Goal: Use online tool/utility: Use online tool/utility

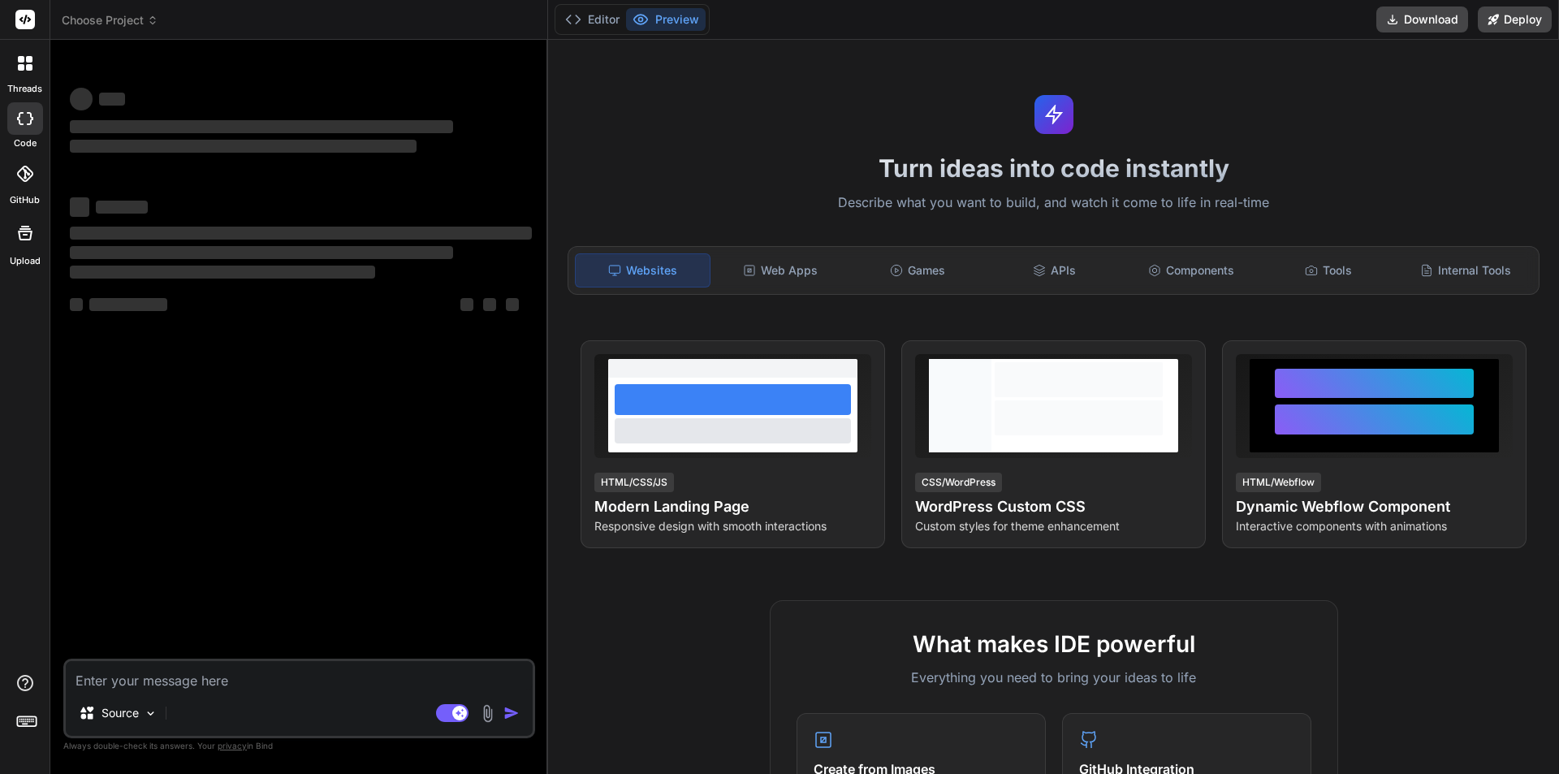
click at [184, 680] on textarea at bounding box center [299, 675] width 467 height 29
type textarea "x"
type textarea "{ "id": 50, "itemCode": "ITEM-049", "itemName": "Frootifdf", "brandName": "Froo…"
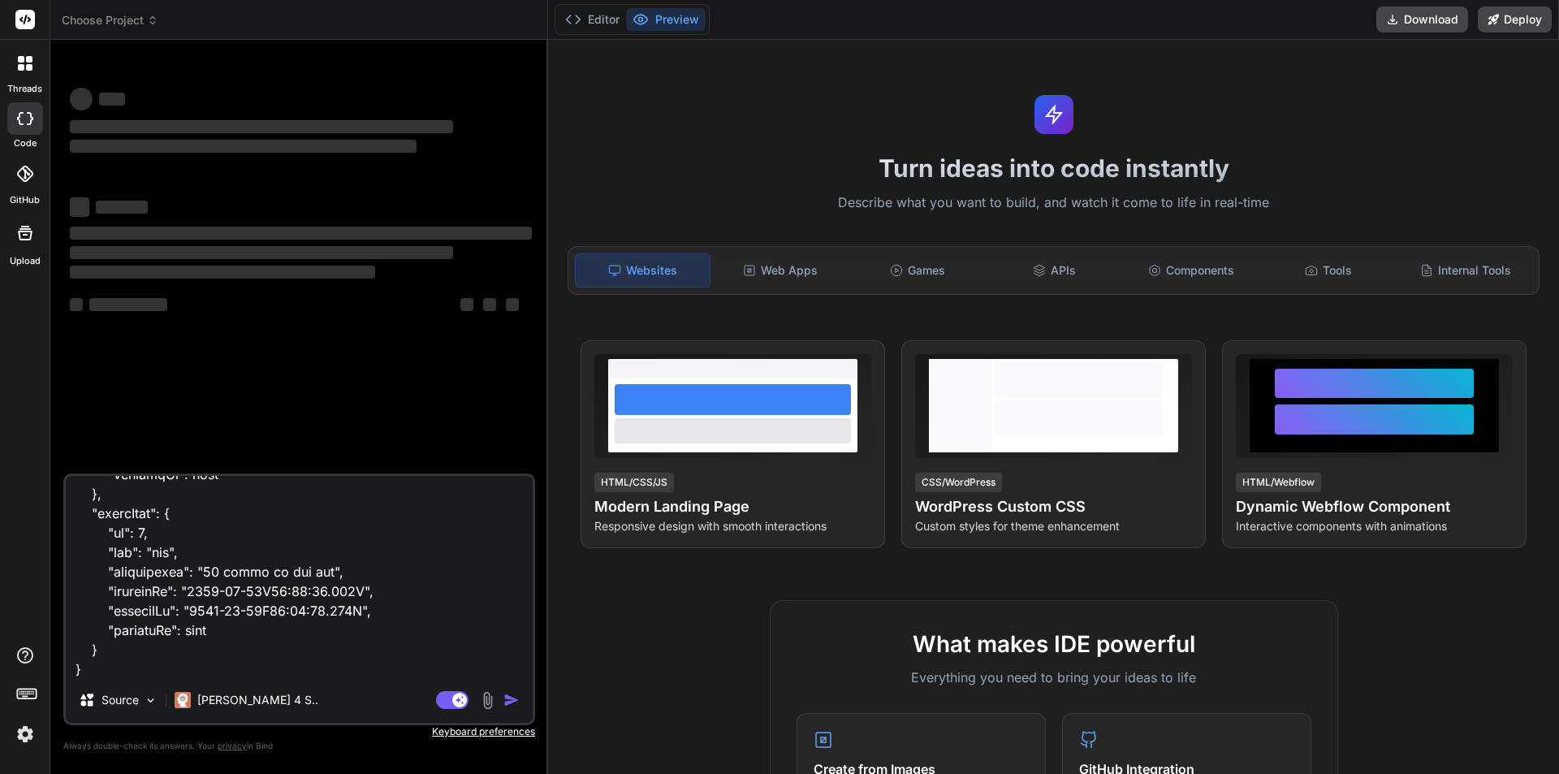
scroll to position [2908, 0]
type textarea "x"
type textarea "{ "id": 50, "itemCode": "ITEM-049", "itemName": "Frootifdf", "brandName": "Froo…"
type textarea "x"
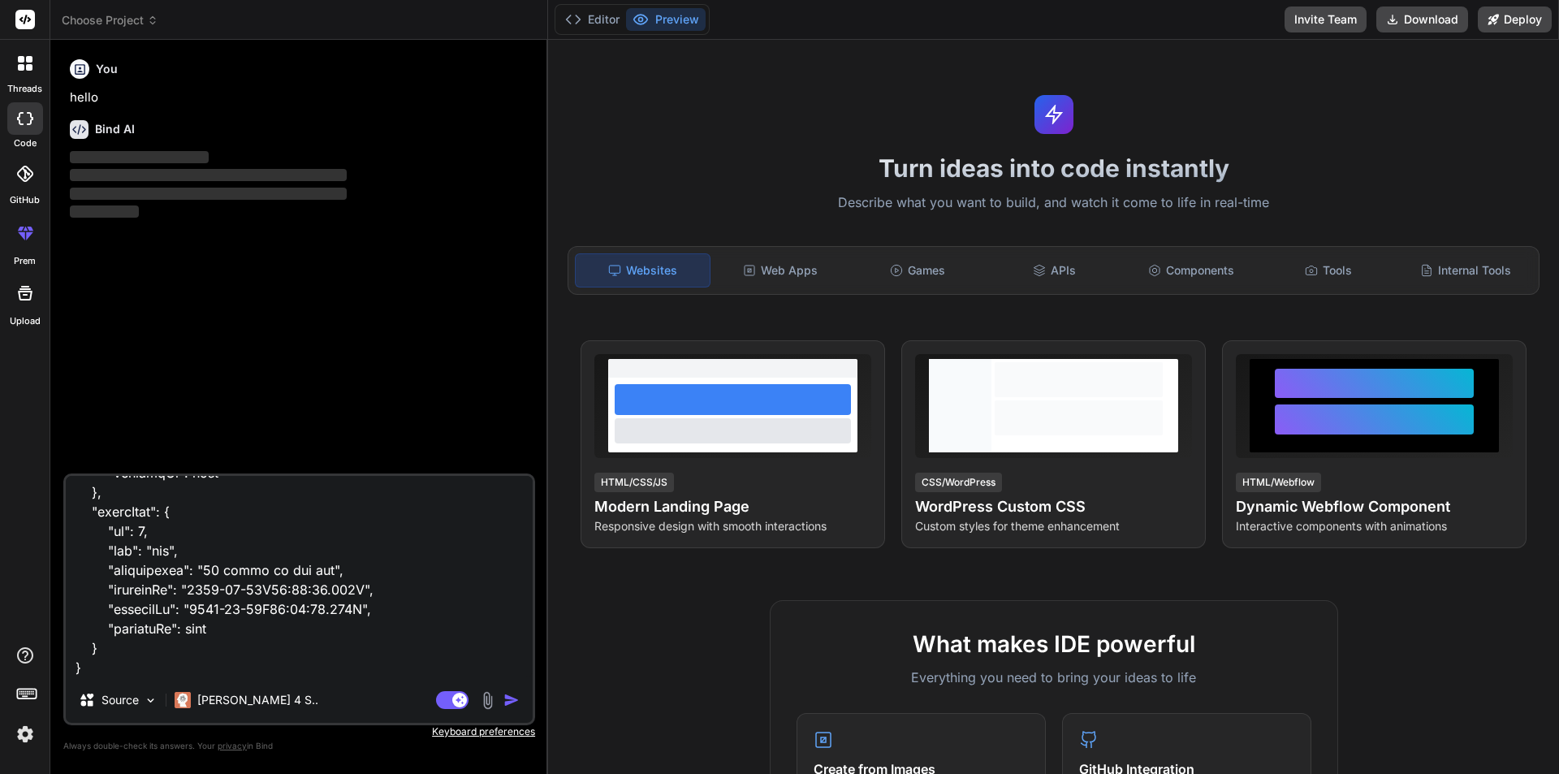
type textarea "{ "id": 50, "itemCode": "ITEM-049", "itemName": "Frootifdf", "brandName": "Froo…"
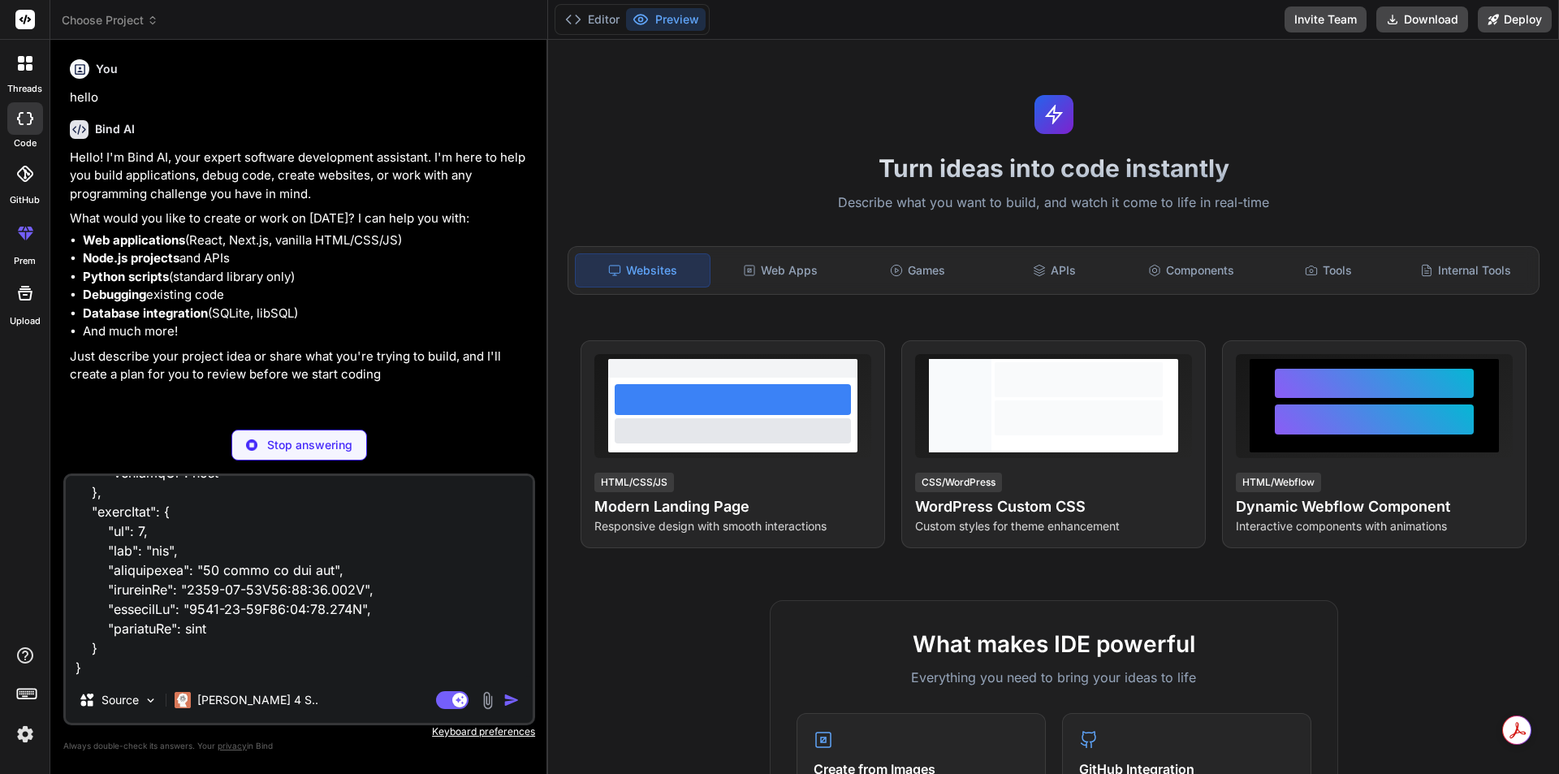
type textarea "x"
paste textarea "<p-table [value]="viewVariantData.VariantItemAttributes" dataKey="variantName">…"
type textarea "{ "id": 50, "itemCode": "ITEM-049", "itemName": "Frootifdf", "brandName": "Froo…"
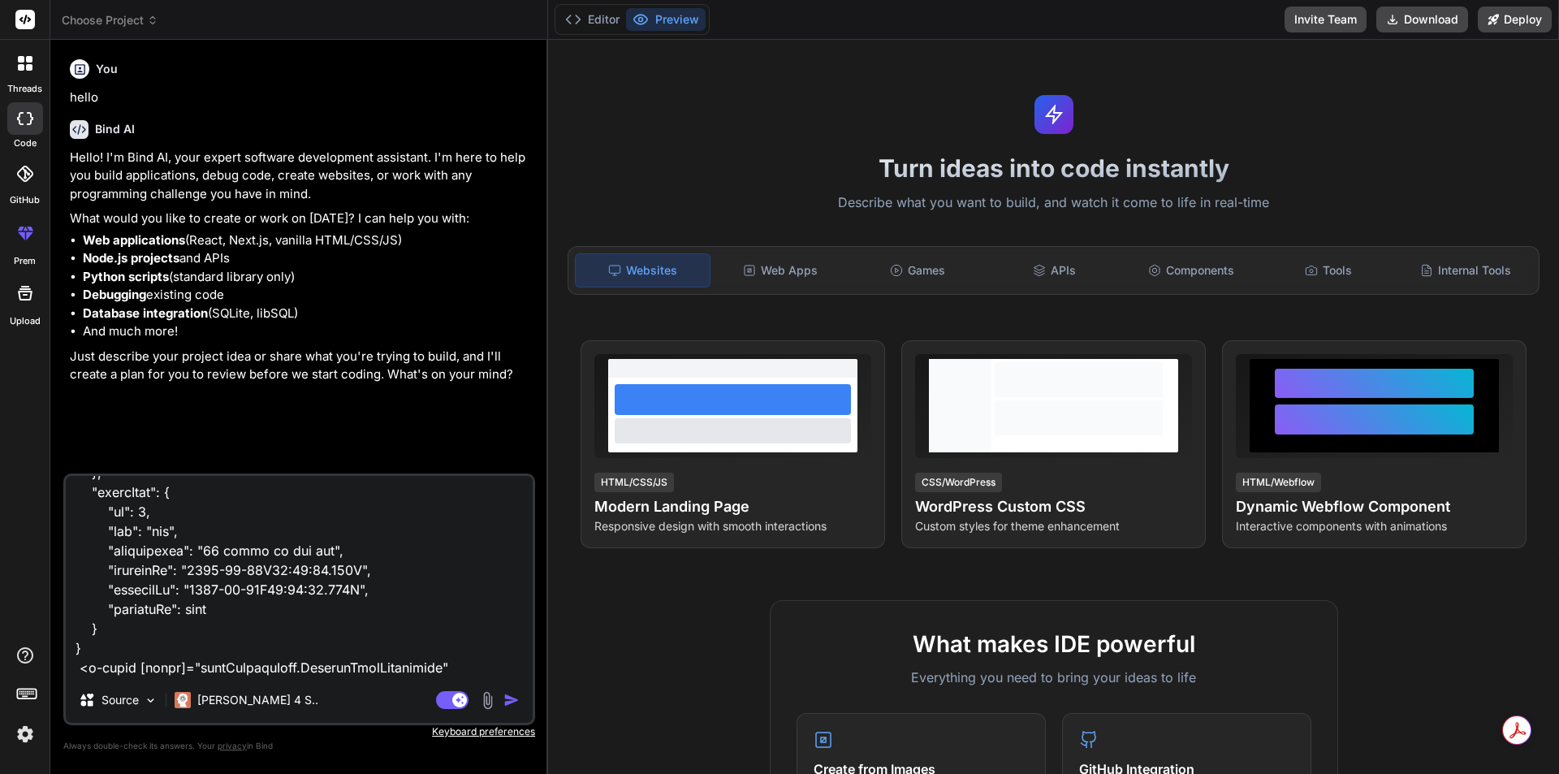
scroll to position [2965, 0]
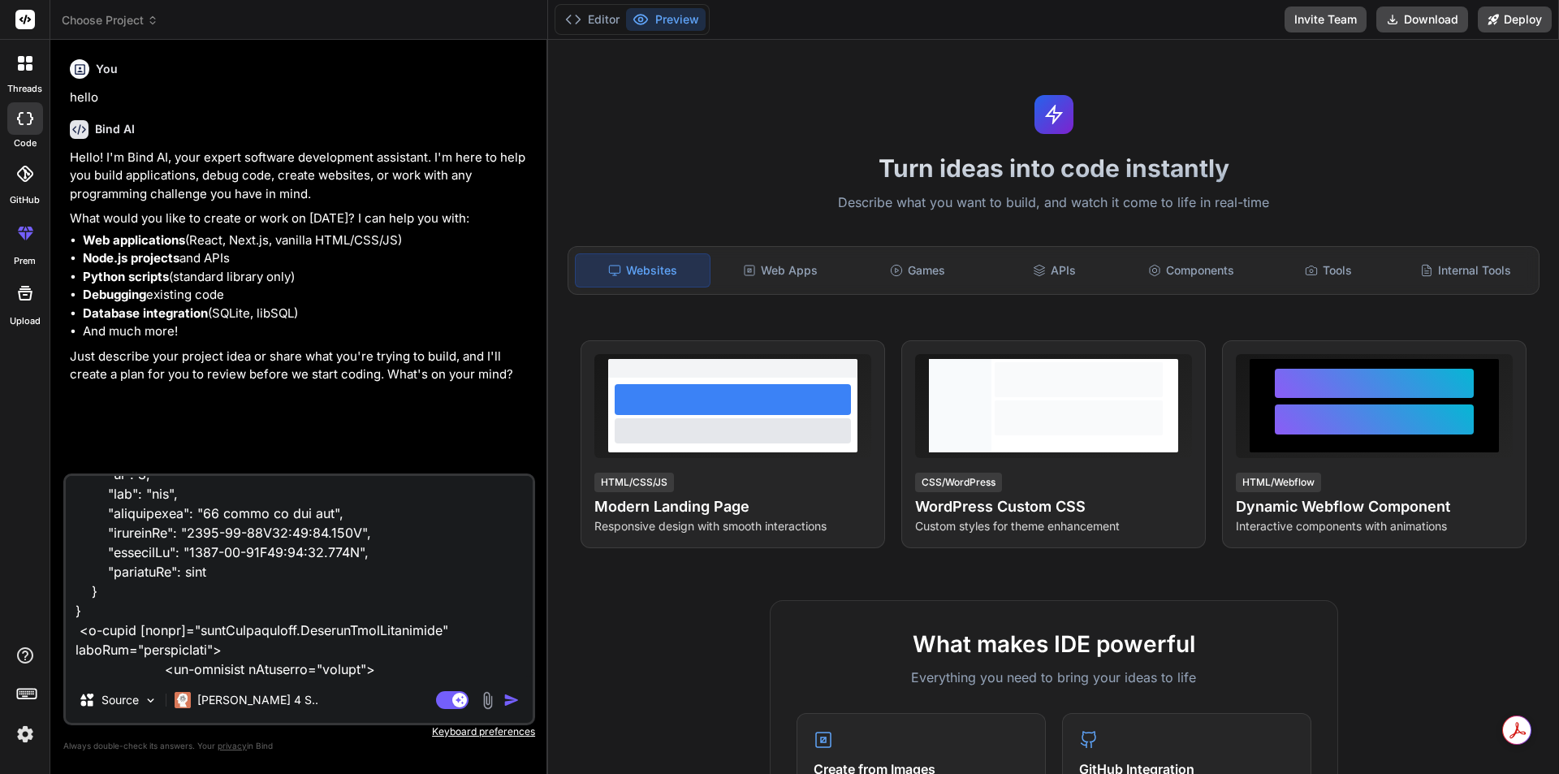
type textarea "x"
paste textarea "async fetchProductVariantById() { [DOMAIN_NAME](); this.route.params.subscribe(…"
type textarea "{ "id": 50, "itemCode": "ITEM-049", "itemName": "Frootifdf", "brandName": "Froo…"
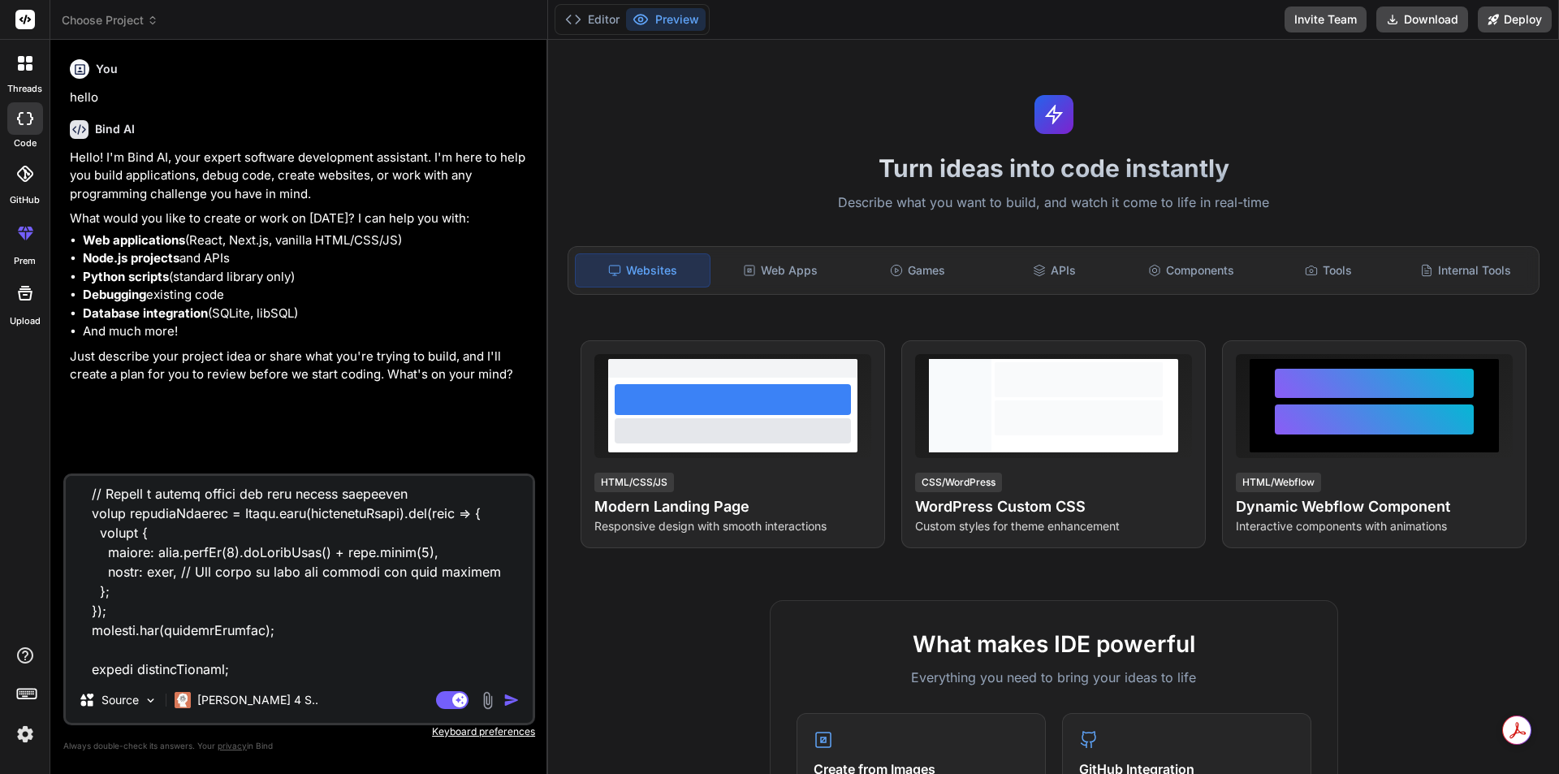
scroll to position [4292, 0]
type textarea "x"
type textarea "{ "id": 50, "itemCode": "ITEM-049", "itemName": "Frootifdf", "brandName": "Froo…"
type textarea "x"
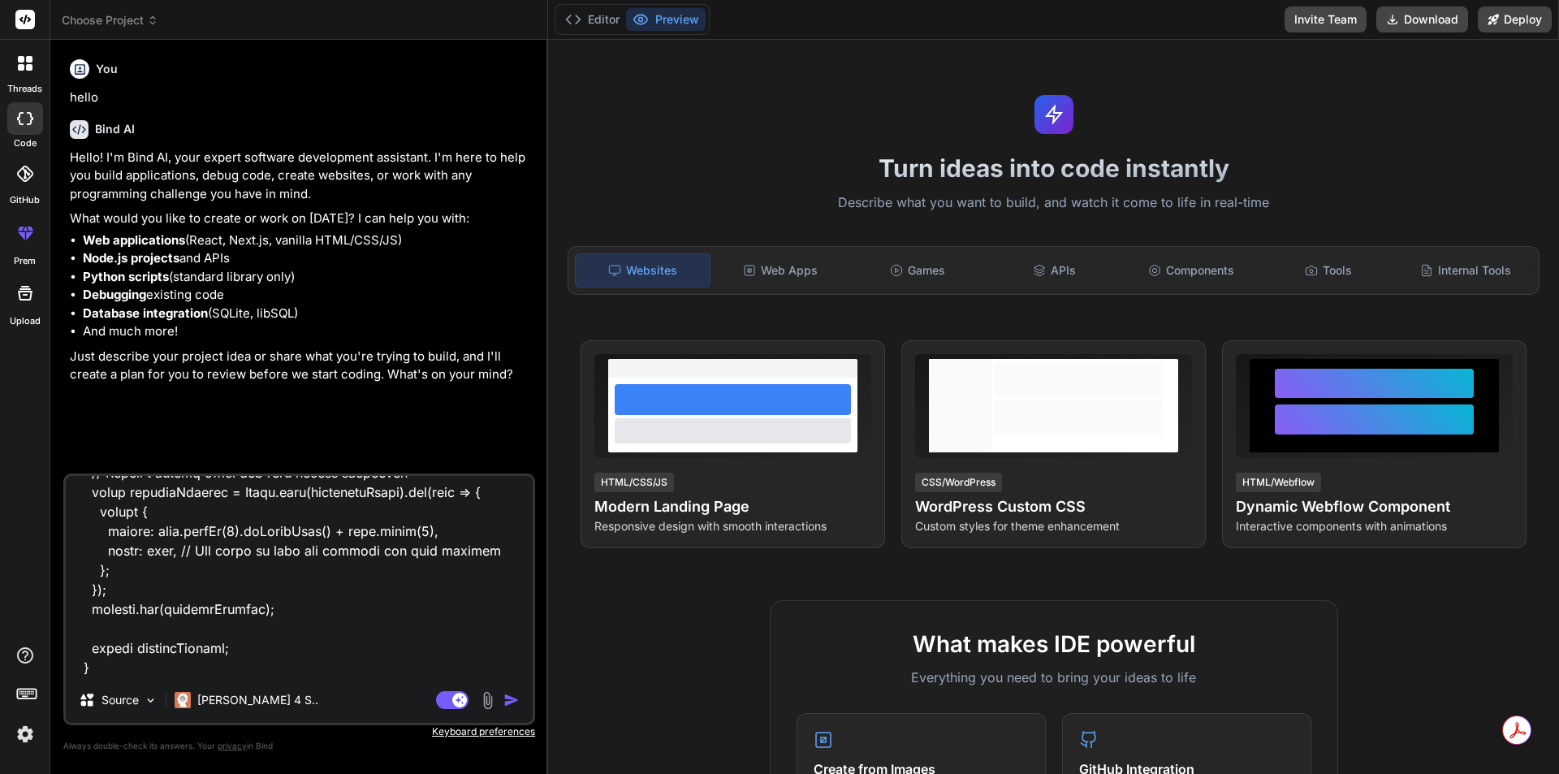
scroll to position [4331, 0]
type textarea "{ "id": 50, "itemCode": "ITEM-049", "itemName": "Frootifdf", "brandName": "Froo…"
type textarea "x"
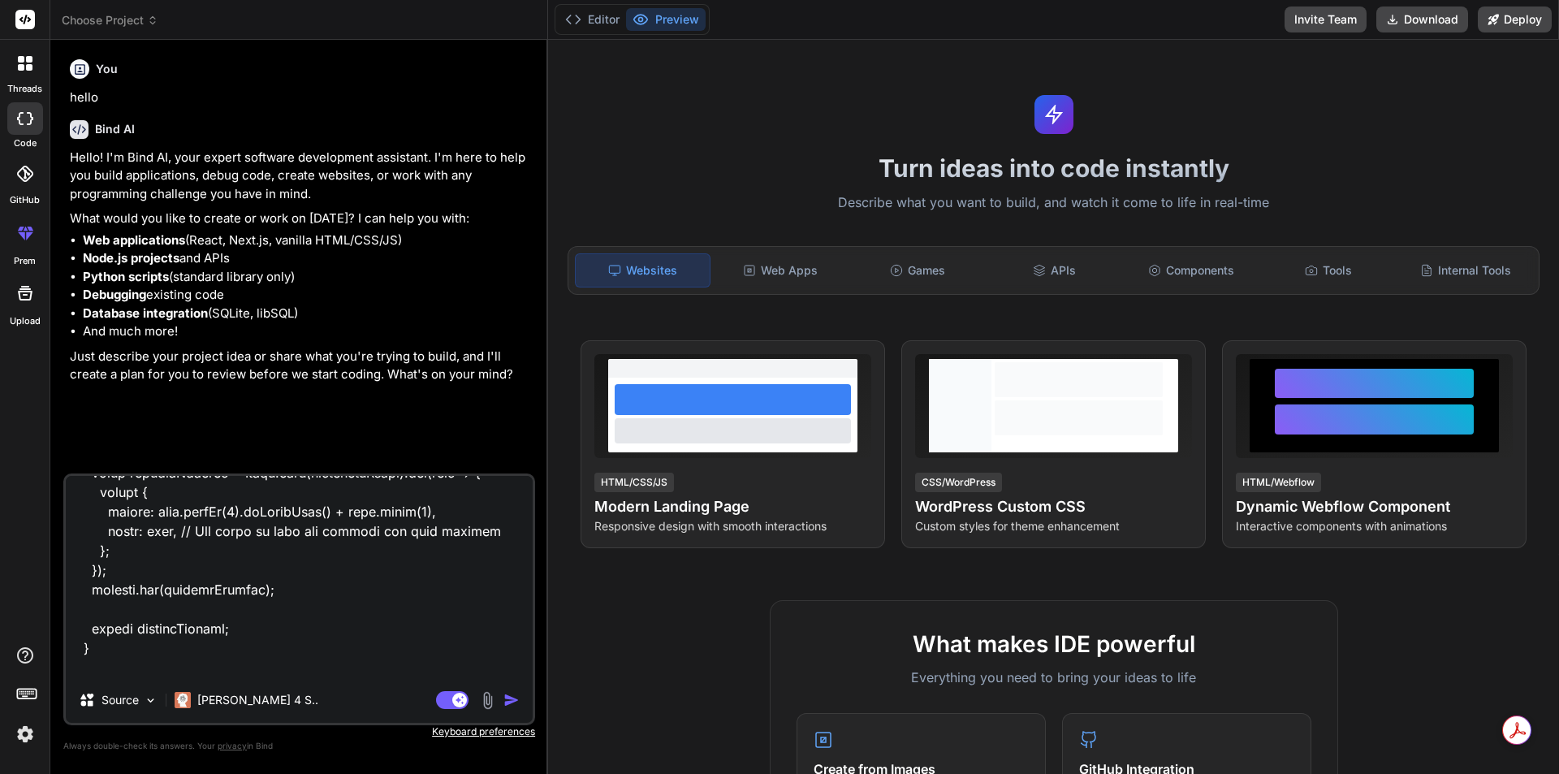
type textarea "{ "id": 50, "itemCode": "ITEM-049", "itemName": "Frootifdf", "brandName": "Froo…"
type textarea "x"
type textarea "{ "id": 50, "itemCode": "ITEM-049", "itemName": "Frootifdf", "brandName": "Froo…"
type textarea "x"
type textarea "{ "id": 50, "itemCode": "ITEM-049", "itemName": "Frootifdf", "brandName": "Froo…"
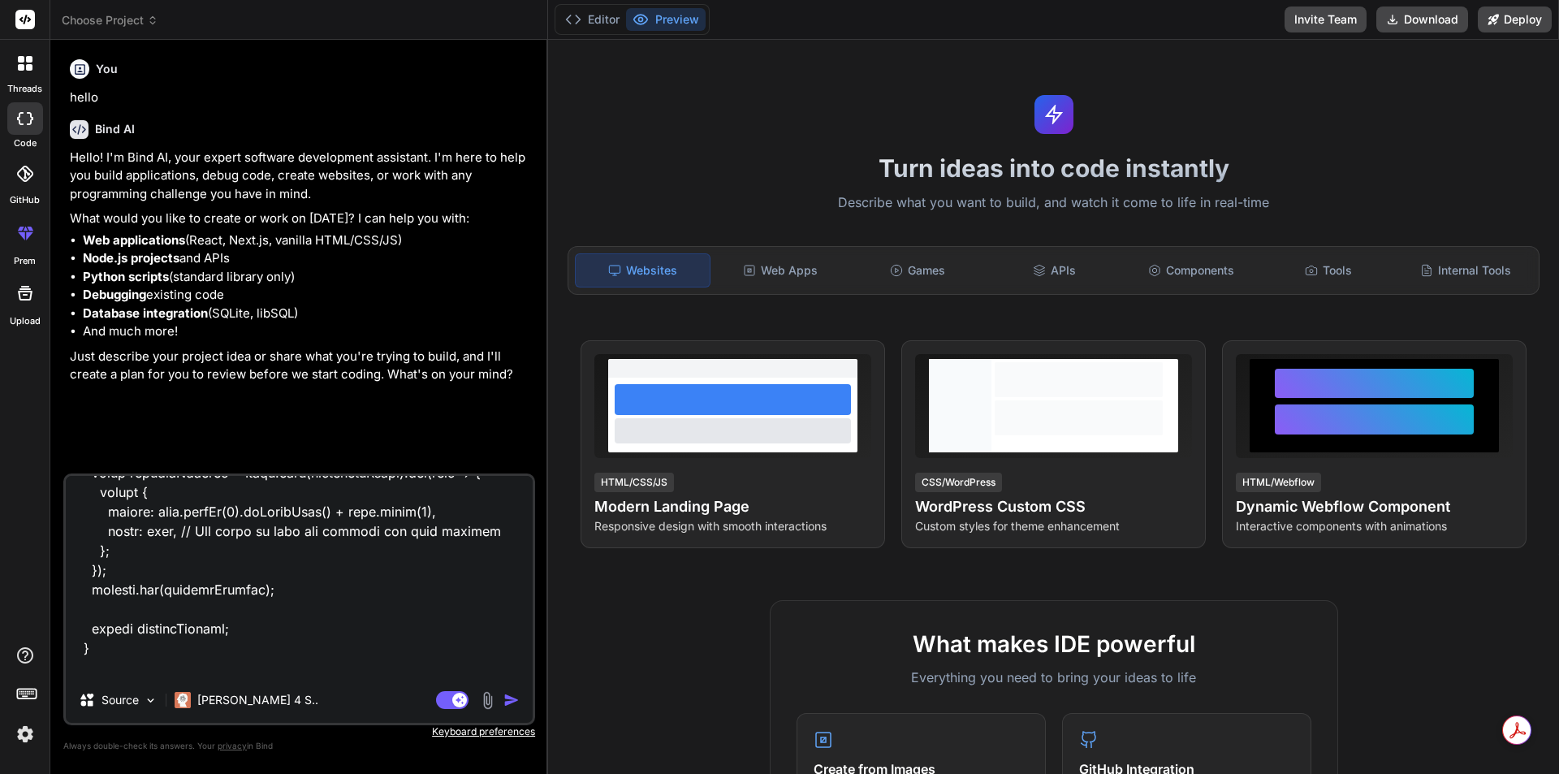
type textarea "x"
type textarea "{ "id": 50, "itemCode": "ITEM-049", "itemName": "Frootifdf", "brandName": "Froo…"
type textarea "x"
type textarea "{ "id": 50, "itemCode": "ITEM-049", "itemName": "Frootifdf", "brandName": "Froo…"
type textarea "x"
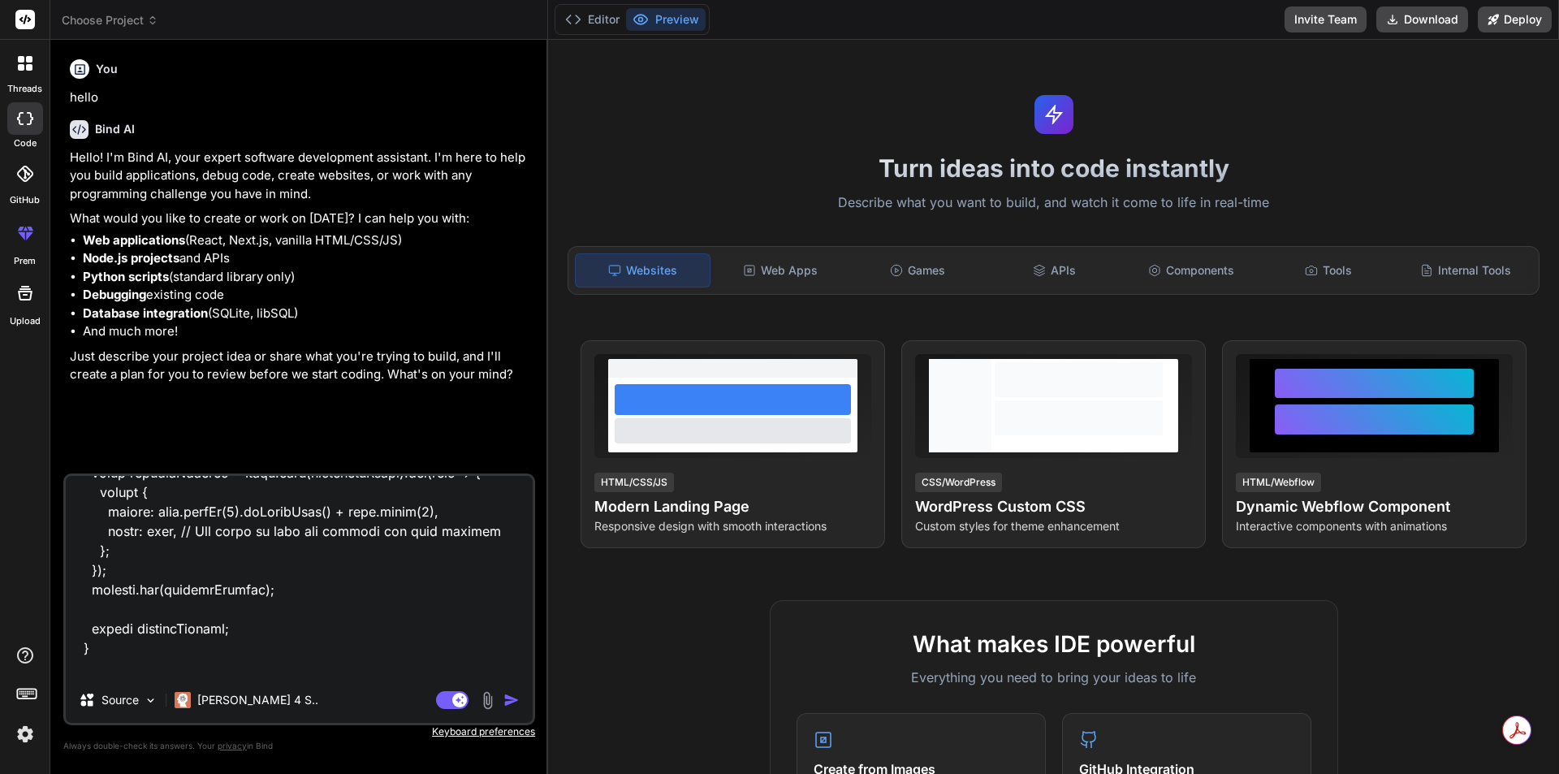
type textarea "{ "id": 50, "itemCode": "ITEM-049", "itemName": "Frootifdf", "brandName": "Froo…"
type textarea "x"
type textarea "{ "id": 50, "itemCode": "ITEM-049", "itemName": "Frootifdf", "brandName": "Froo…"
type textarea "x"
type textarea "{ "id": 50, "itemCode": "ITEM-049", "itemName": "Frootifdf", "brandName": "Froo…"
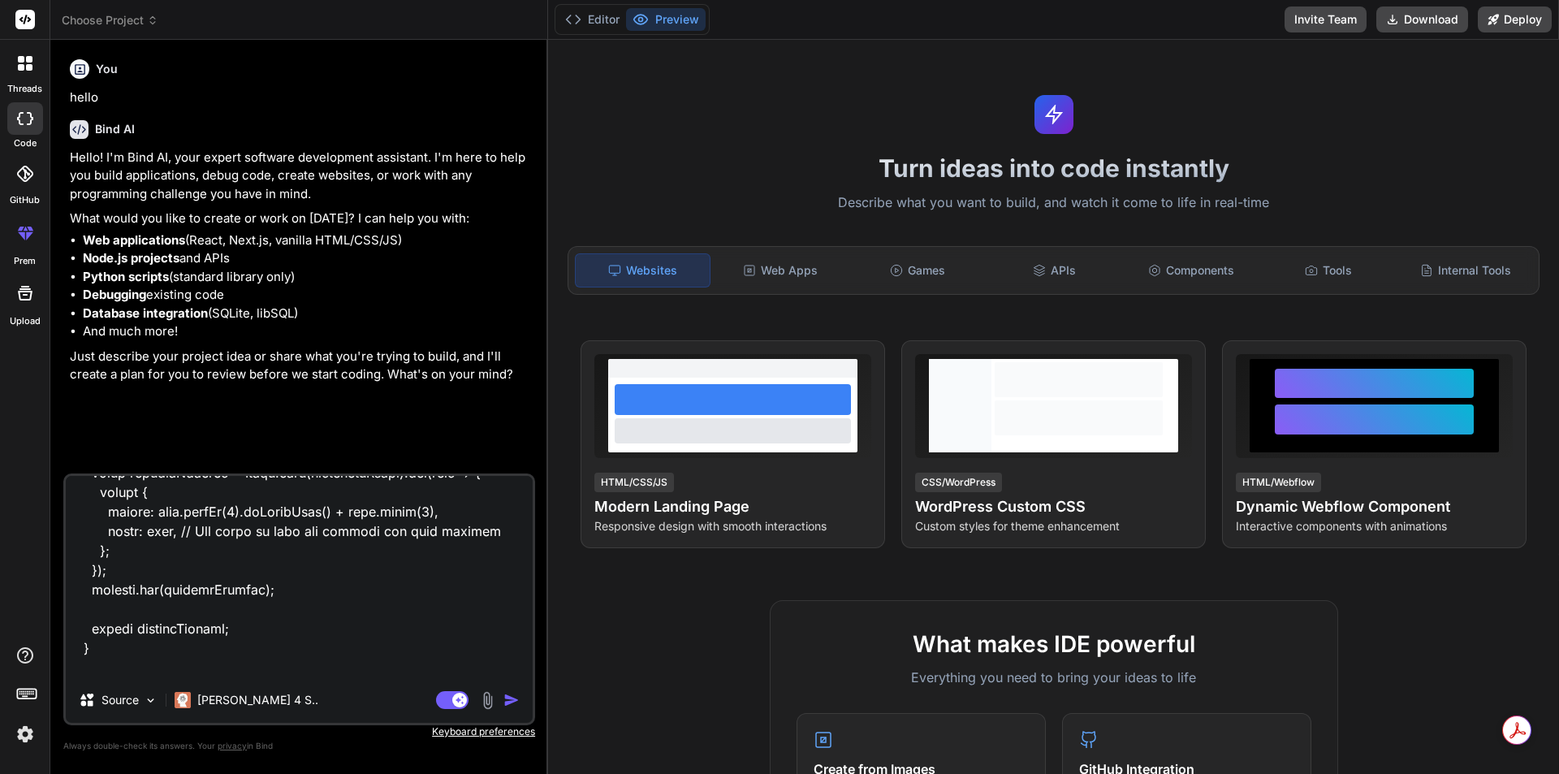
type textarea "x"
type textarea "{ "id": 50, "itemCode": "ITEM-049", "itemName": "Frootifdf", "brandName": "Froo…"
type textarea "x"
type textarea "{ "id": 50, "itemCode": "ITEM-049", "itemName": "Frootifdf", "brandName": "Froo…"
type textarea "x"
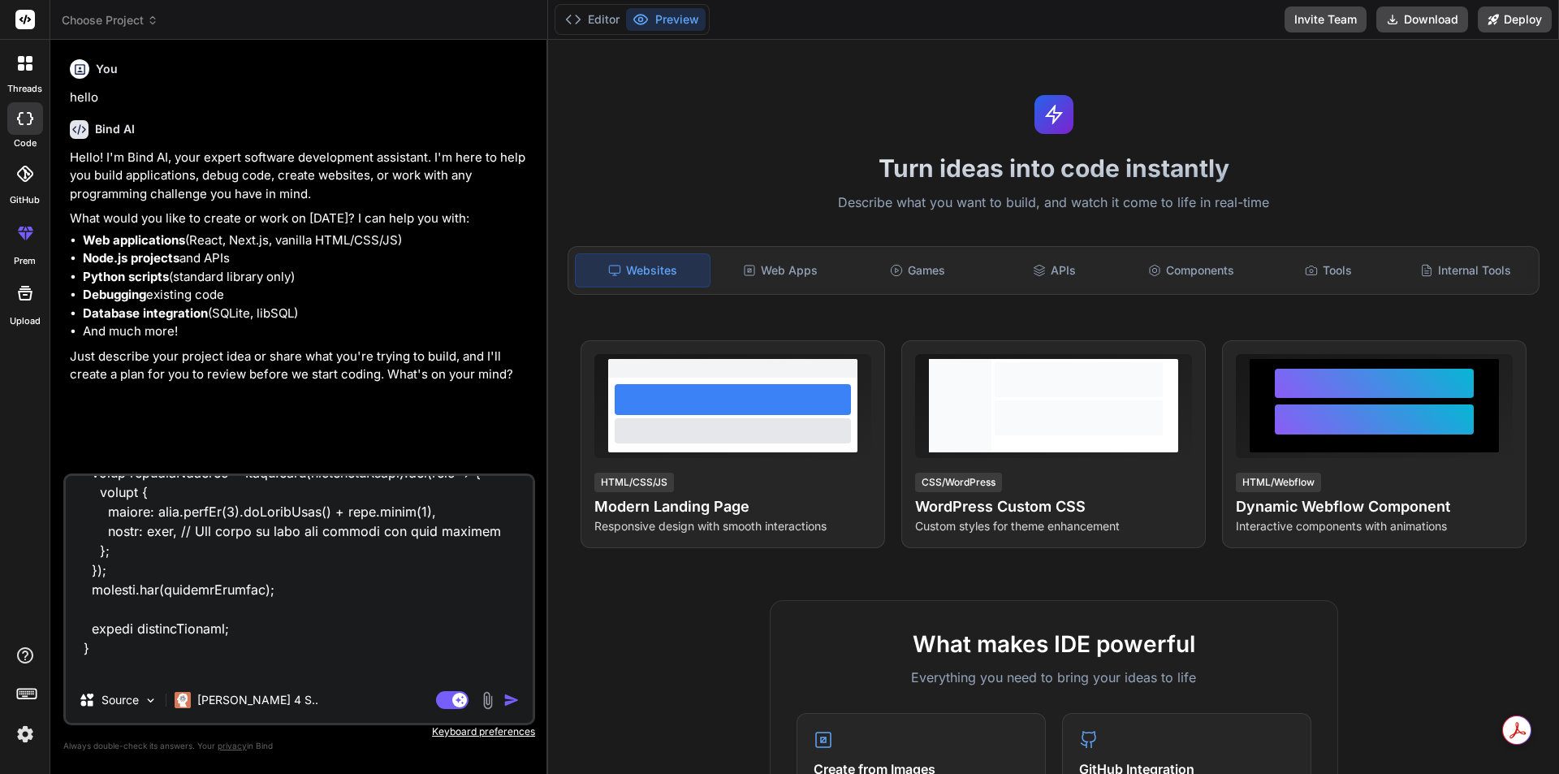
type textarea "{ "id": 50, "itemCode": "ITEM-049", "itemName": "Frootifdf", "brandName": "Froo…"
type textarea "x"
type textarea "{ "id": 50, "itemCode": "ITEM-049", "itemName": "Frootifdf", "brandName": "Froo…"
type textarea "x"
type textarea "{ "id": 50, "itemCode": "ITEM-049", "itemName": "Frootifdf", "brandName": "Froo…"
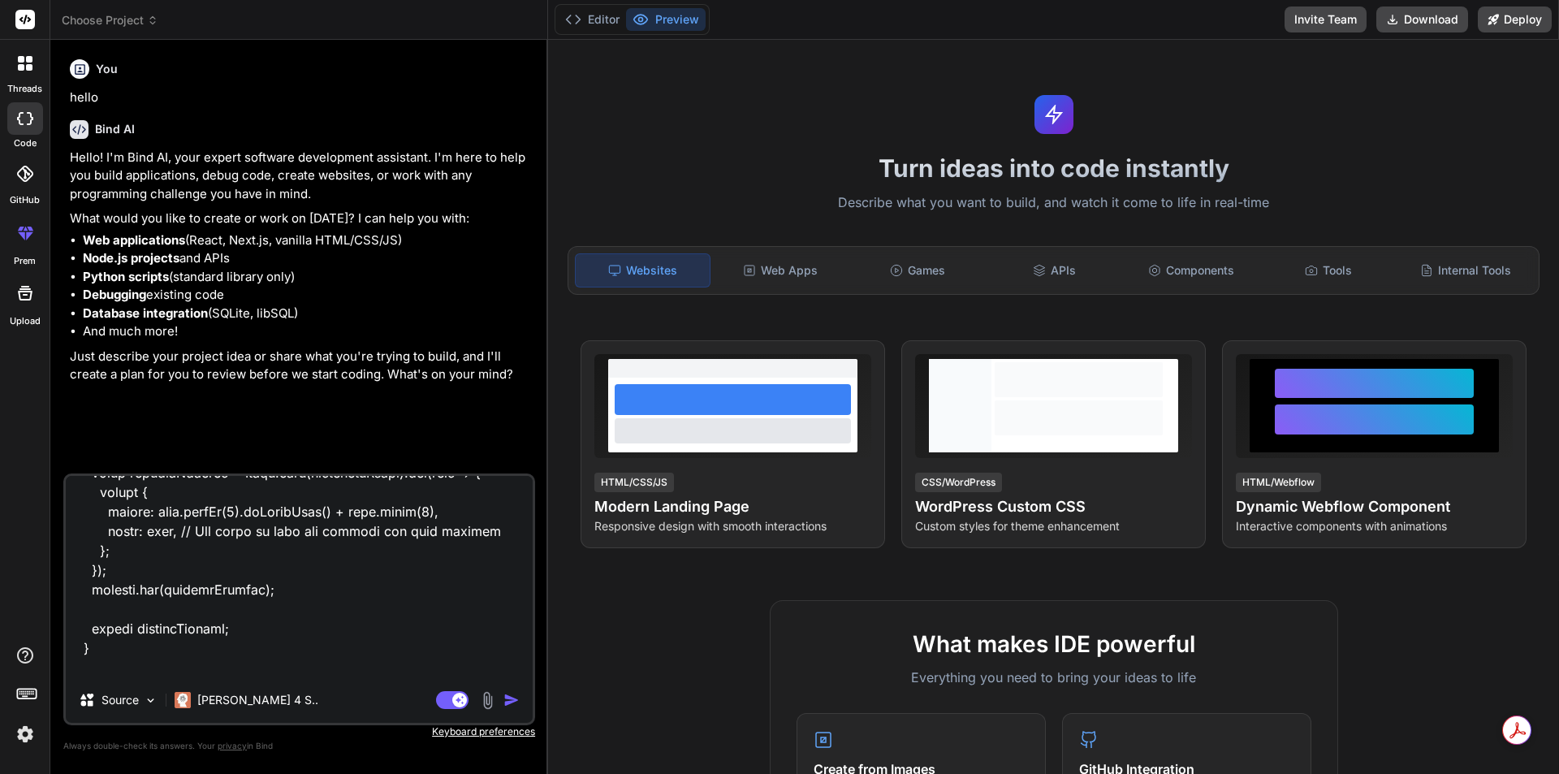
type textarea "x"
type textarea "{ "id": 50, "itemCode": "ITEM-049", "itemName": "Frootifdf", "brandName": "Froo…"
type textarea "x"
type textarea "{ "id": 50, "itemCode": "ITEM-049", "itemName": "Frootifdf", "brandName": "Froo…"
type textarea "x"
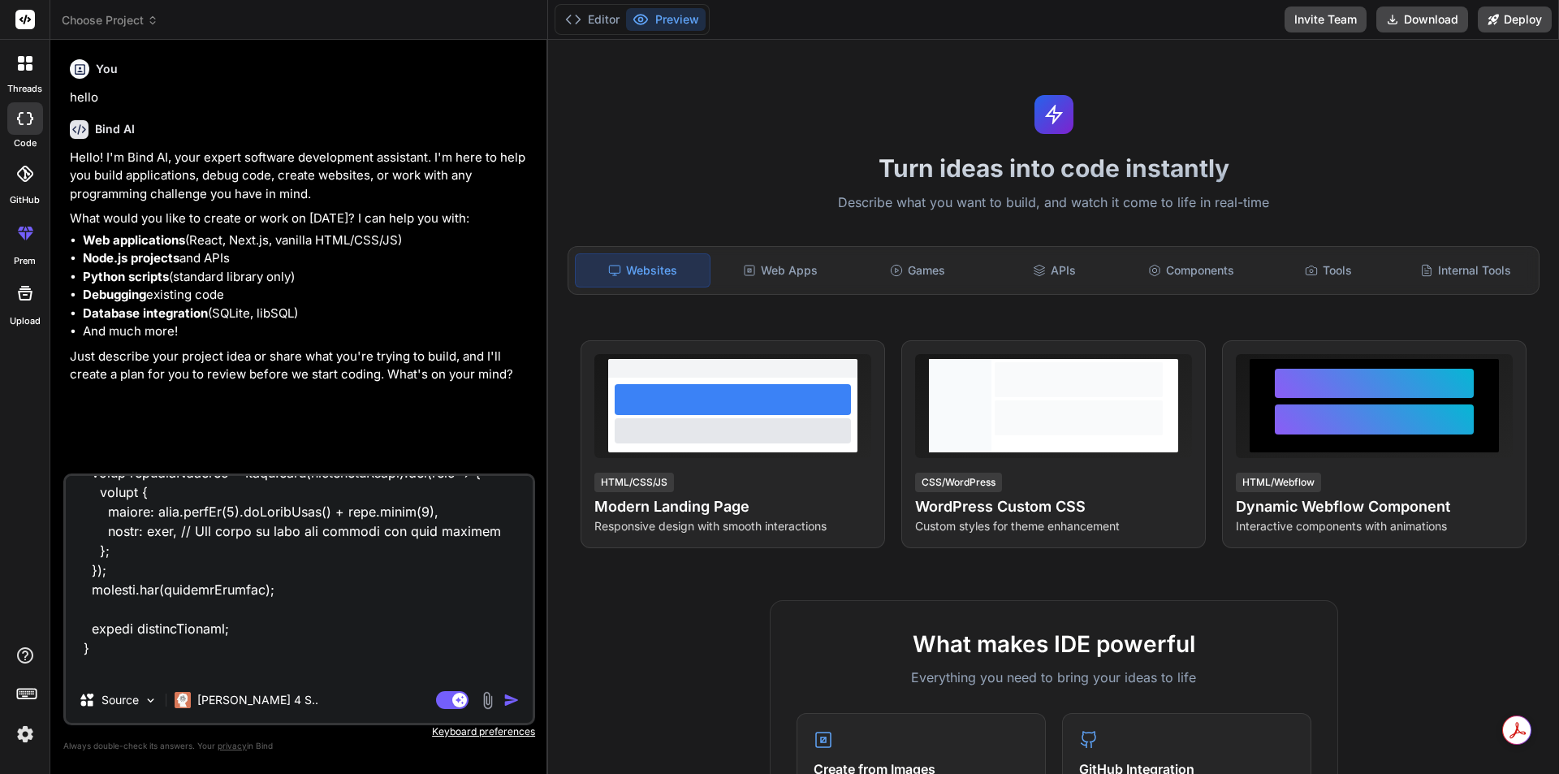
type textarea "{ "id": 50, "itemCode": "ITEM-049", "itemName": "Frootifdf", "brandName": "Froo…"
type textarea "x"
type textarea "{ "id": 50, "itemCode": "ITEM-049", "itemName": "Frootifdf", "brandName": "Froo…"
type textarea "x"
type textarea "{ "id": 50, "itemCode": "ITEM-049", "itemName": "Frootifdf", "brandName": "Froo…"
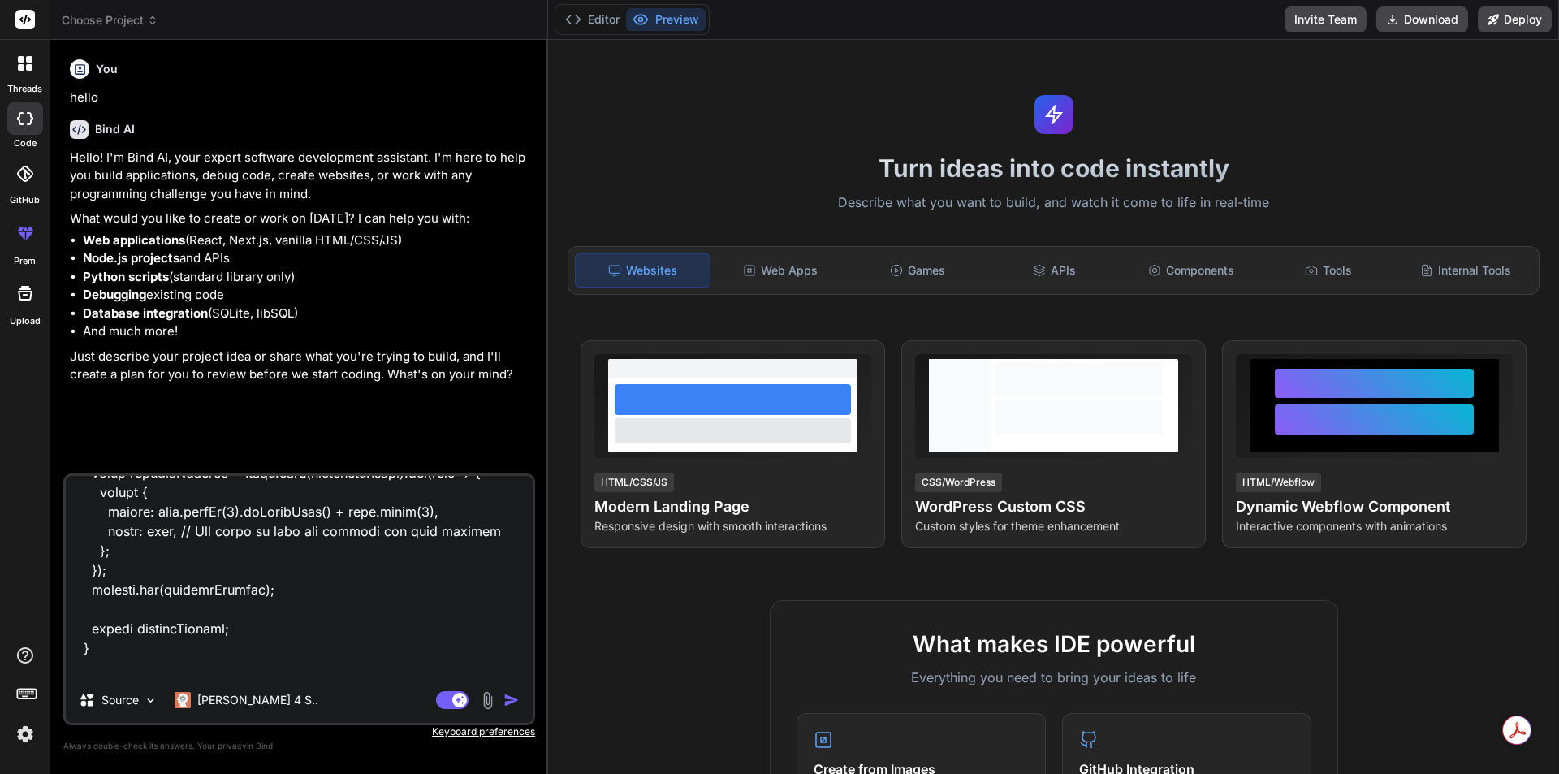
type textarea "x"
type textarea "{ "id": 50, "itemCode": "ITEM-049", "itemName": "Frootifdf", "brandName": "Froo…"
type textarea "x"
type textarea "{ "id": 50, "itemCode": "ITEM-049", "itemName": "Frootifdf", "brandName": "Froo…"
type textarea "x"
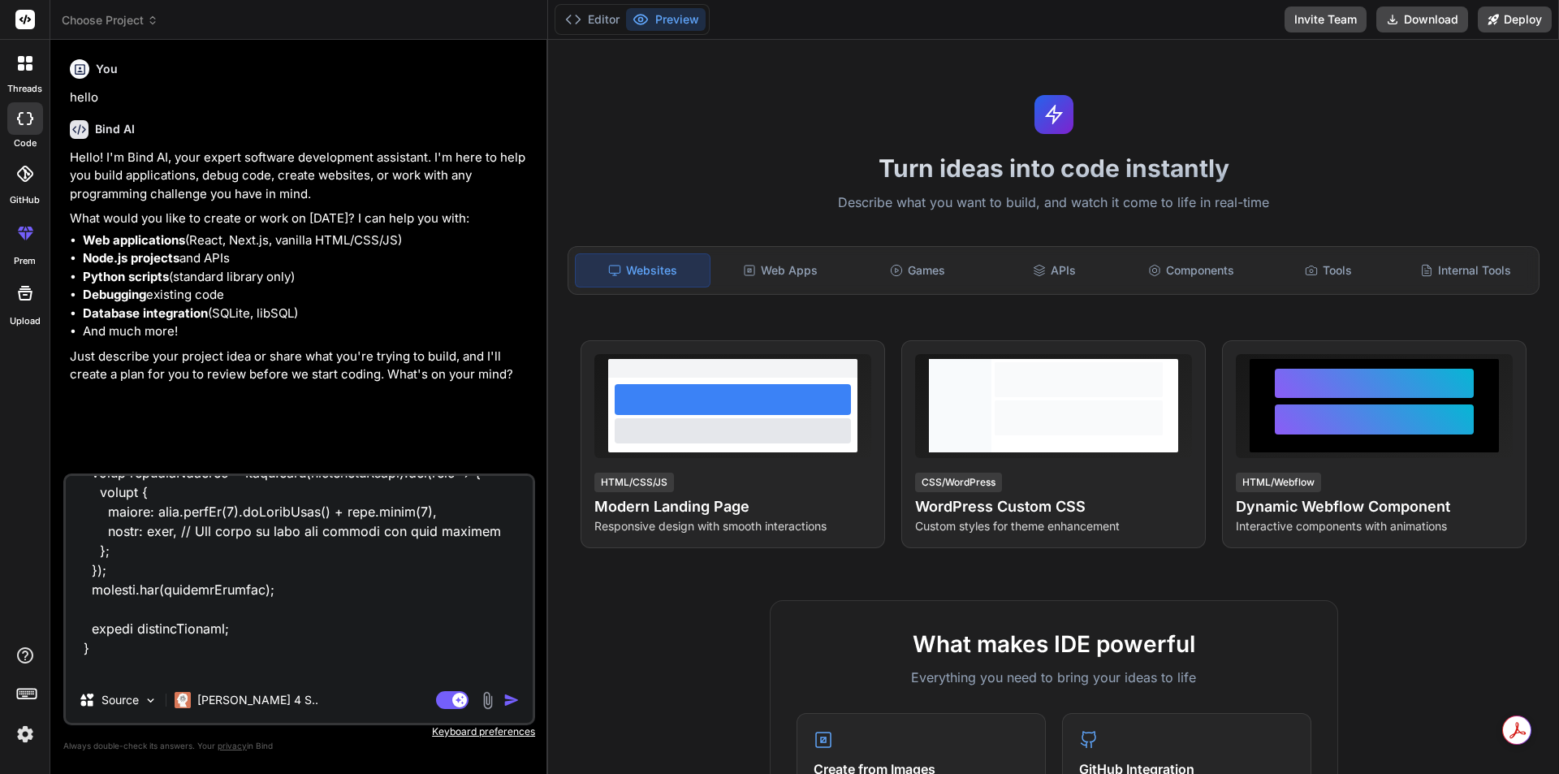
type textarea "{ "id": 50, "itemCode": "ITEM-049", "itemName": "Frootifdf", "brandName": "Froo…"
type textarea "x"
paste textarea "Cannot read properties of undefined (reading 'VariantItemAttributes') at ViewVa…"
type textarea "{ "id": 50, "itemCode": "ITEM-049", "itemName": "Frootifdf", "brandName": "Froo…"
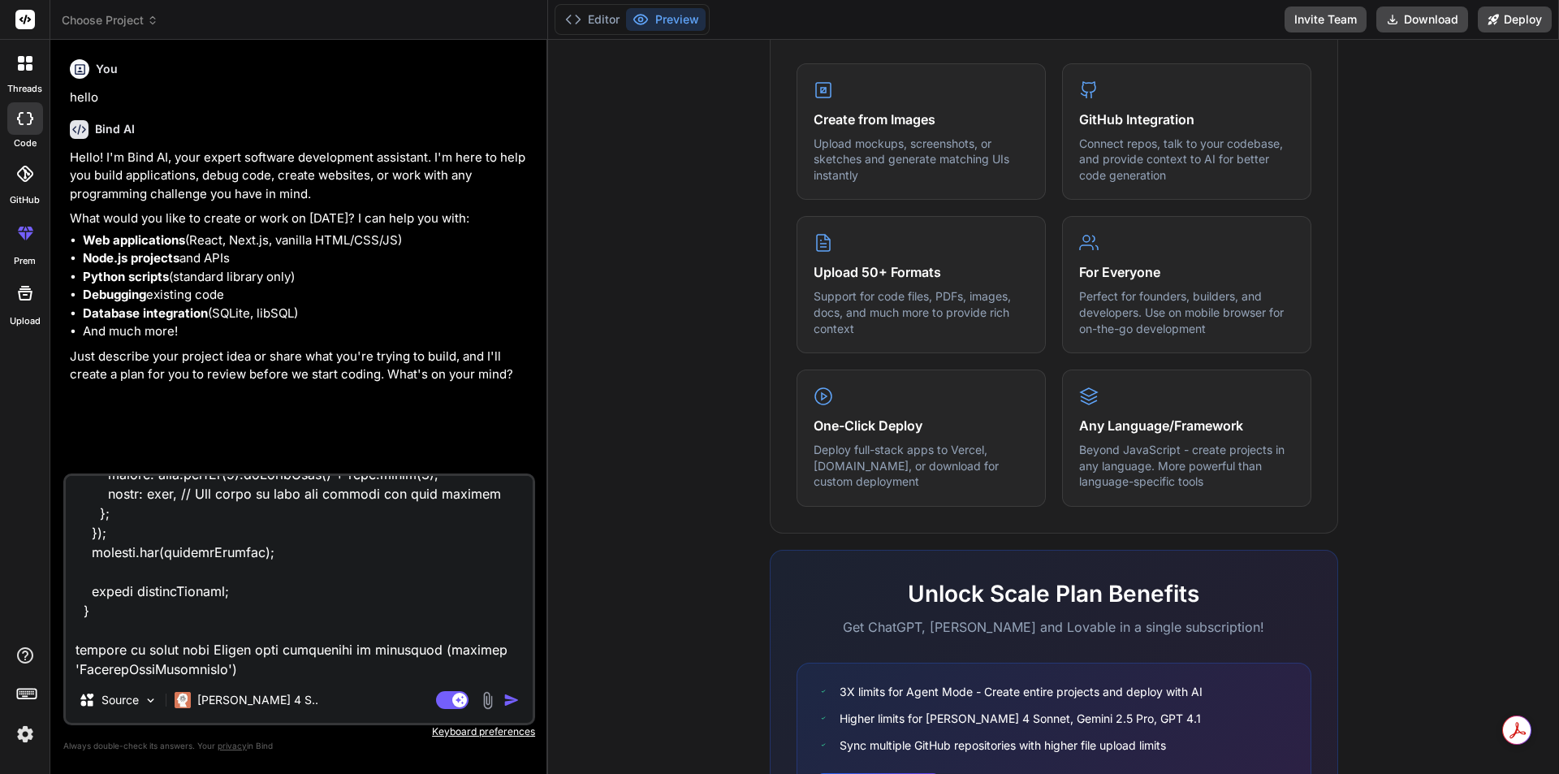
scroll to position [4370, 0]
type textarea "x"
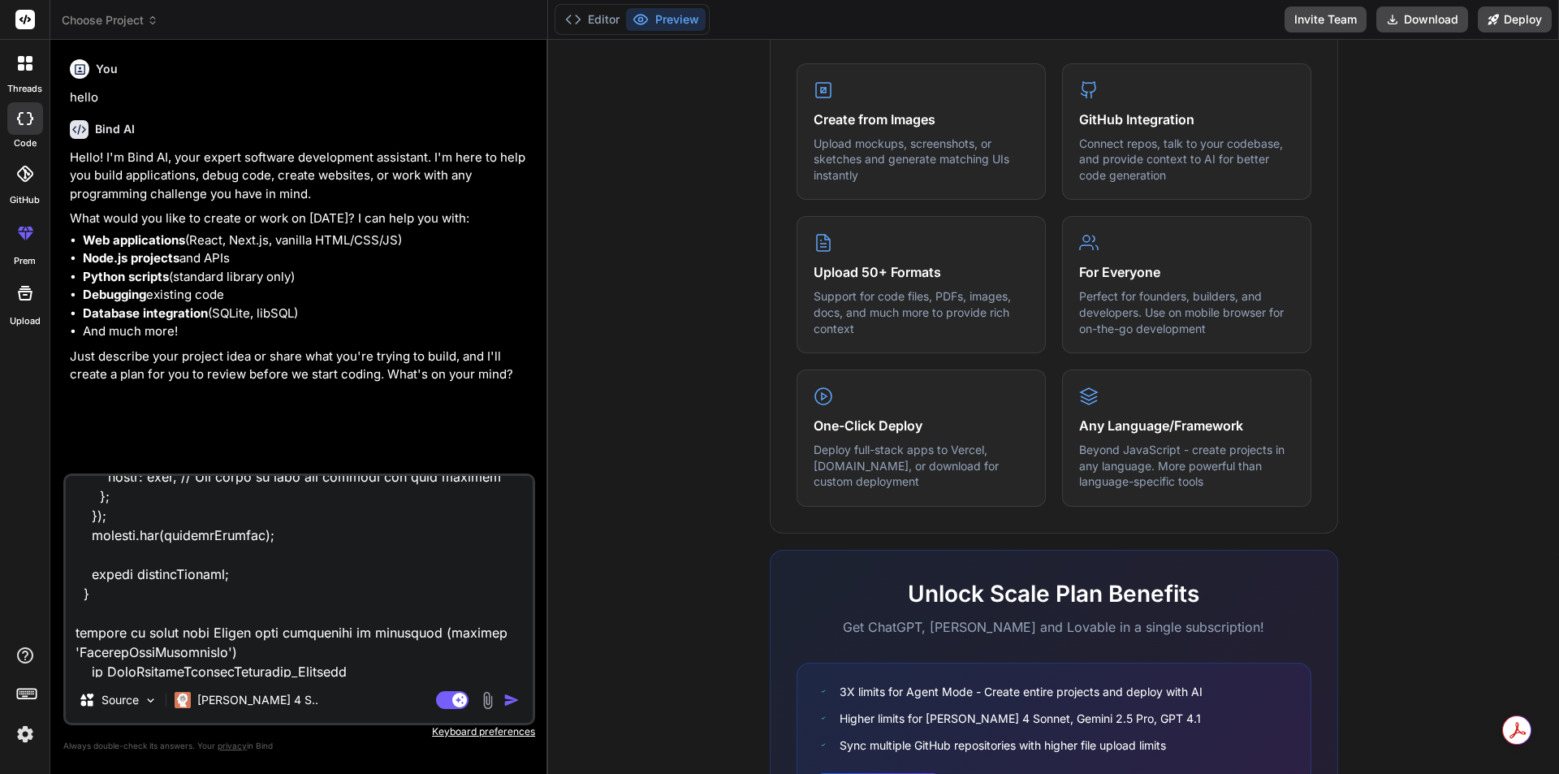
scroll to position [4389, 0]
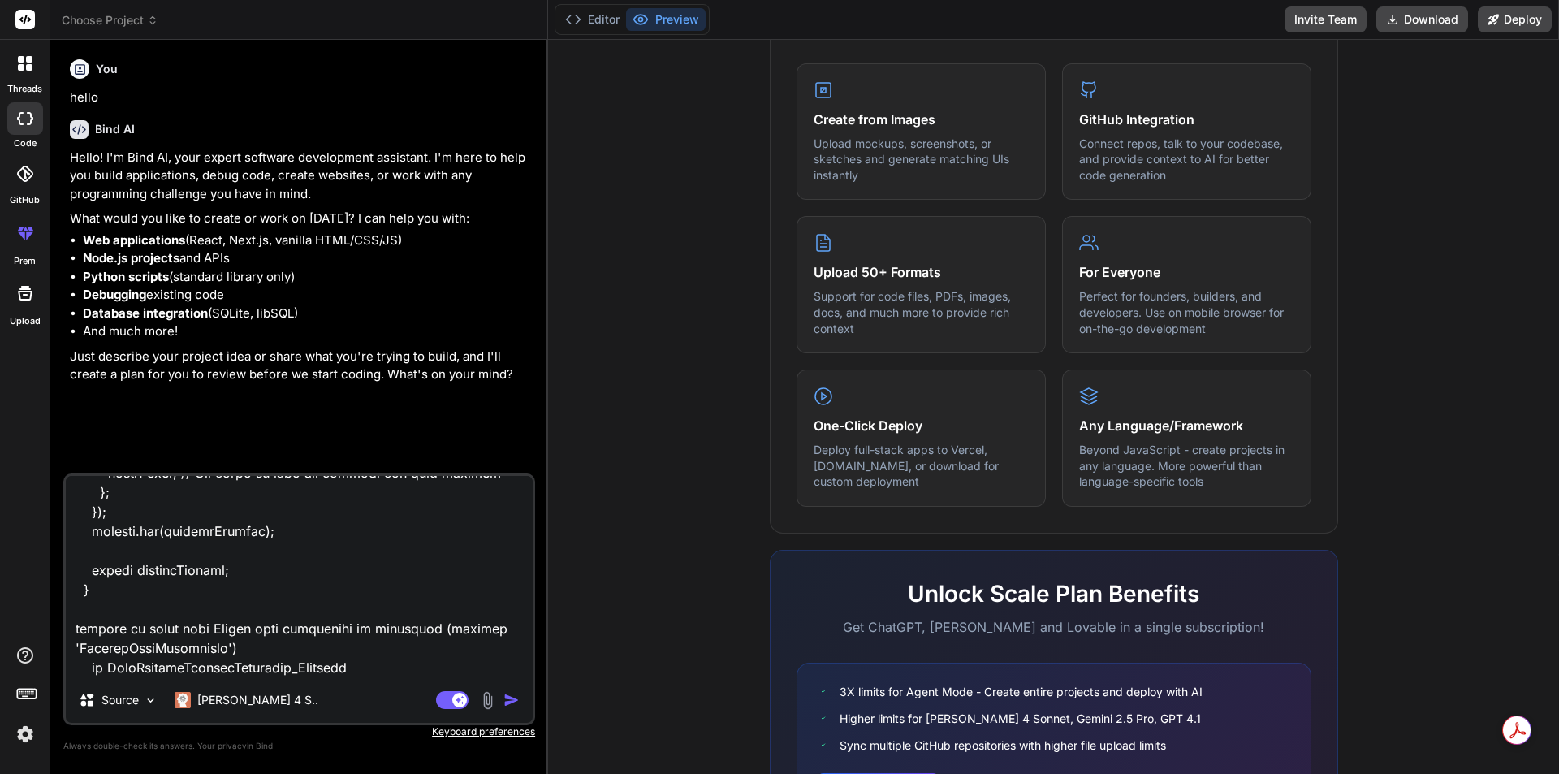
type textarea "{ "id": 50, "itemCode": "ITEM-049", "itemName": "Frootifdf", "brandName": "Froo…"
type textarea "x"
type textarea "{ "id": 50, "itemCode": "ITEM-049", "itemName": "Frootifdf", "brandName": "Froo…"
type textarea "x"
type textarea "{ "id": 50, "itemCode": "ITEM-049", "itemName": "Frootifdf", "brandName": "Froo…"
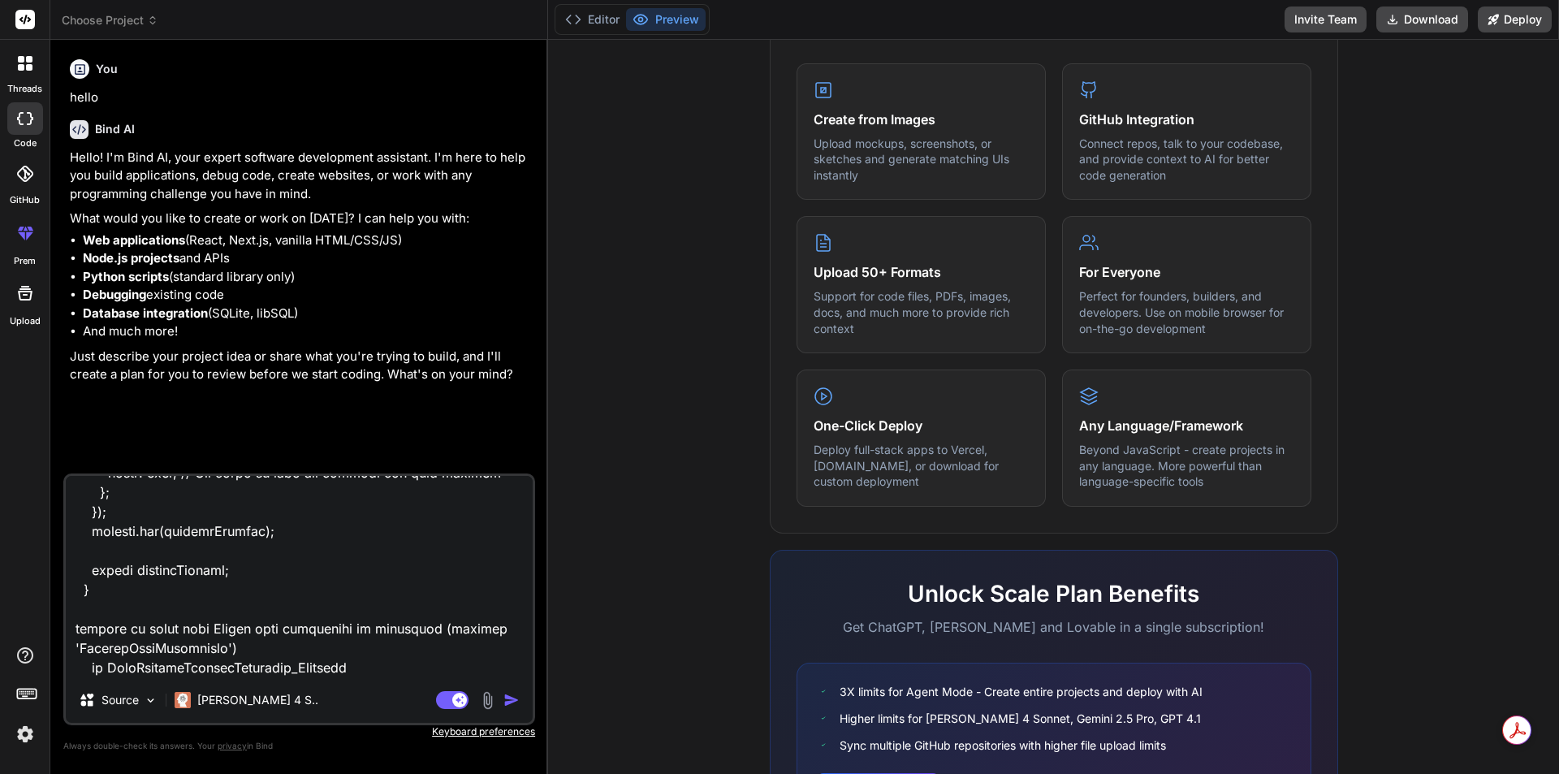
type textarea "x"
type textarea "{ "id": 50, "itemCode": "ITEM-049", "itemName": "Frootifdf", "brandName": "Froo…"
type textarea "x"
type textarea "{ "id": 50, "itemCode": "ITEM-049", "itemName": "Frootifdf", "brandName": "Froo…"
type textarea "x"
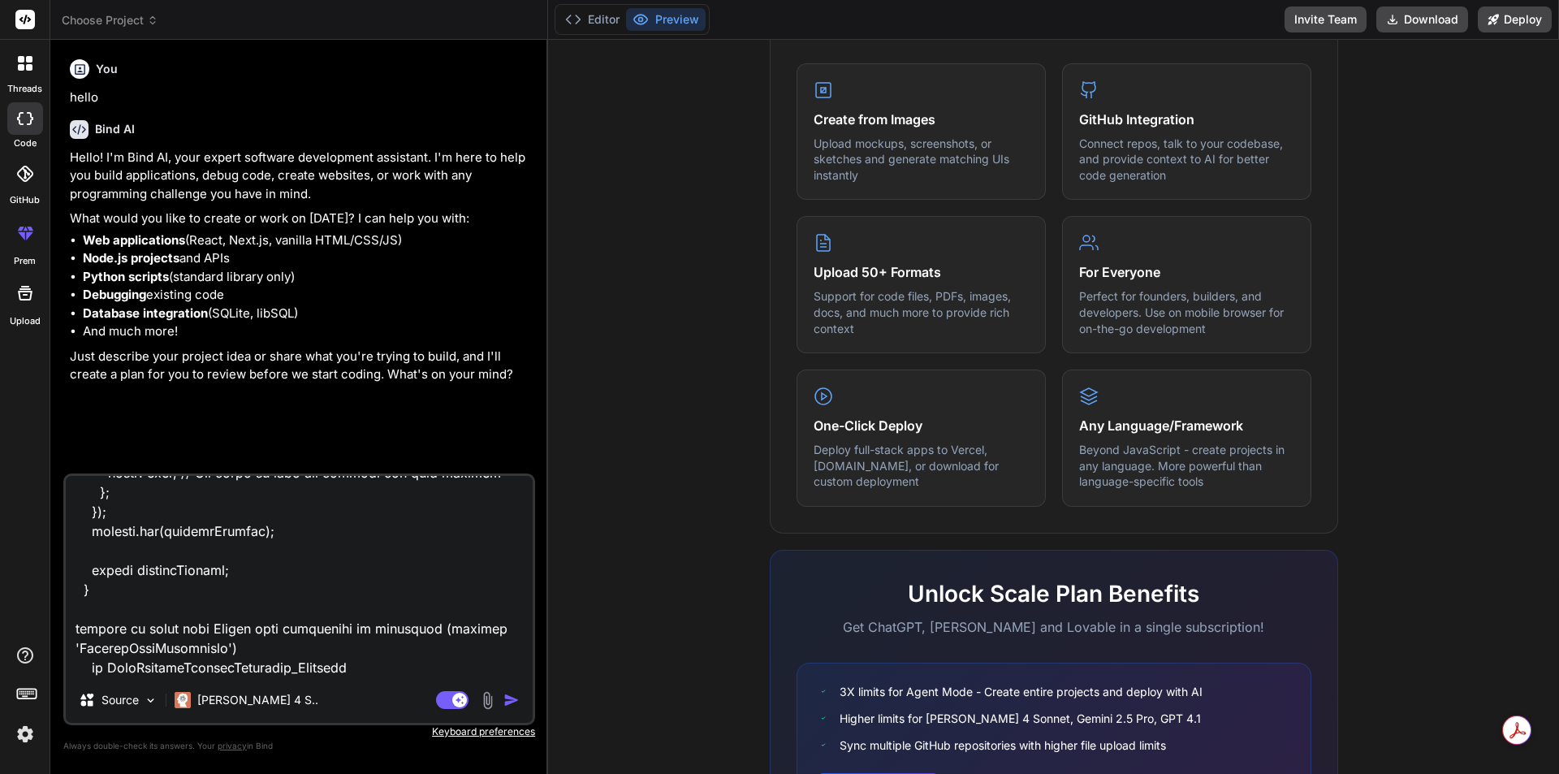
type textarea "{ "id": 50, "itemCode": "ITEM-049", "itemName": "Frootifdf", "brandName": "Froo…"
type textarea "x"
type textarea "{ "id": 50, "itemCode": "ITEM-049", "itemName": "Frootifdf", "brandName": "Froo…"
type textarea "x"
type textarea "{ "id": 50, "itemCode": "ITEM-049", "itemName": "Frootifdf", "brandName": "Froo…"
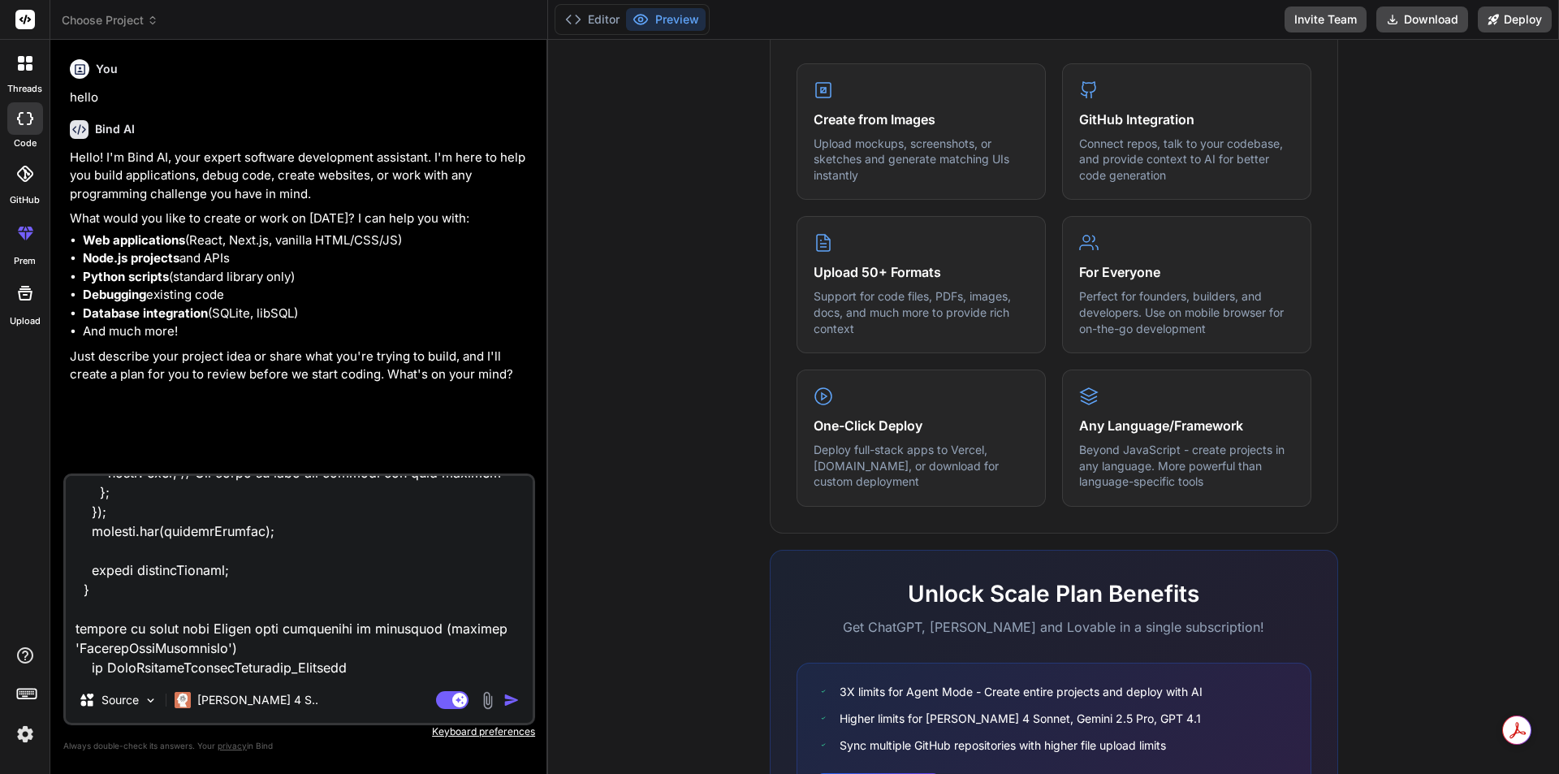
type textarea "x"
type textarea "{ "id": 50, "itemCode": "ITEM-049", "itemName": "Frootifdf", "brandName": "Froo…"
type textarea "x"
type textarea "{ "id": 50, "itemCode": "ITEM-049", "itemName": "Frootifdf", "brandName": "Froo…"
type textarea "x"
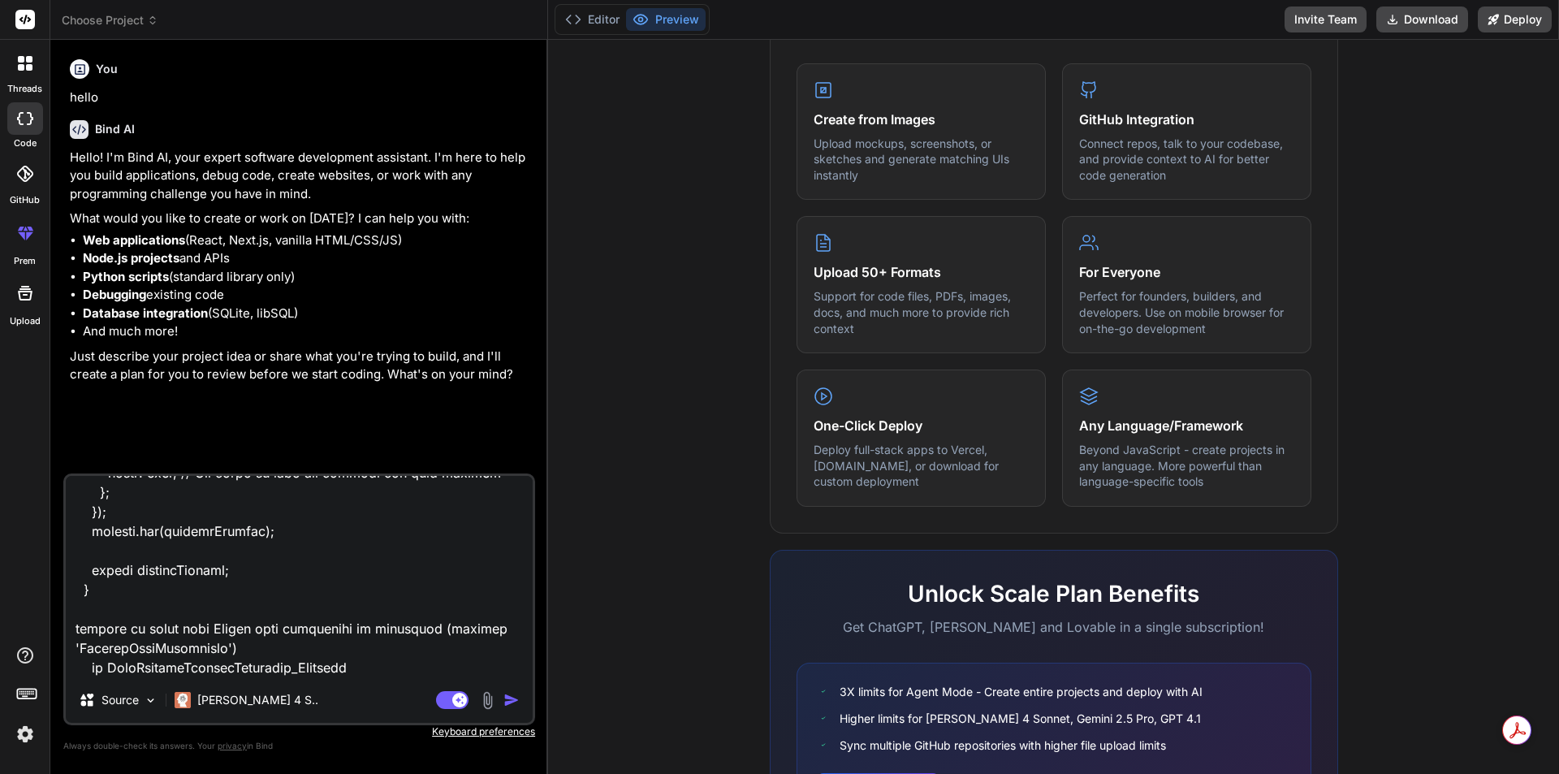
type textarea "{ "id": 50, "itemCode": "ITEM-049", "itemName": "Frootifdf", "brandName": "Froo…"
type textarea "x"
type textarea "{ "id": 50, "itemCode": "ITEM-049", "itemName": "Frootifdf", "brandName": "Froo…"
type textarea "x"
paste textarea "<p-table [value]="viewVariantData.VariantItemAttributes" dataKey="variantName">…"
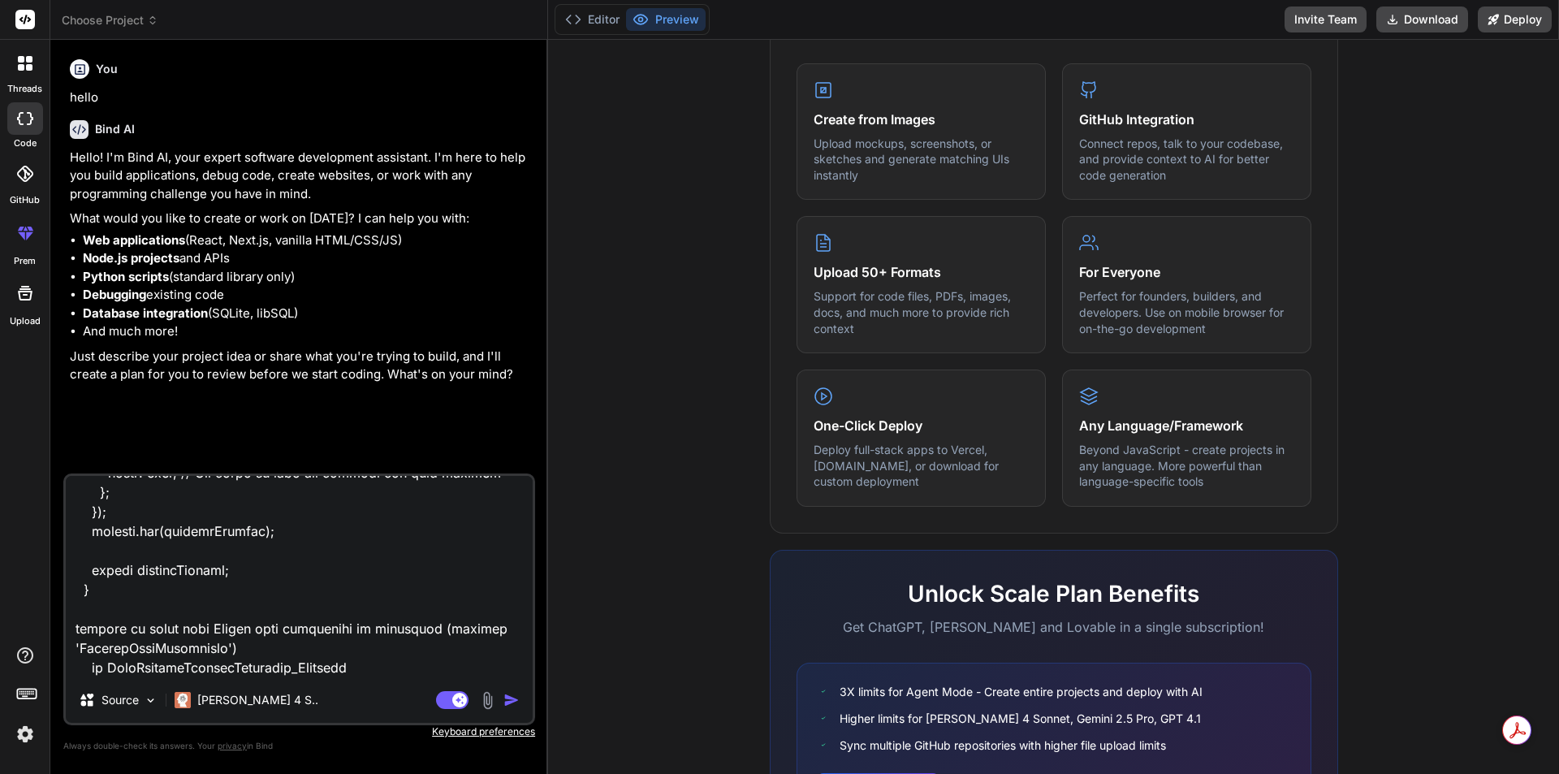
type textarea "{ "id": 50, "itemCode": "ITEM-049", "itemName": "Frootifdf", "brandName": "Froo…"
type textarea "x"
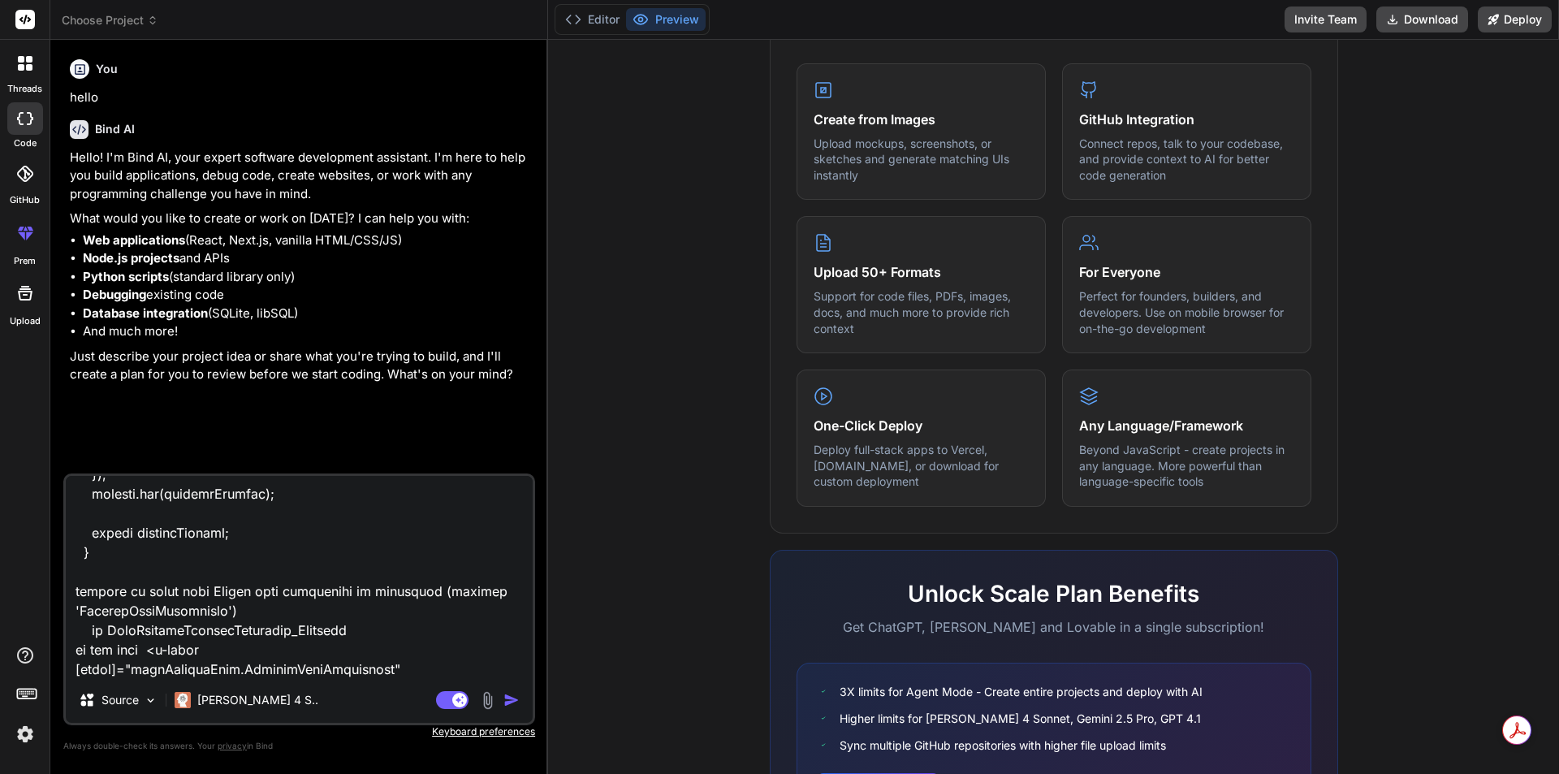
scroll to position [4428, 0]
type textarea "{ "id": 50, "itemCode": "ITEM-049", "itemName": "Frootifdf", "brandName": "Froo…"
type textarea "x"
type textarea "{ "id": 50, "itemCode": "ITEM-049", "itemName": "Frootifdf", "brandName": "Froo…"
type textarea "x"
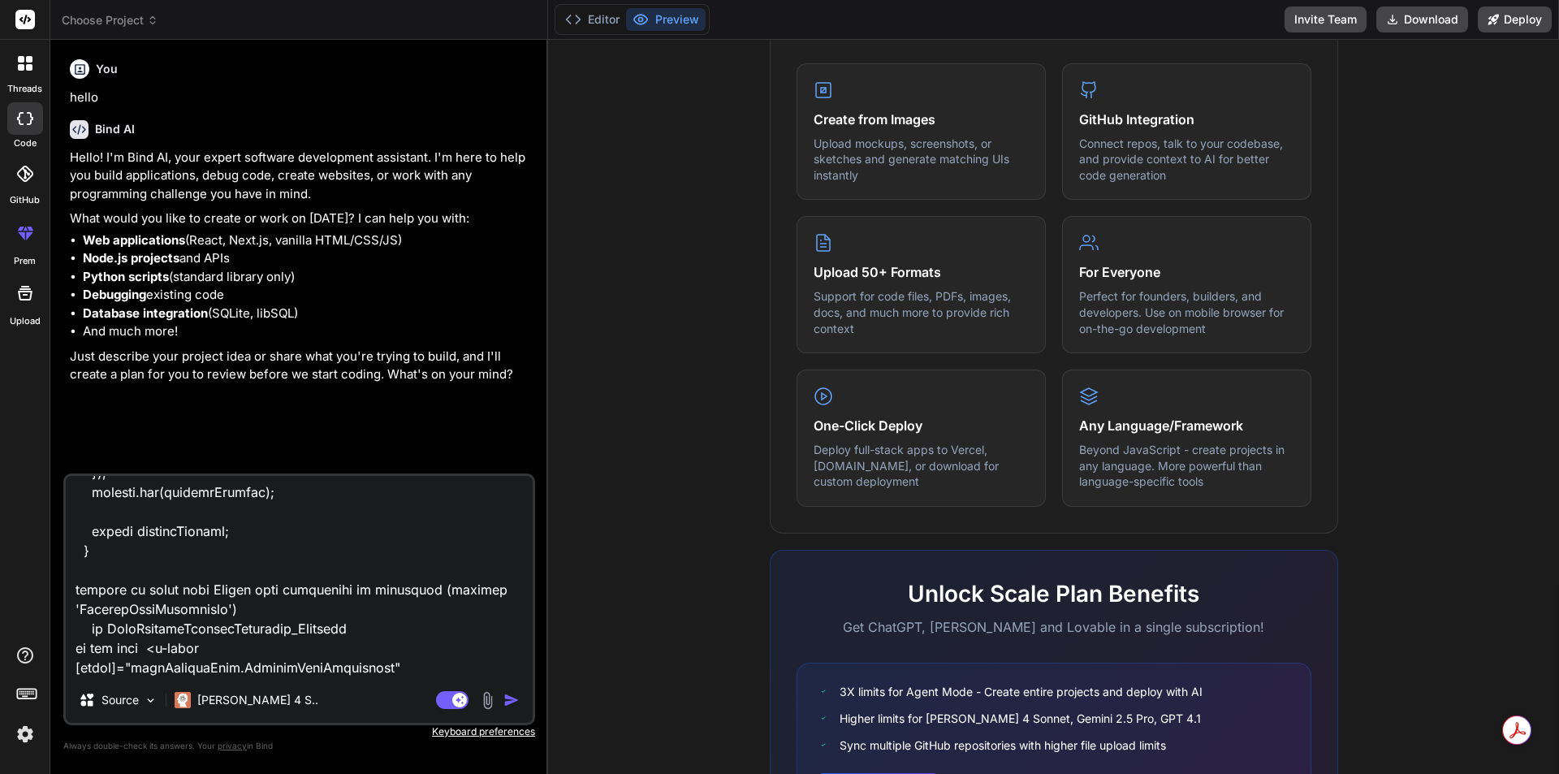
type textarea "{ "id": 50, "itemCode": "ITEM-049", "itemName": "Frootifdf", "brandName": "Froo…"
type textarea "x"
type textarea "{ "id": 50, "itemCode": "ITEM-049", "itemName": "Frootifdf", "brandName": "Froo…"
type textarea "x"
type textarea "{ "id": 50, "itemCode": "ITEM-049", "itemName": "Frootifdf", "brandName": "Froo…"
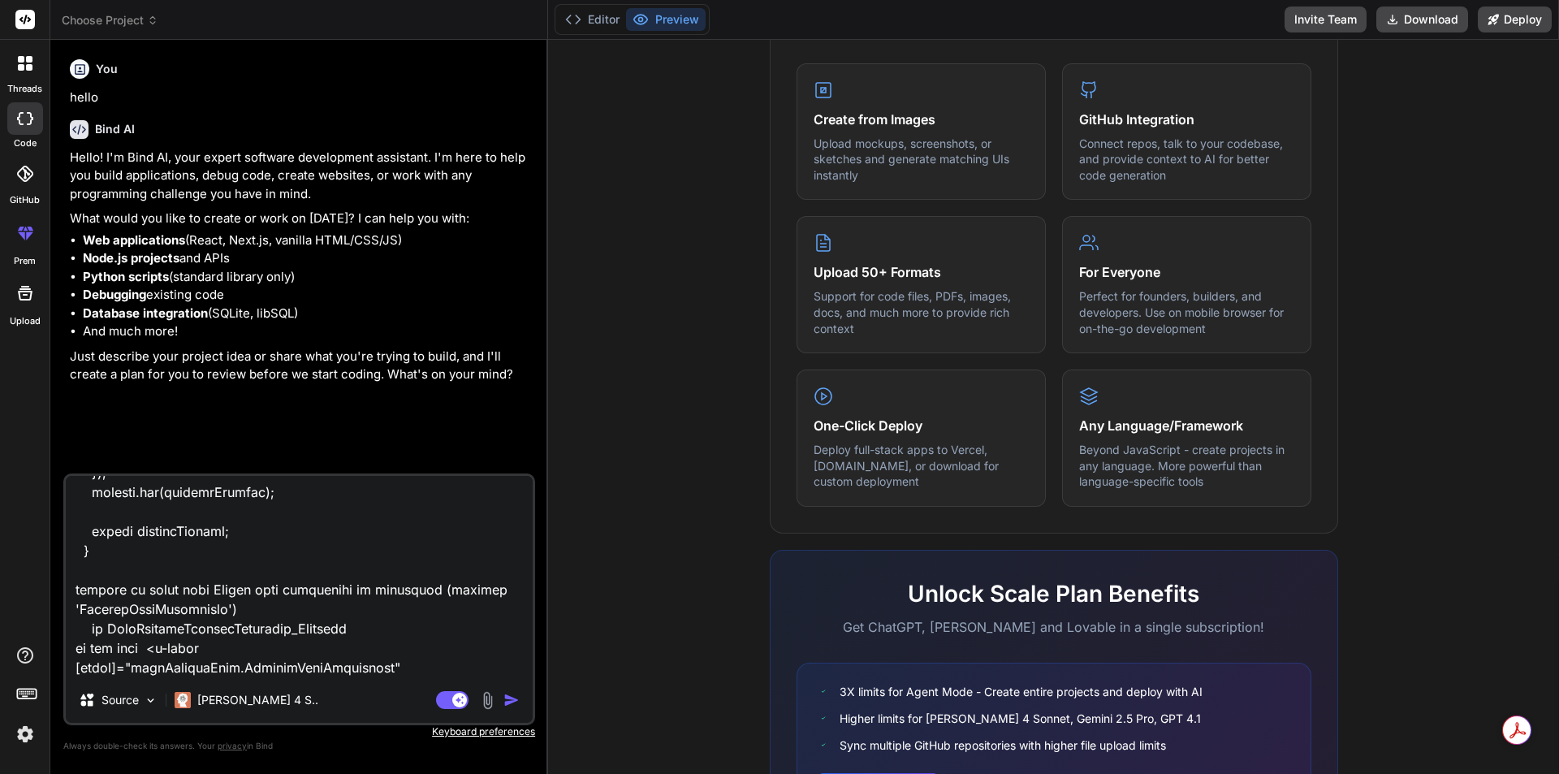
type textarea "x"
type textarea "{ "id": 50, "itemCode": "ITEM-049", "itemName": "Frootifdf", "brandName": "Froo…"
type textarea "x"
type textarea "{ "id": 50, "itemCode": "ITEM-049", "itemName": "Frootifdf", "brandName": "Froo…"
type textarea "x"
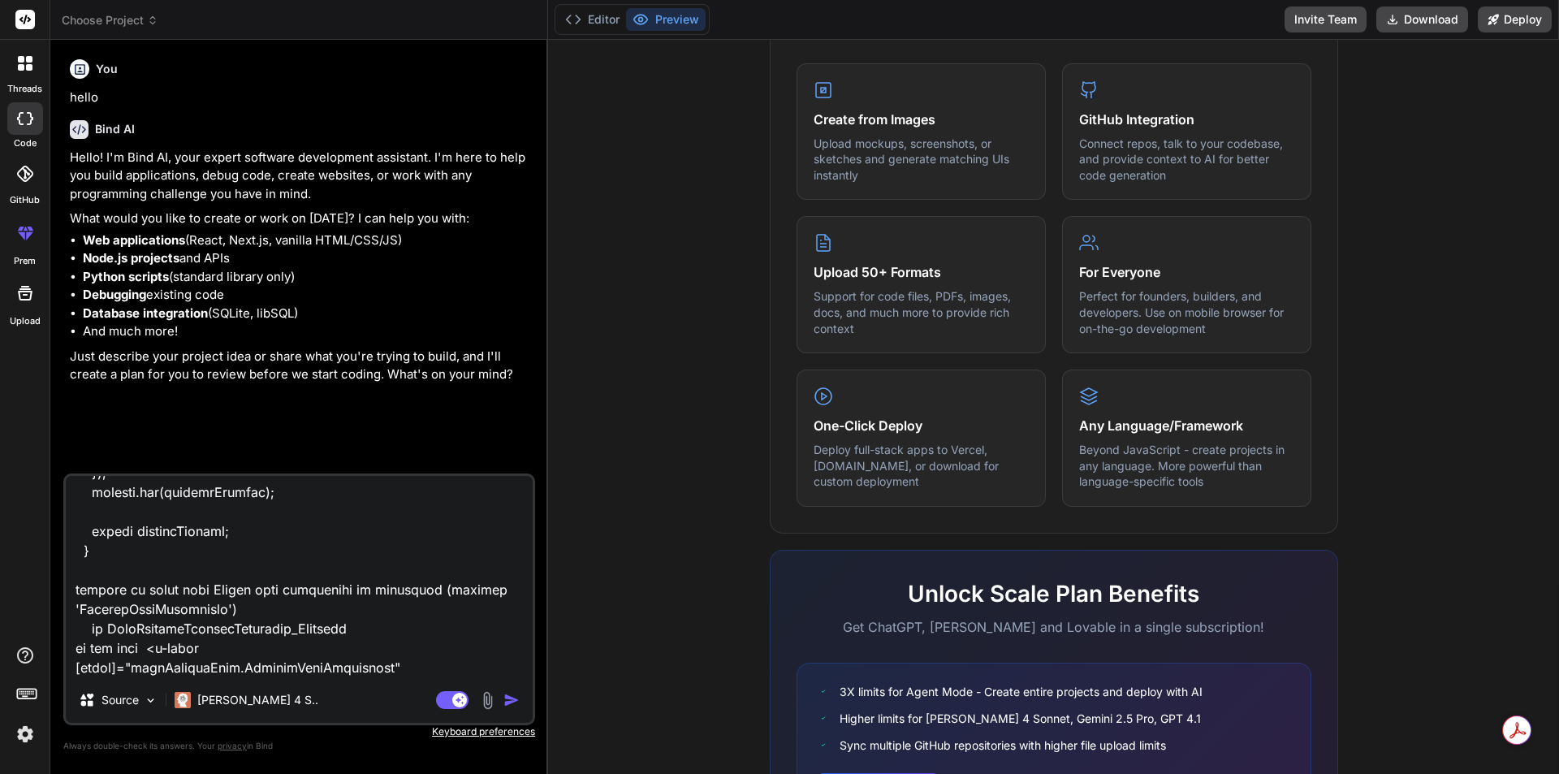
type textarea "{ "id": 50, "itemCode": "ITEM-049", "itemName": "Frootifdf", "brandName": "Froo…"
type textarea "x"
type textarea "{ "id": 50, "itemCode": "ITEM-049", "itemName": "Frootifdf", "brandName": "Froo…"
type textarea "x"
type textarea "{ "id": 50, "itemCode": "ITEM-049", "itemName": "Frootifdf", "brandName": "Froo…"
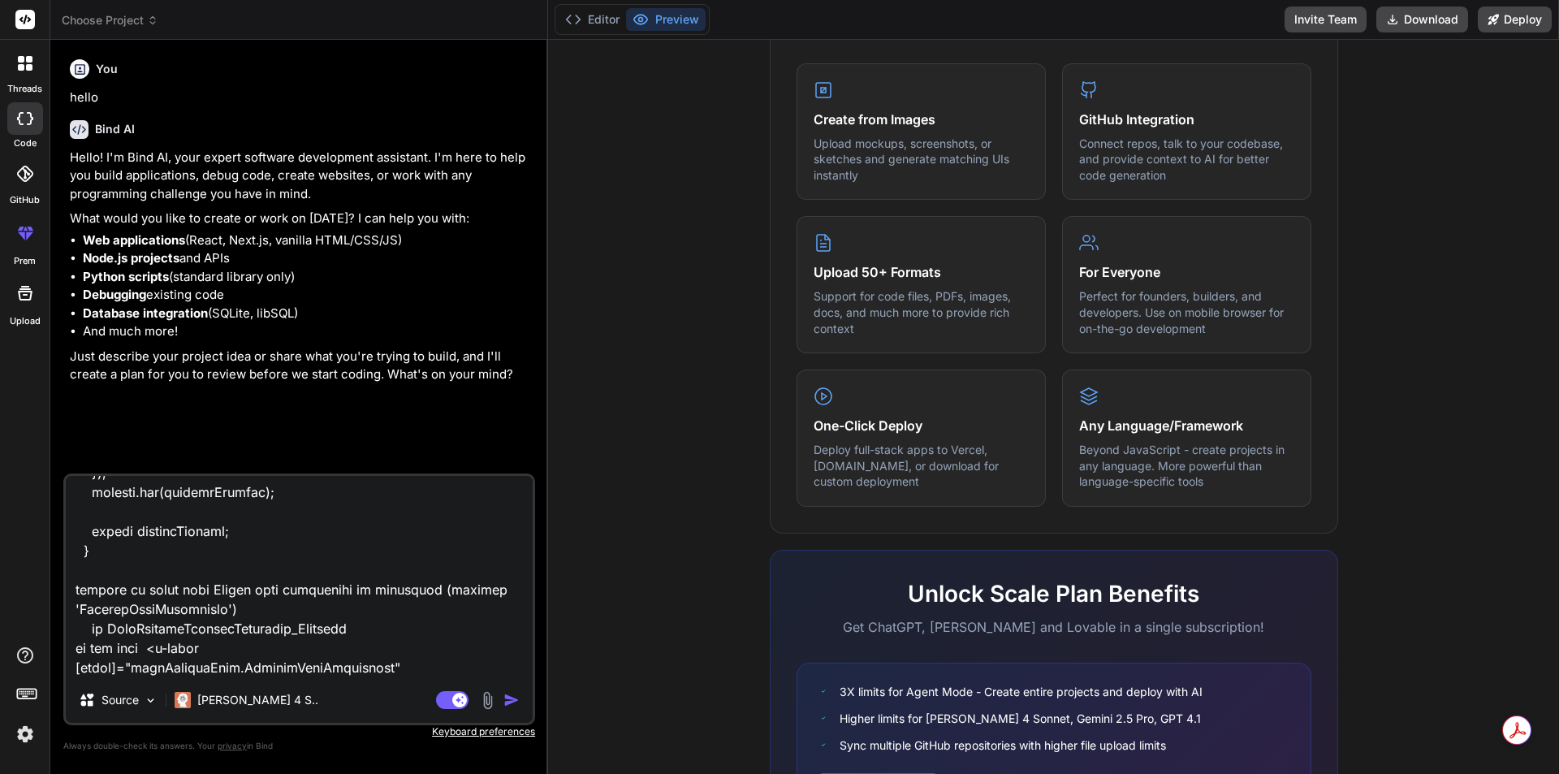
type textarea "x"
type textarea "{ "id": 50, "itemCode": "ITEM-049", "itemName": "Frootifdf", "brandName": "Froo…"
type textarea "x"
type textarea "{ "id": 50, "itemCode": "ITEM-049", "itemName": "Frootifdf", "brandName": "Froo…"
type textarea "x"
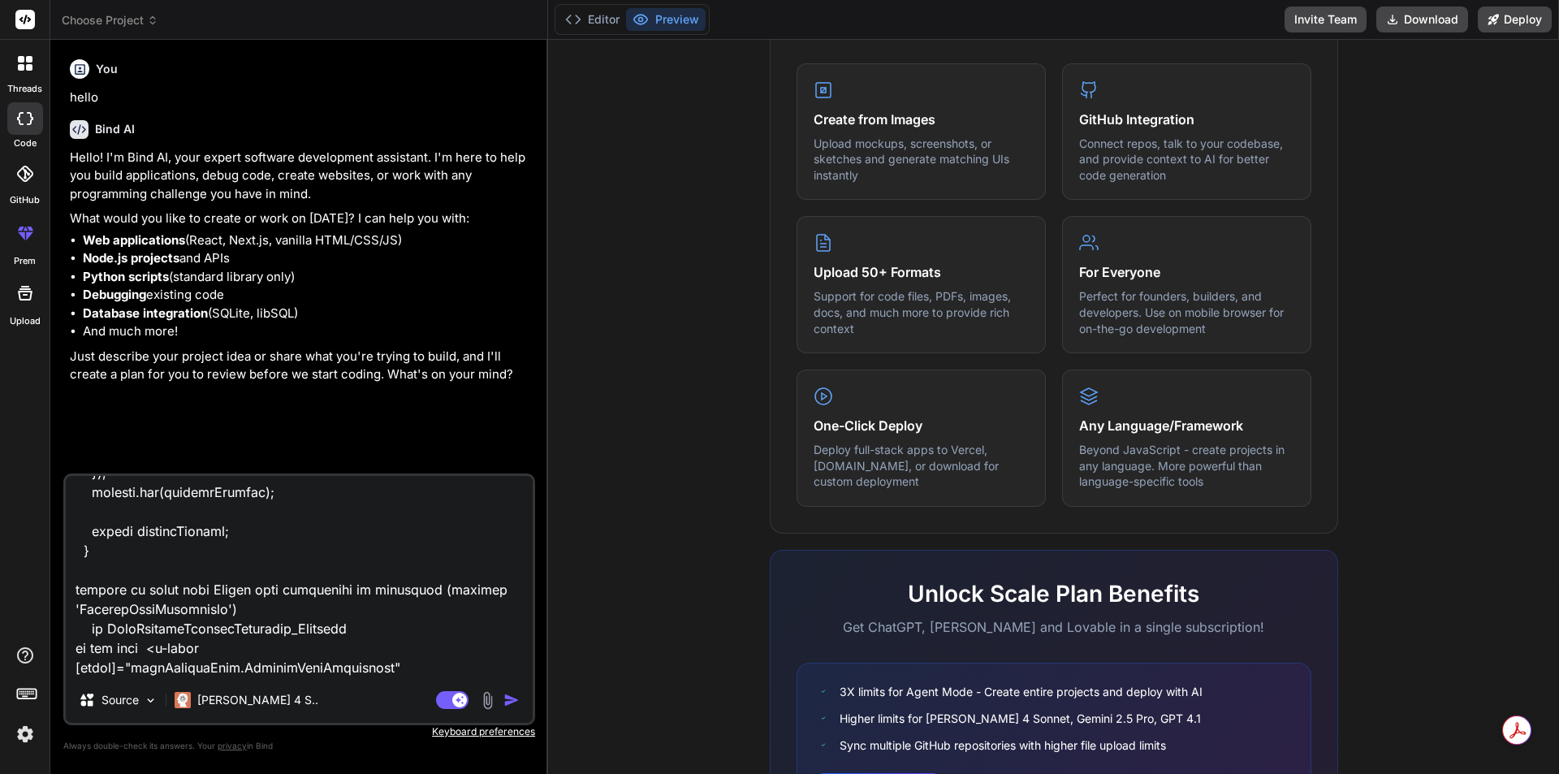
type textarea "{ "id": 50, "itemCode": "ITEM-049", "itemName": "Frootifdf", "brandName": "Froo…"
type textarea "x"
type textarea "{ "id": 50, "itemCode": "ITEM-049", "itemName": "Frootifdf", "brandName": "Froo…"
type textarea "x"
type textarea "{ "id": 50, "itemCode": "ITEM-049", "itemName": "Frootifdf", "brandName": "Froo…"
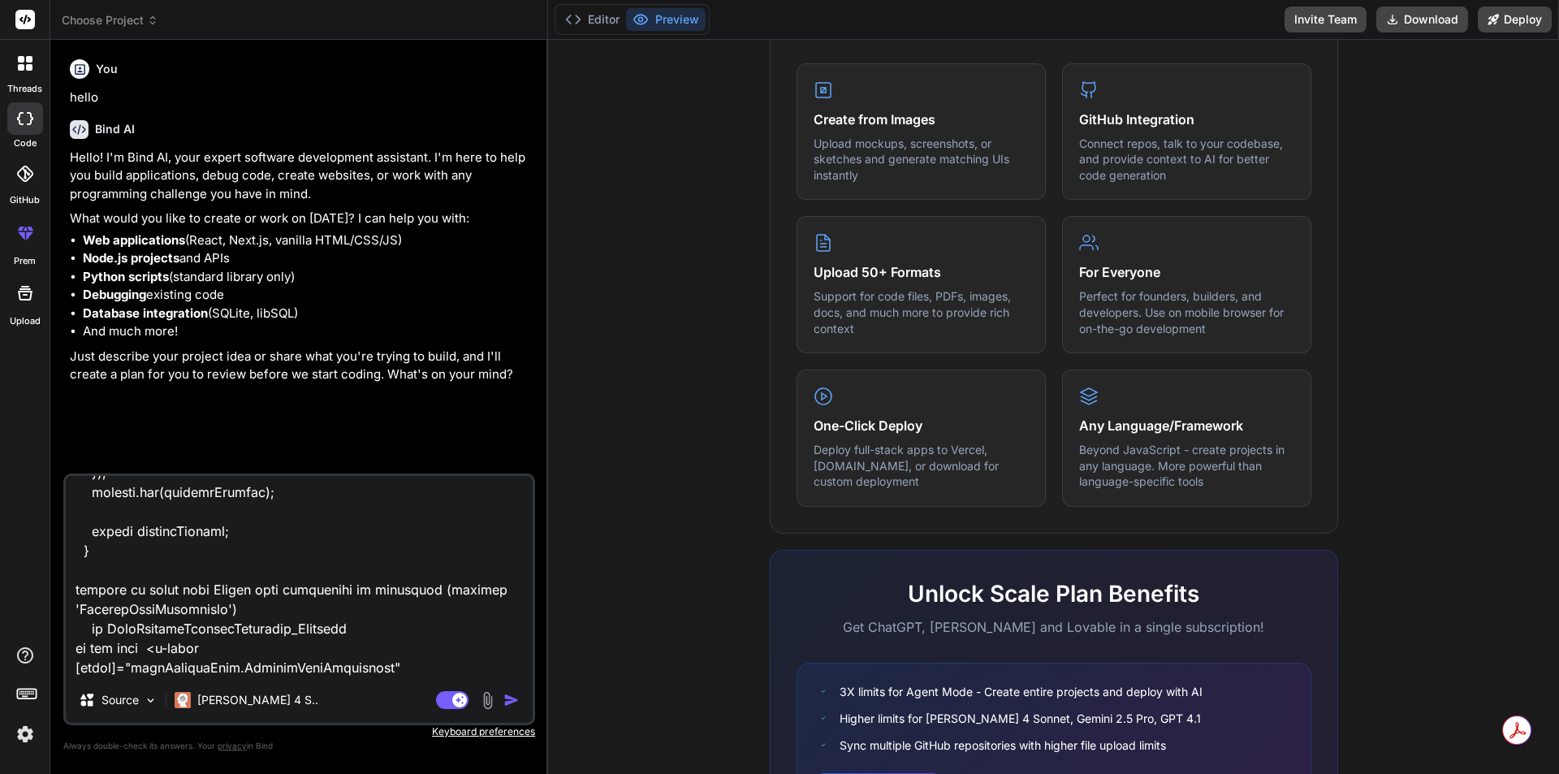
type textarea "x"
type textarea "{ "id": 50, "itemCode": "ITEM-049", "itemName": "Frootifdf", "brandName": "Froo…"
type textarea "x"
type textarea "{ "id": 50, "itemCode": "ITEM-049", "itemName": "Frootifdf", "brandName": "Froo…"
type textarea "x"
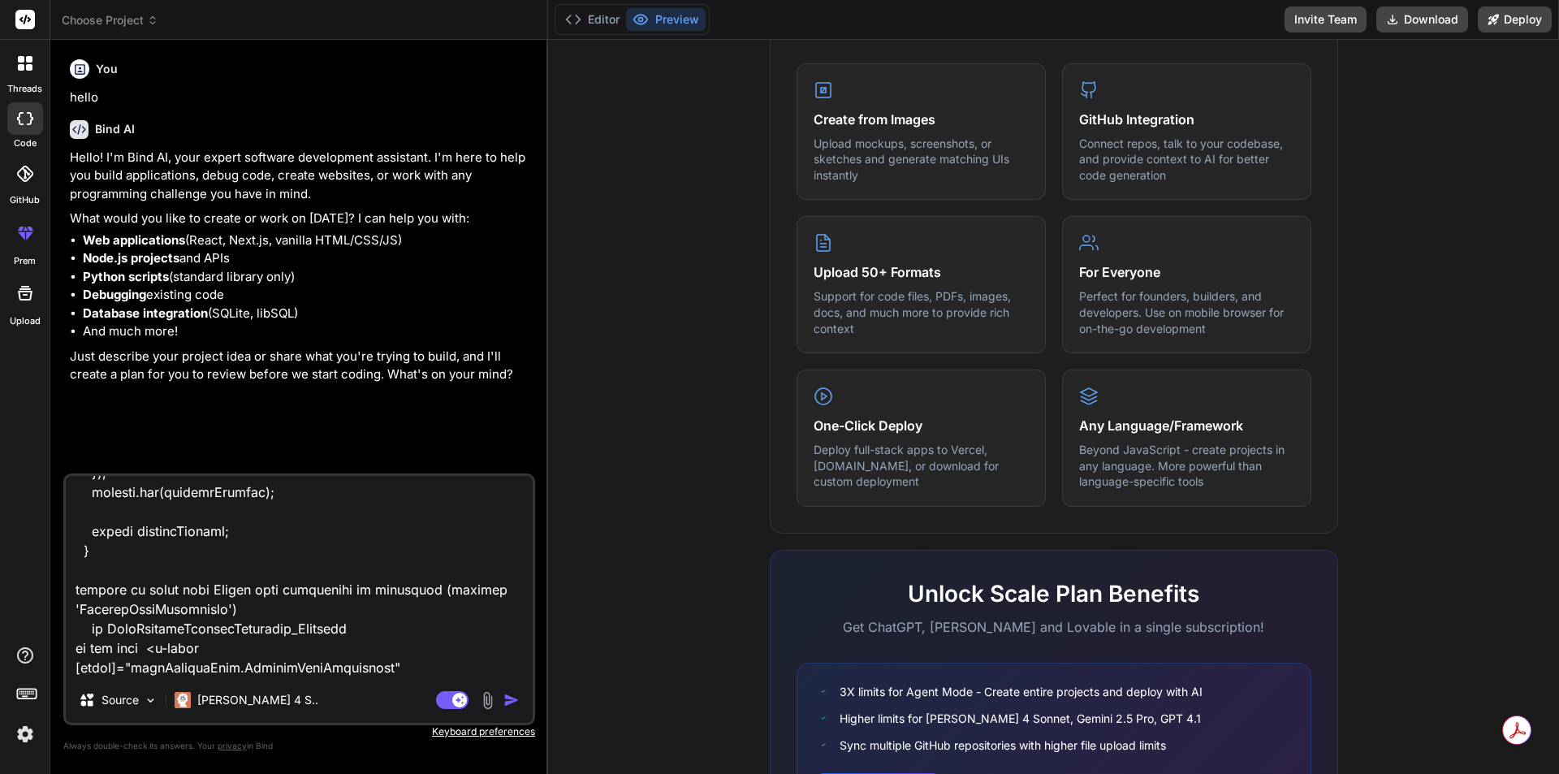
type textarea "{ "id": 50, "itemCode": "ITEM-049", "itemName": "Frootifdf", "brandName": "Froo…"
type textarea "x"
type textarea "{ "id": 50, "itemCode": "ITEM-049", "itemName": "Frootifdf", "brandName": "Froo…"
type textarea "x"
type textarea "{ "id": 50, "itemCode": "ITEM-049", "itemName": "Frootifdf", "brandName": "Froo…"
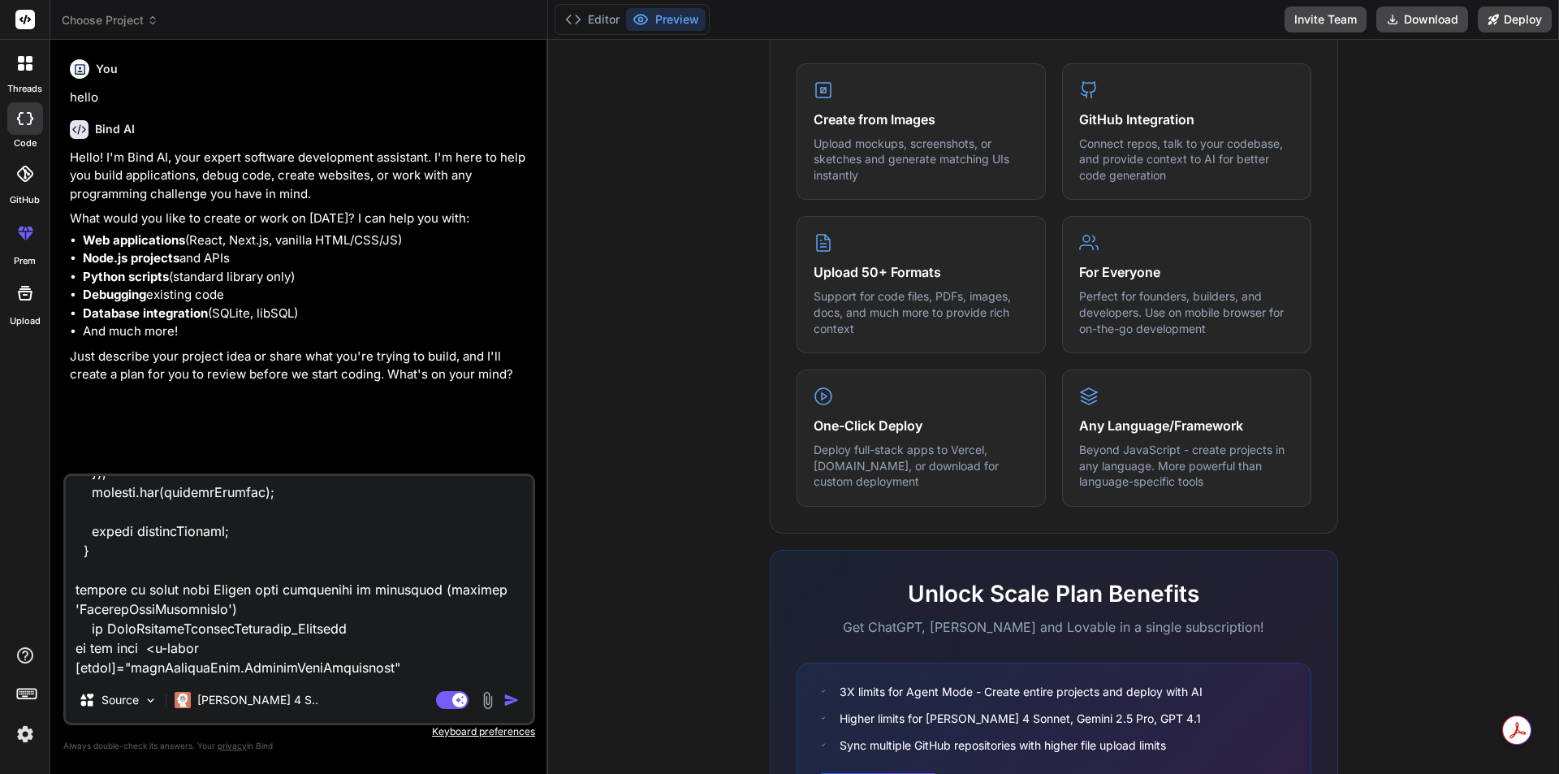
type textarea "x"
type textarea "{ "id": 50, "itemCode": "ITEM-049", "itemName": "Frootifdf", "brandName": "Froo…"
type textarea "x"
type textarea "{ "id": 50, "itemCode": "ITEM-049", "itemName": "Frootifdf", "brandName": "Froo…"
type textarea "x"
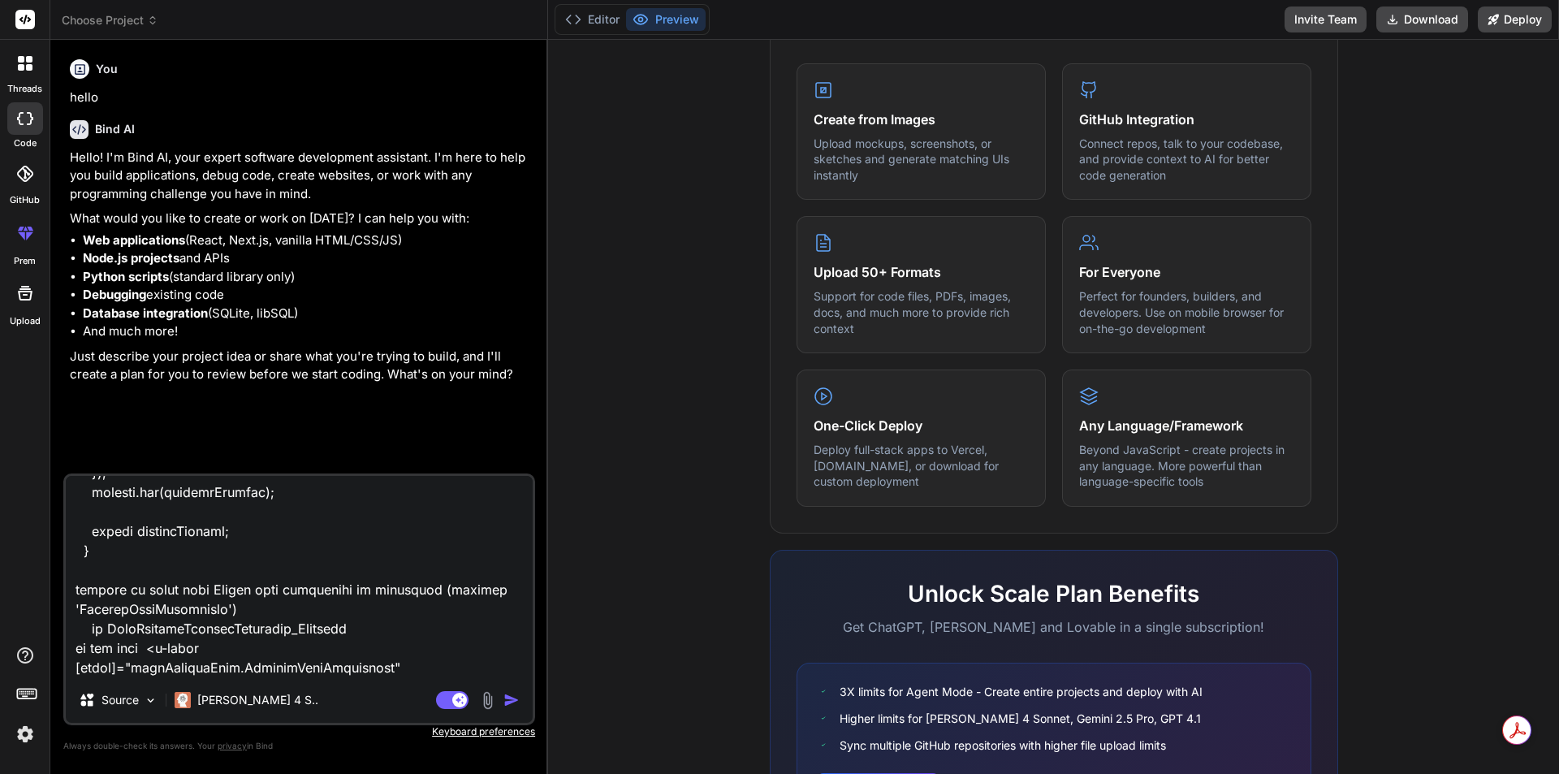
type textarea "{ "id": 50, "itemCode": "ITEM-049", "itemName": "Frootifdf", "brandName": "Froo…"
type textarea "x"
type textarea "{ "id": 50, "itemCode": "ITEM-049", "itemName": "Frootifdf", "brandName": "Froo…"
type textarea "x"
type textarea "{ "id": 50, "itemCode": "ITEM-049", "itemName": "Frootifdf", "brandName": "Froo…"
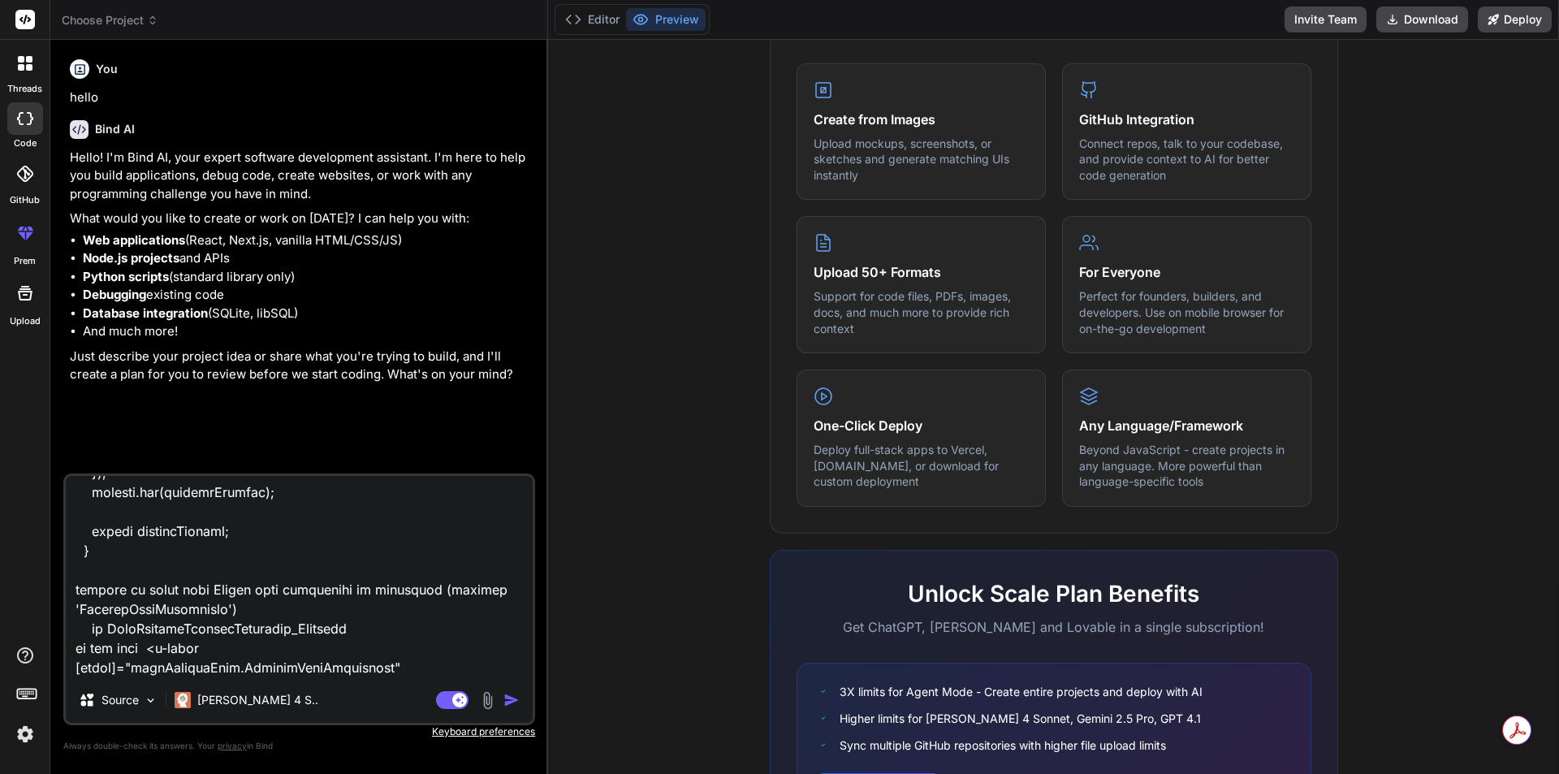
type textarea "x"
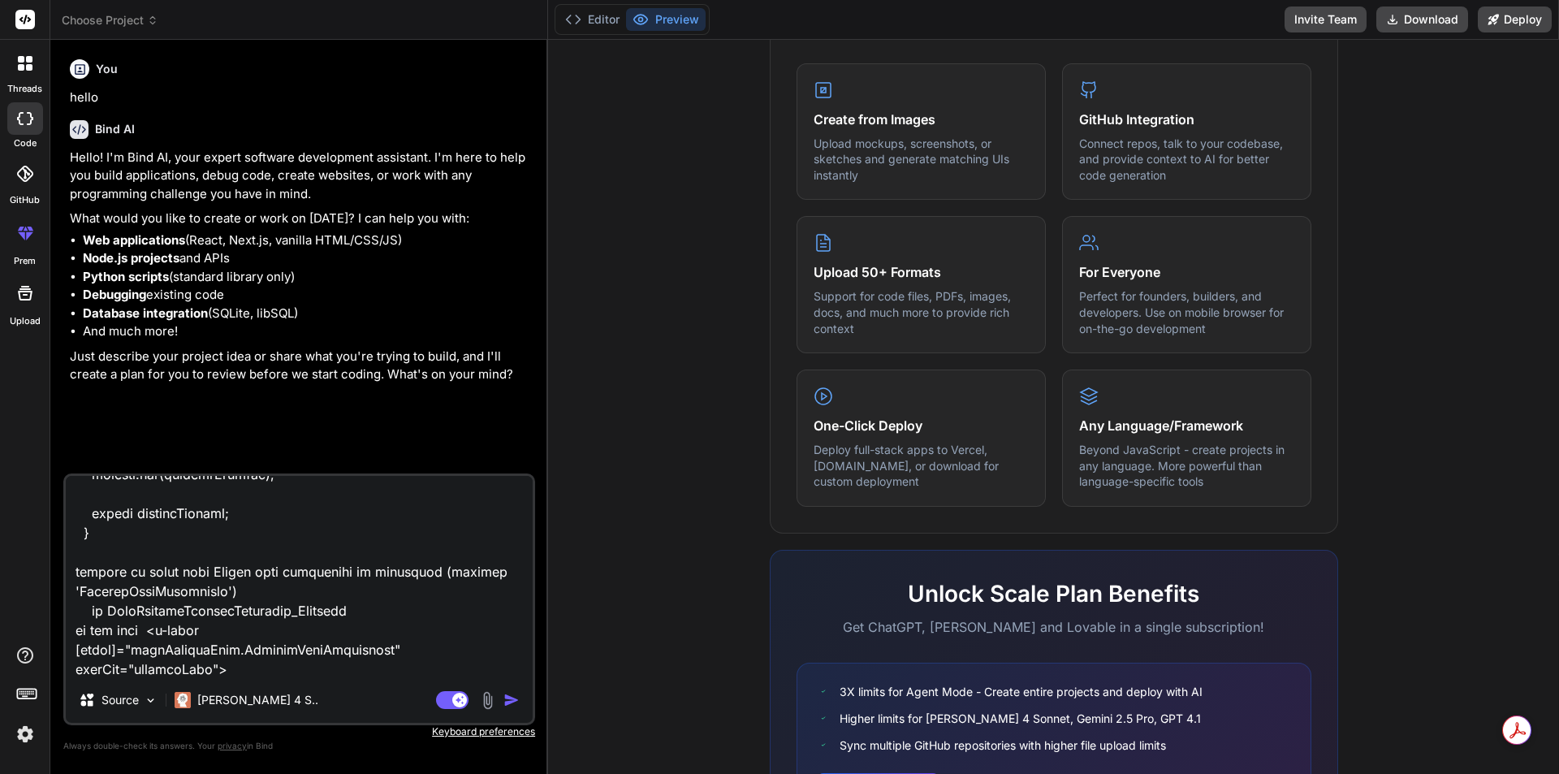
type textarea "{ "id": 50, "itemCode": "ITEM-049", "itemName": "Frootifdf", "brandName": "Froo…"
type textarea "x"
type textarea "{ "id": 50, "itemCode": "ITEM-049", "itemName": "Frootifdf", "brandName": "Froo…"
type textarea "x"
type textarea "{ "id": 50, "itemCode": "ITEM-049", "itemName": "Frootifdf", "brandName": "Froo…"
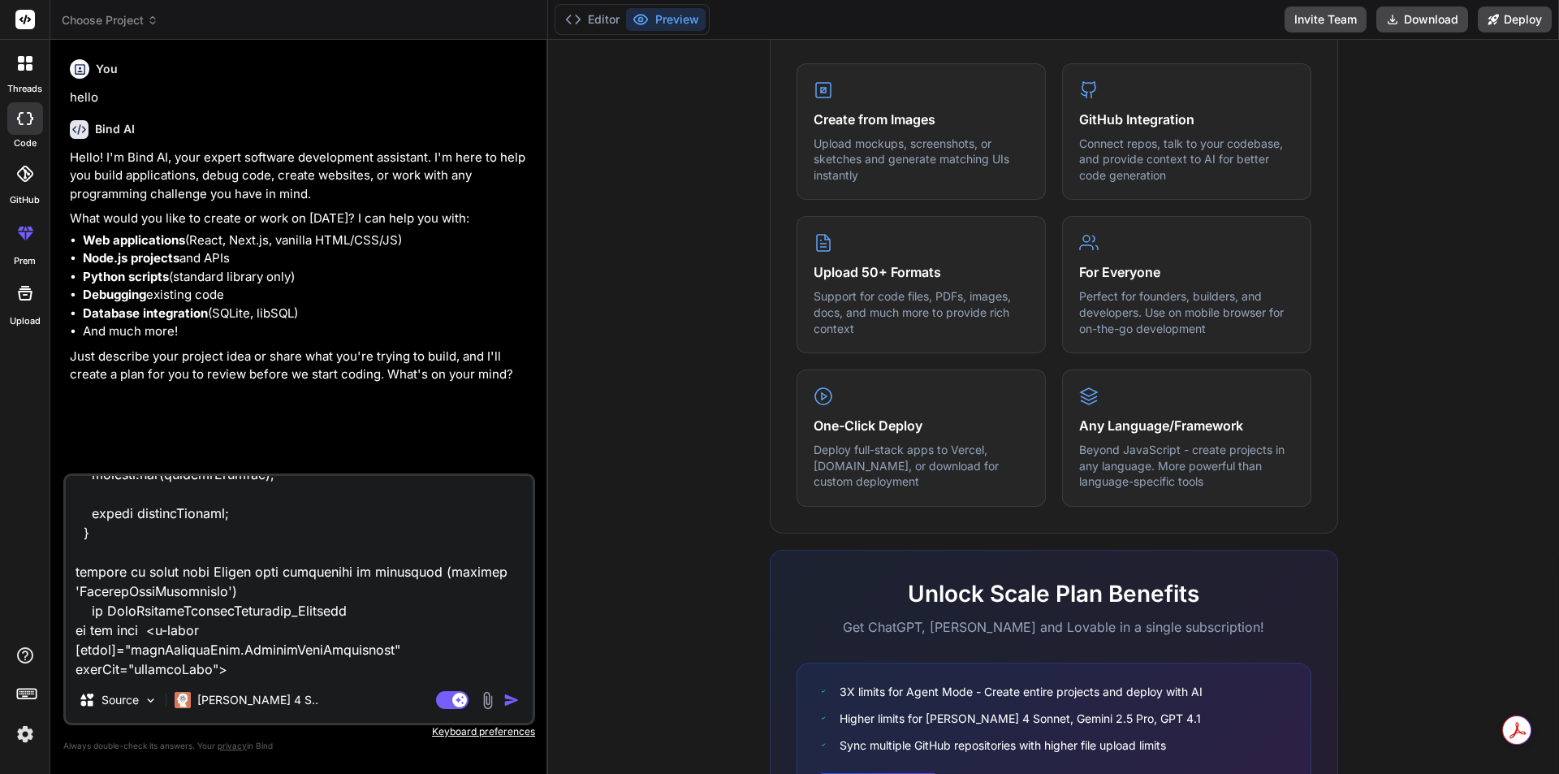
type textarea "x"
type textarea "{ "id": 50, "itemCode": "ITEM-049", "itemName": "Frootifdf", "brandName": "Froo…"
type textarea "x"
type textarea "{ "id": 50, "itemCode": "ITEM-049", "itemName": "Frootifdf", "brandName": "Froo…"
type textarea "x"
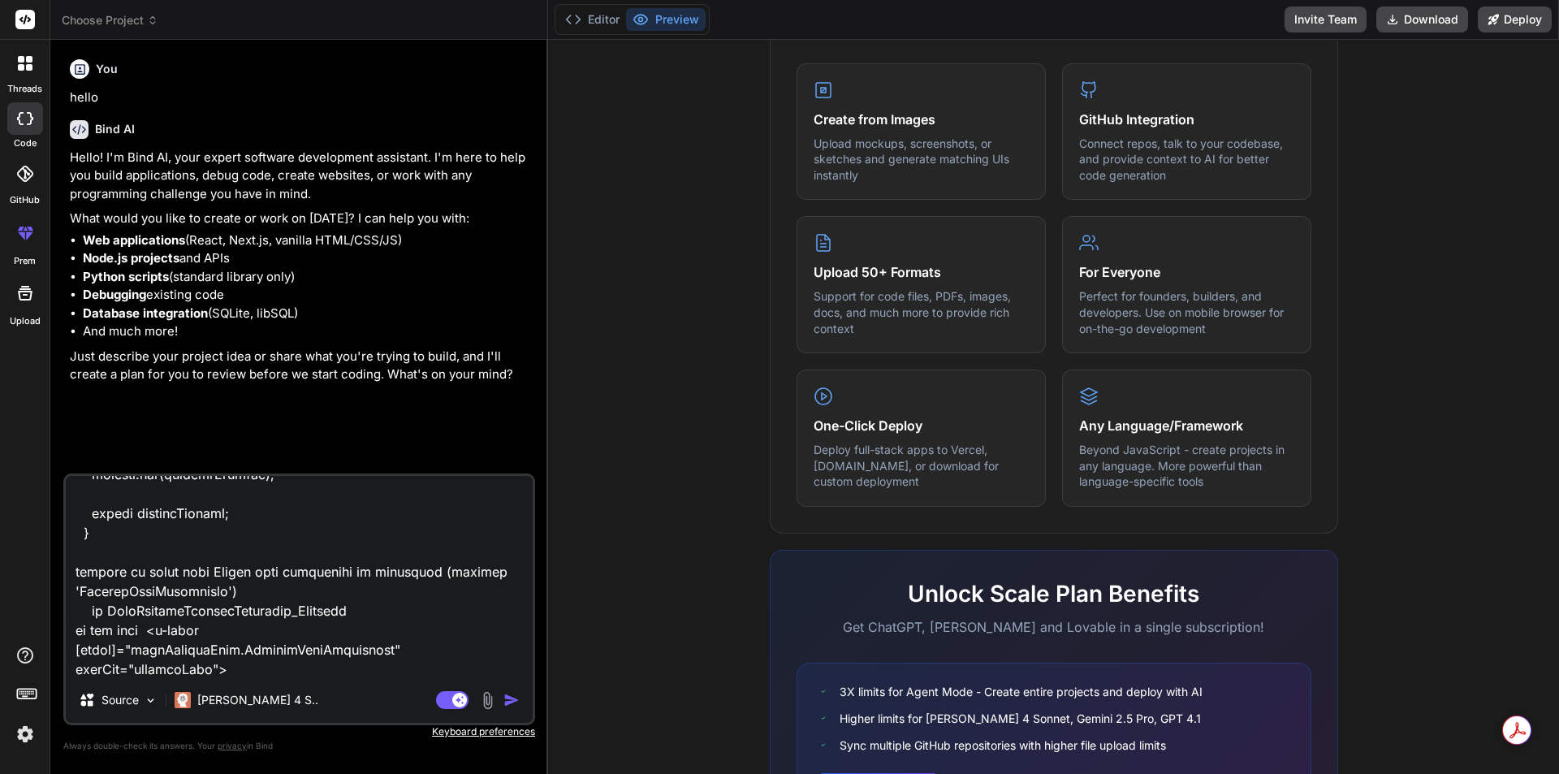
type textarea "{ "id": 50, "itemCode": "ITEM-049", "itemName": "Frootifdf", "brandName": "Froo…"
type textarea "x"
type textarea "{ "id": 50, "itemCode": "ITEM-049", "itemName": "Frootifdf", "brandName": "Froo…"
type textarea "x"
type textarea "{ "id": 50, "itemCode": "ITEM-049", "itemName": "Frootifdf", "brandName": "Froo…"
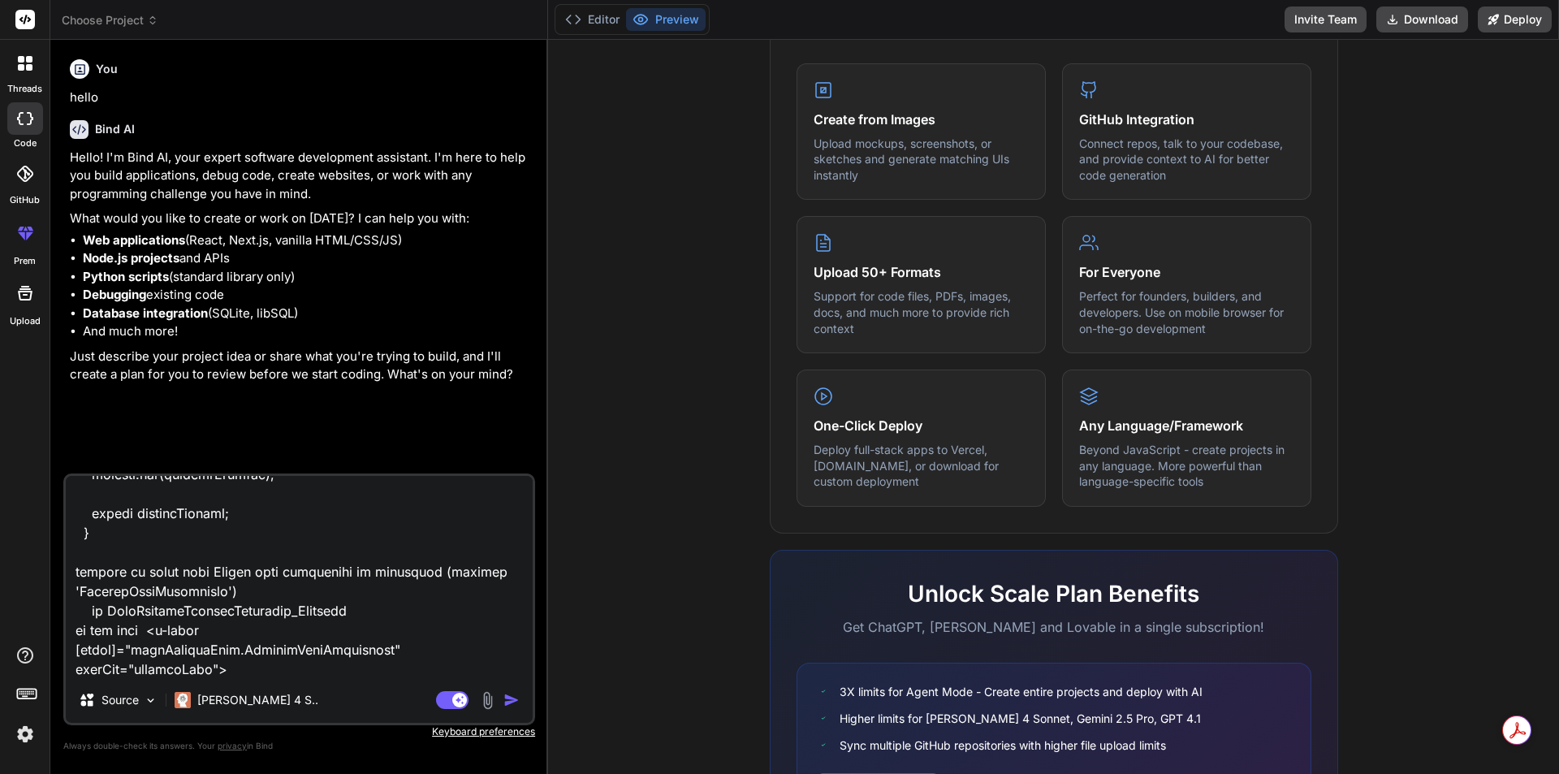
type textarea "x"
type textarea "{ "id": 50, "itemCode": "ITEM-049", "itemName": "Frootifdf", "brandName": "Froo…"
type textarea "x"
type textarea "{ "id": 50, "itemCode": "ITEM-049", "itemName": "Frootifdf", "brandName": "Froo…"
type textarea "x"
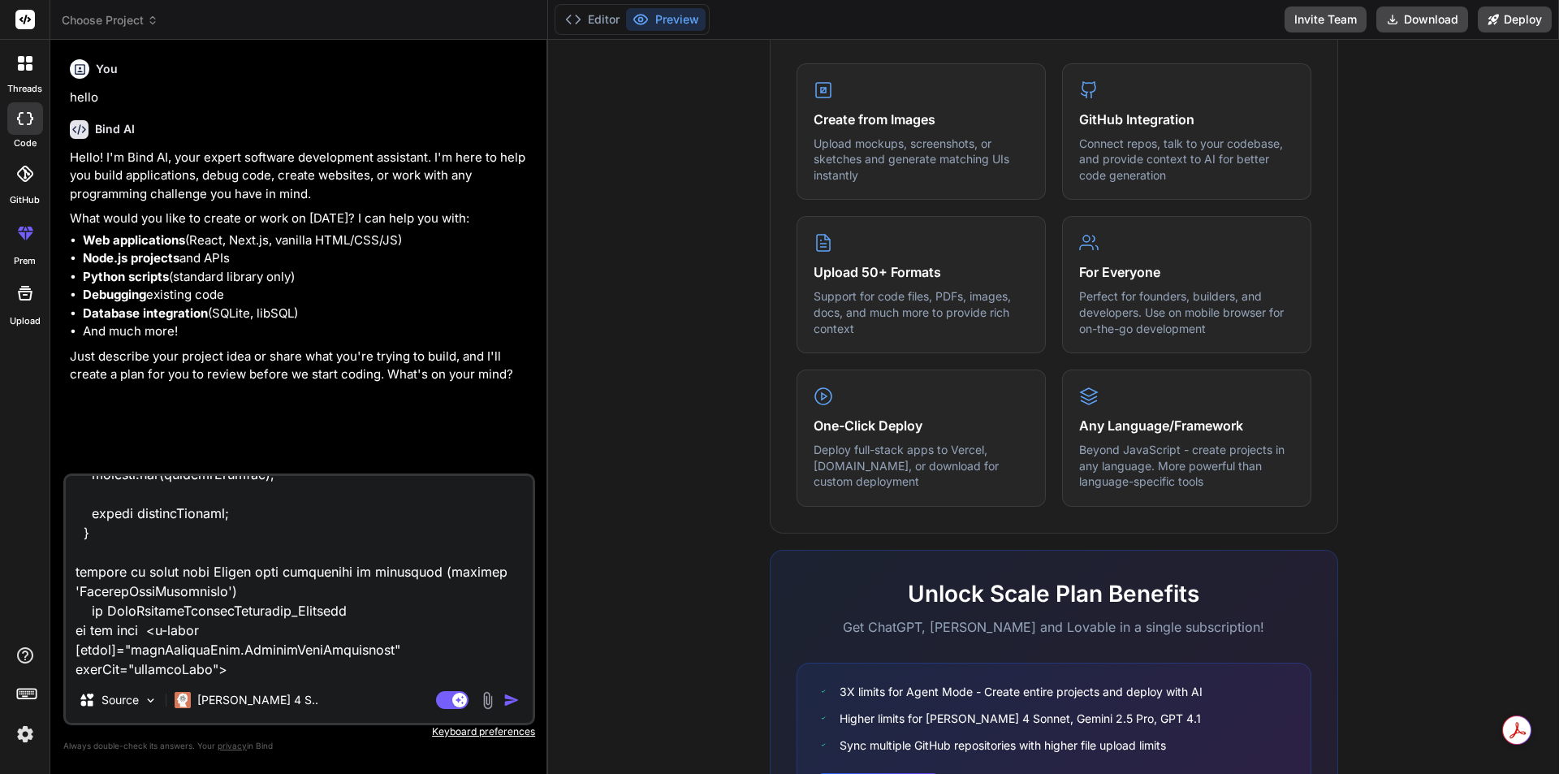
type textarea "{ "id": 50, "itemCode": "ITEM-049", "itemName": "Frootifdf", "brandName": "Froo…"
type textarea "x"
type textarea "{ "id": 50, "itemCode": "ITEM-049", "itemName": "Frootifdf", "brandName": "Froo…"
type textarea "x"
type textarea "{ "id": 50, "itemCode": "ITEM-049", "itemName": "Frootifdf", "brandName": "Froo…"
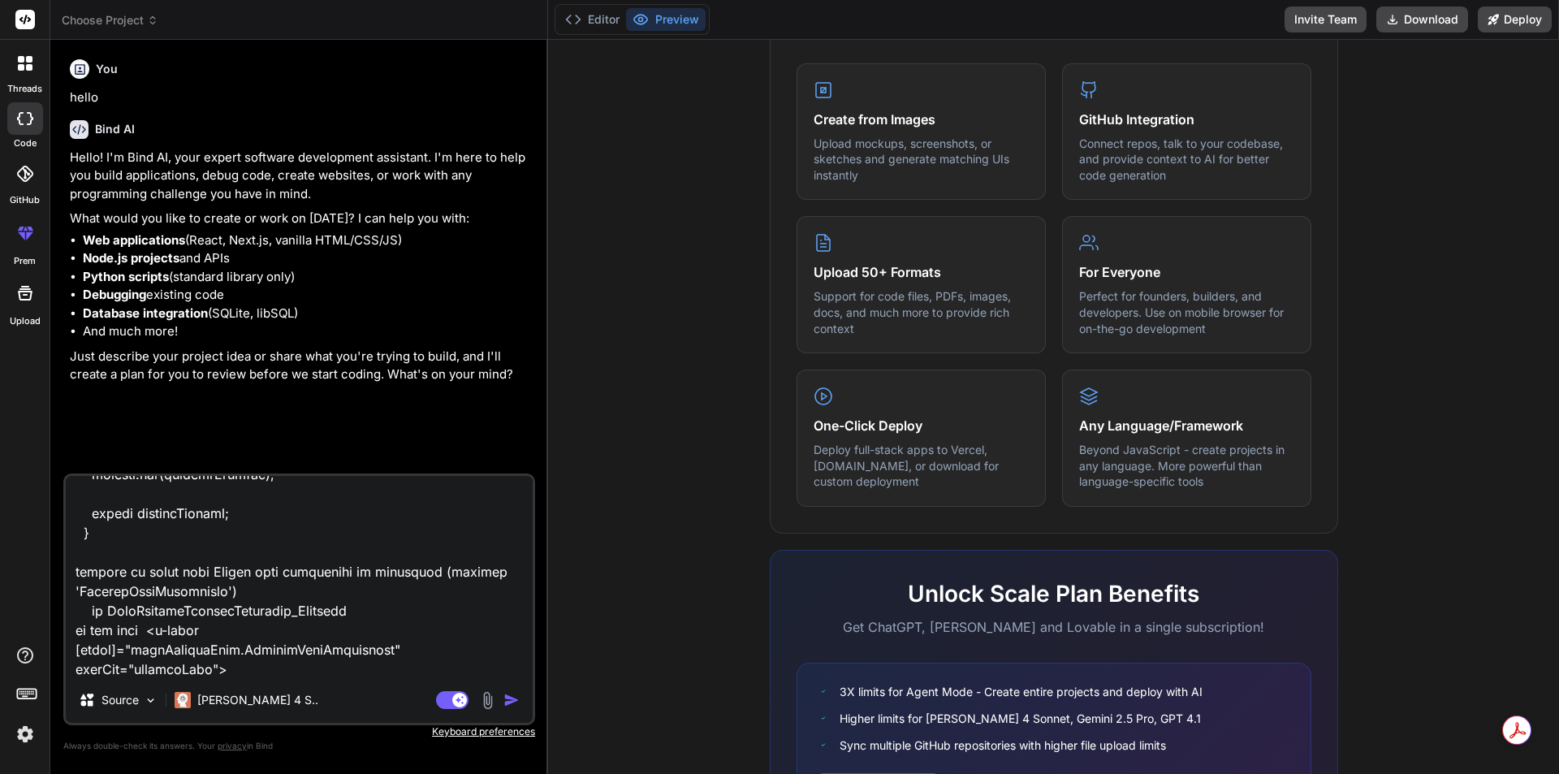
type textarea "x"
type textarea "{ "id": 50, "itemCode": "ITEM-049", "itemName": "Frootifdf", "brandName": "Froo…"
type textarea "x"
type textarea "{ "id": 50, "itemCode": "ITEM-049", "itemName": "Frootifdf", "brandName": "Froo…"
type textarea "x"
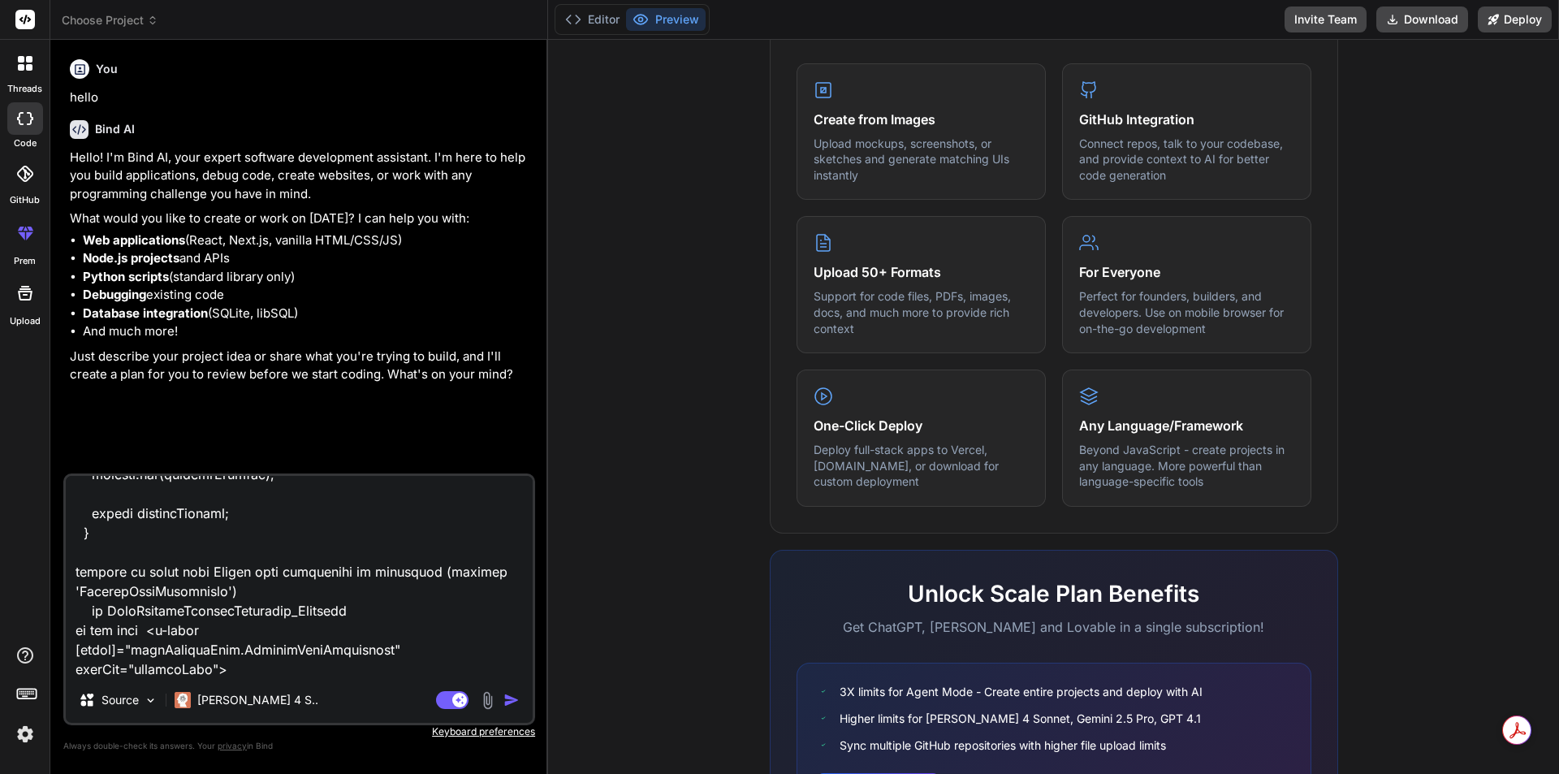
type textarea "{ "id": 50, "itemCode": "ITEM-049", "itemName": "Frootifdf", "brandName": "Froo…"
type textarea "x"
type textarea "{ "id": 50, "itemCode": "ITEM-049", "itemName": "Frootifdf", "brandName": "Froo…"
type textarea "x"
type textarea "{ "id": 50, "itemCode": "ITEM-049", "itemName": "Frootifdf", "brandName": "Froo…"
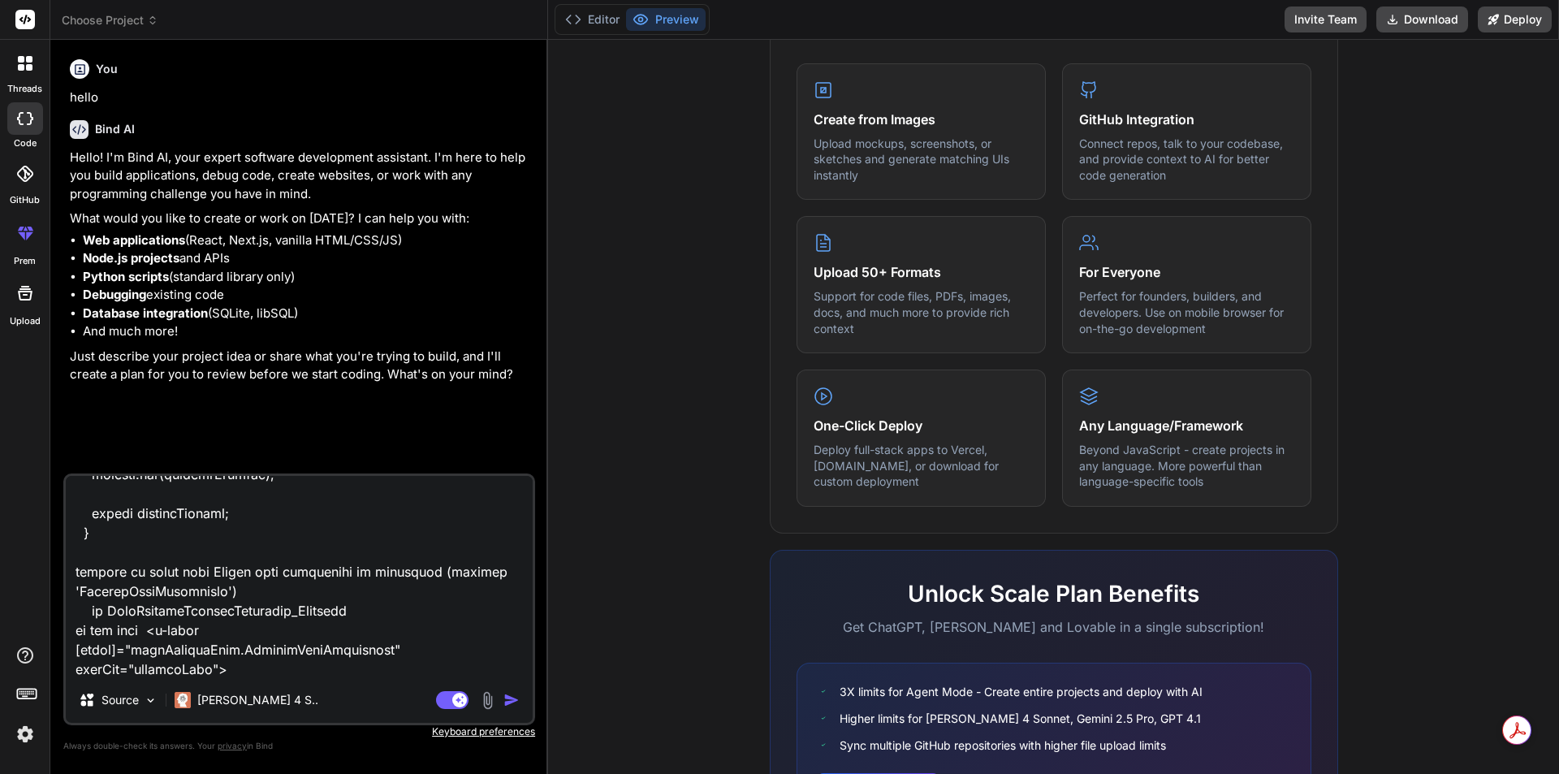
type textarea "x"
type textarea "{ "id": 50, "itemCode": "ITEM-049", "itemName": "Frootifdf", "brandName": "Froo…"
type textarea "x"
type textarea "{ "id": 50, "itemCode": "ITEM-049", "itemName": "Frootifdf", "brandName": "Froo…"
type textarea "x"
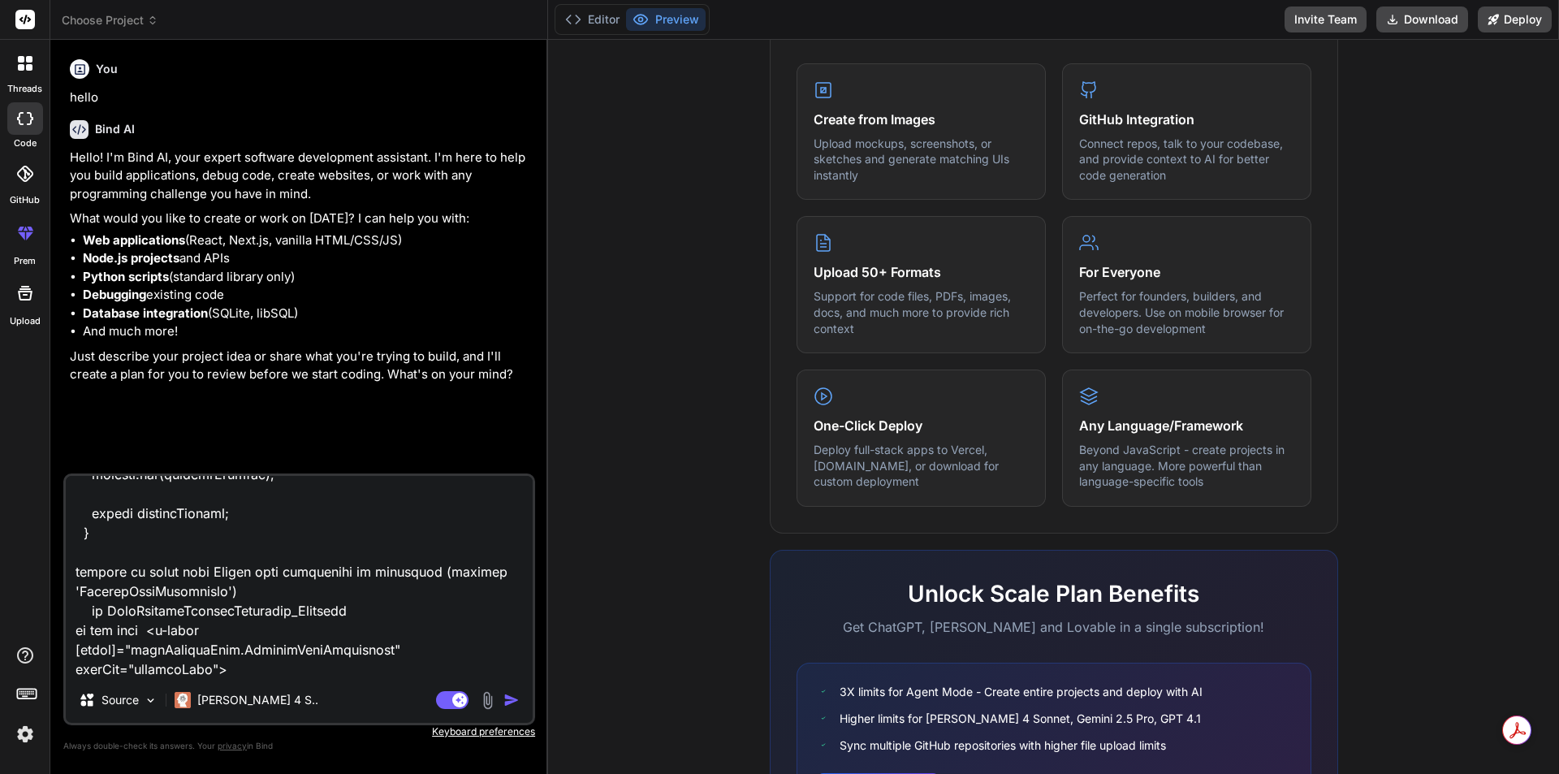
type textarea "{ "id": 50, "itemCode": "ITEM-049", "itemName": "Frootifdf", "brandName": "Froo…"
type textarea "x"
type textarea "{ "id": 50, "itemCode": "ITEM-049", "itemName": "Frootifdf", "brandName": "Froo…"
type textarea "x"
type textarea "{ "id": 50, "itemCode": "ITEM-049", "itemName": "Frootifdf", "brandName": "Froo…"
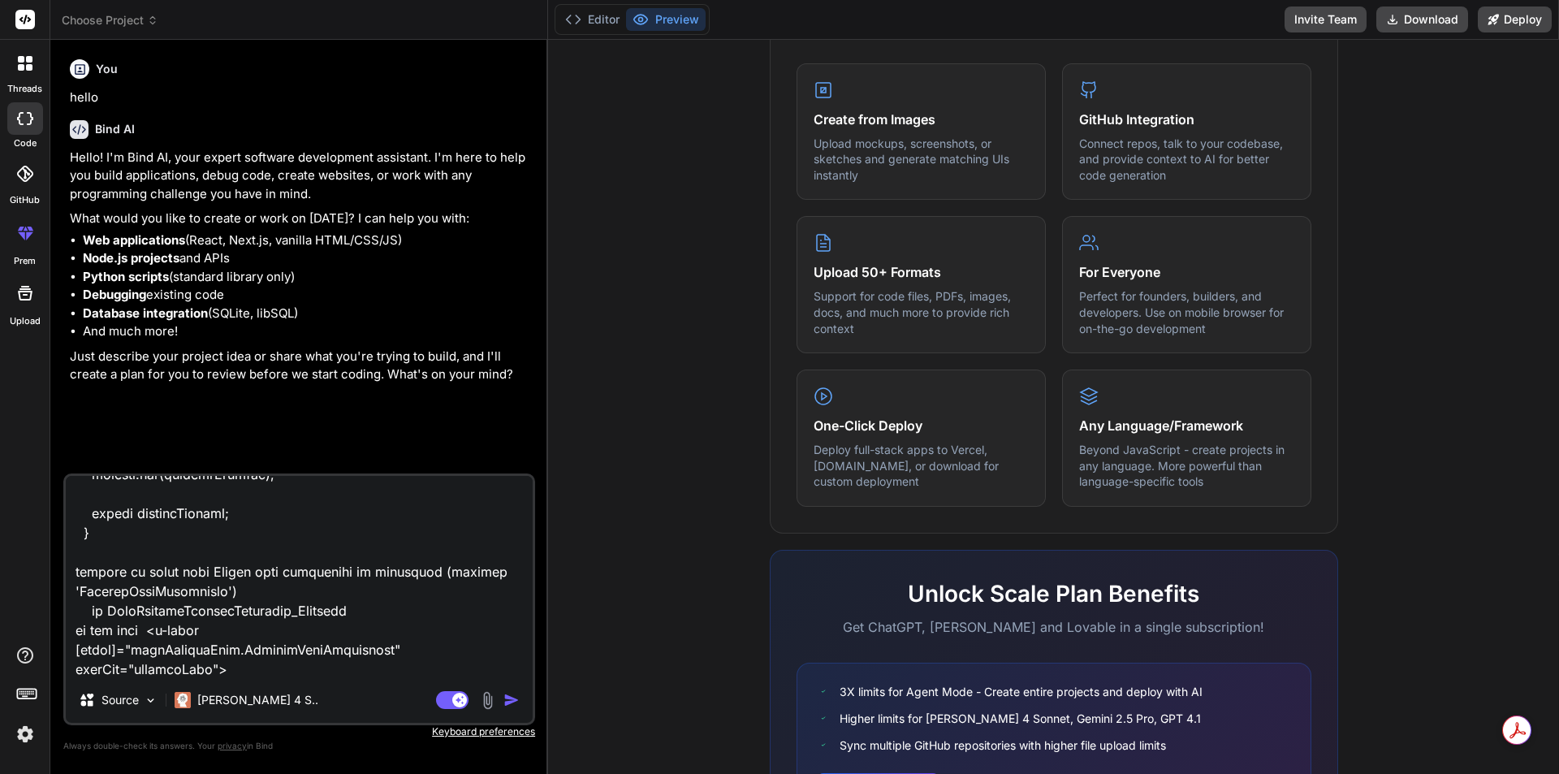
type textarea "x"
type textarea "{ "id": 50, "itemCode": "ITEM-049", "itemName": "Frootifdf", "brandName": "Froo…"
type textarea "x"
type textarea "{ "id": 50, "itemCode": "ITEM-049", "itemName": "Frootifdf", "brandName": "Froo…"
type textarea "x"
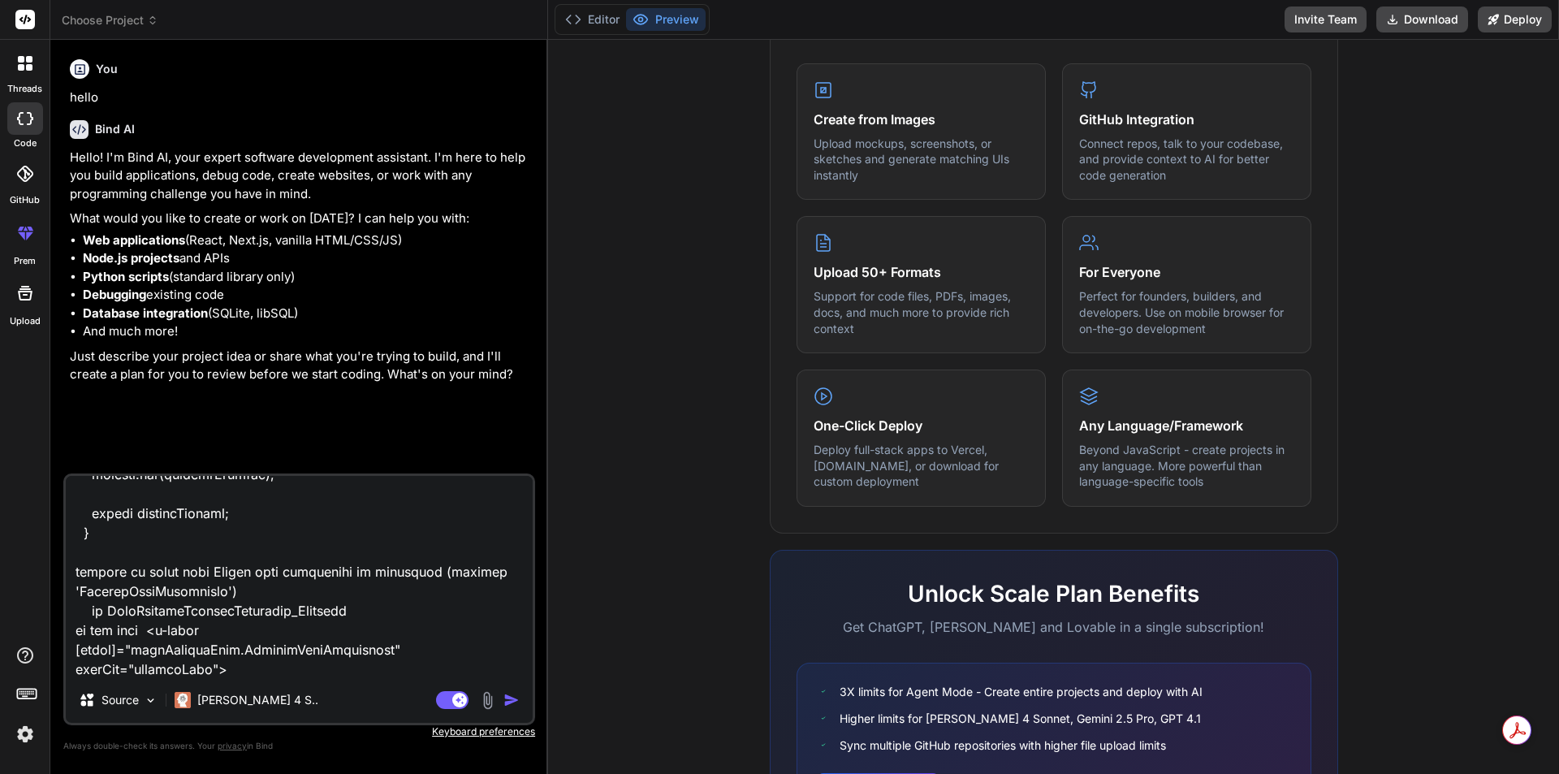
type textarea "{ "id": 50, "itemCode": "ITEM-049", "itemName": "Frootifdf", "brandName": "Froo…"
type textarea "x"
type textarea "{ "id": 50, "itemCode": "ITEM-049", "itemName": "Frootifdf", "brandName": "Froo…"
type textarea "x"
type textarea "{ "id": 50, "itemCode": "ITEM-049", "itemName": "Frootifdf", "brandName": "Froo…"
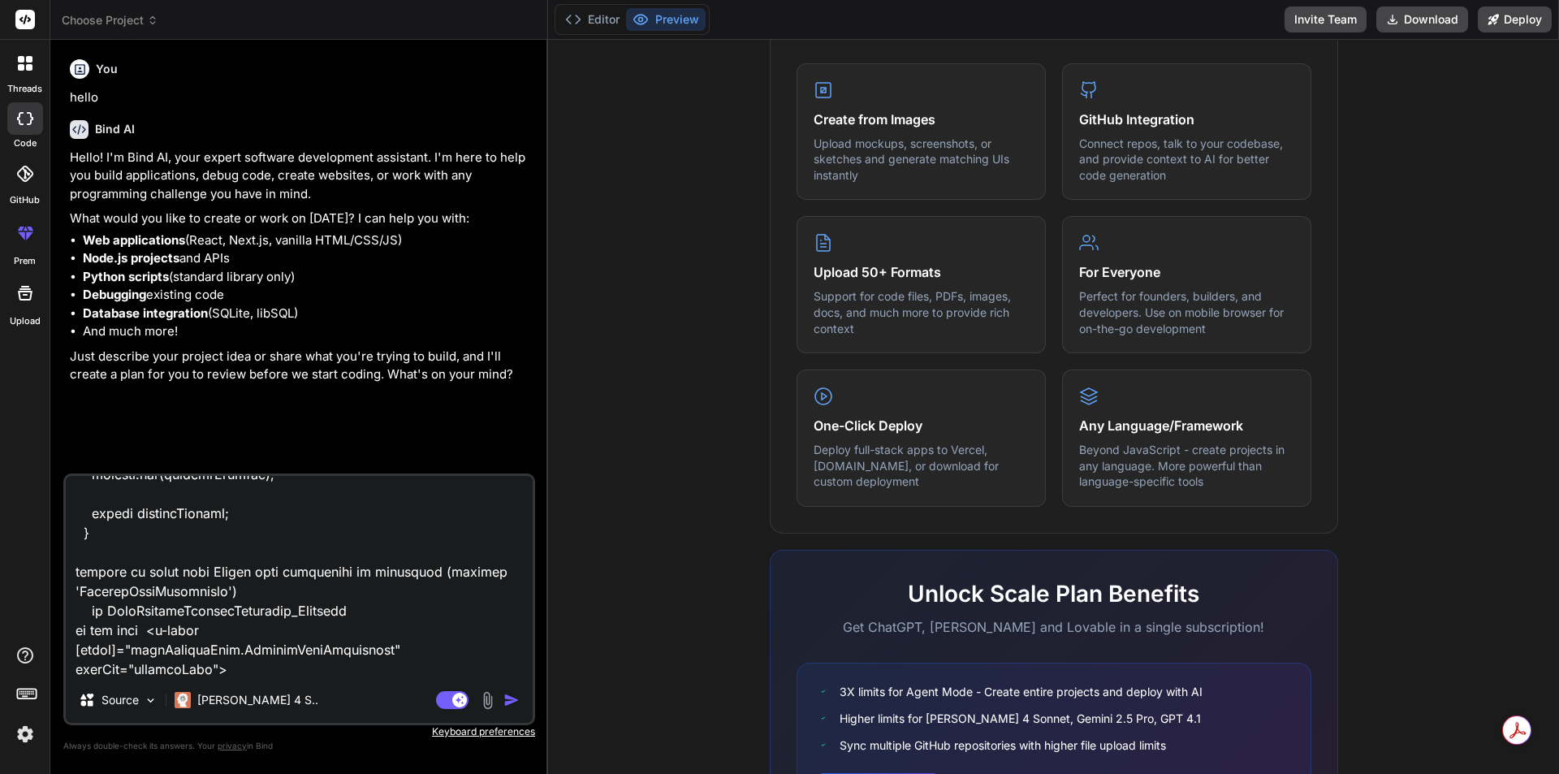
type textarea "x"
type textarea "{ "id": 50, "itemCode": "ITEM-049", "itemName": "Frootifdf", "brandName": "Froo…"
type textarea "x"
type textarea "{ "id": 50, "itemCode": "ITEM-049", "itemName": "Frootifdf", "brandName": "Froo…"
type textarea "x"
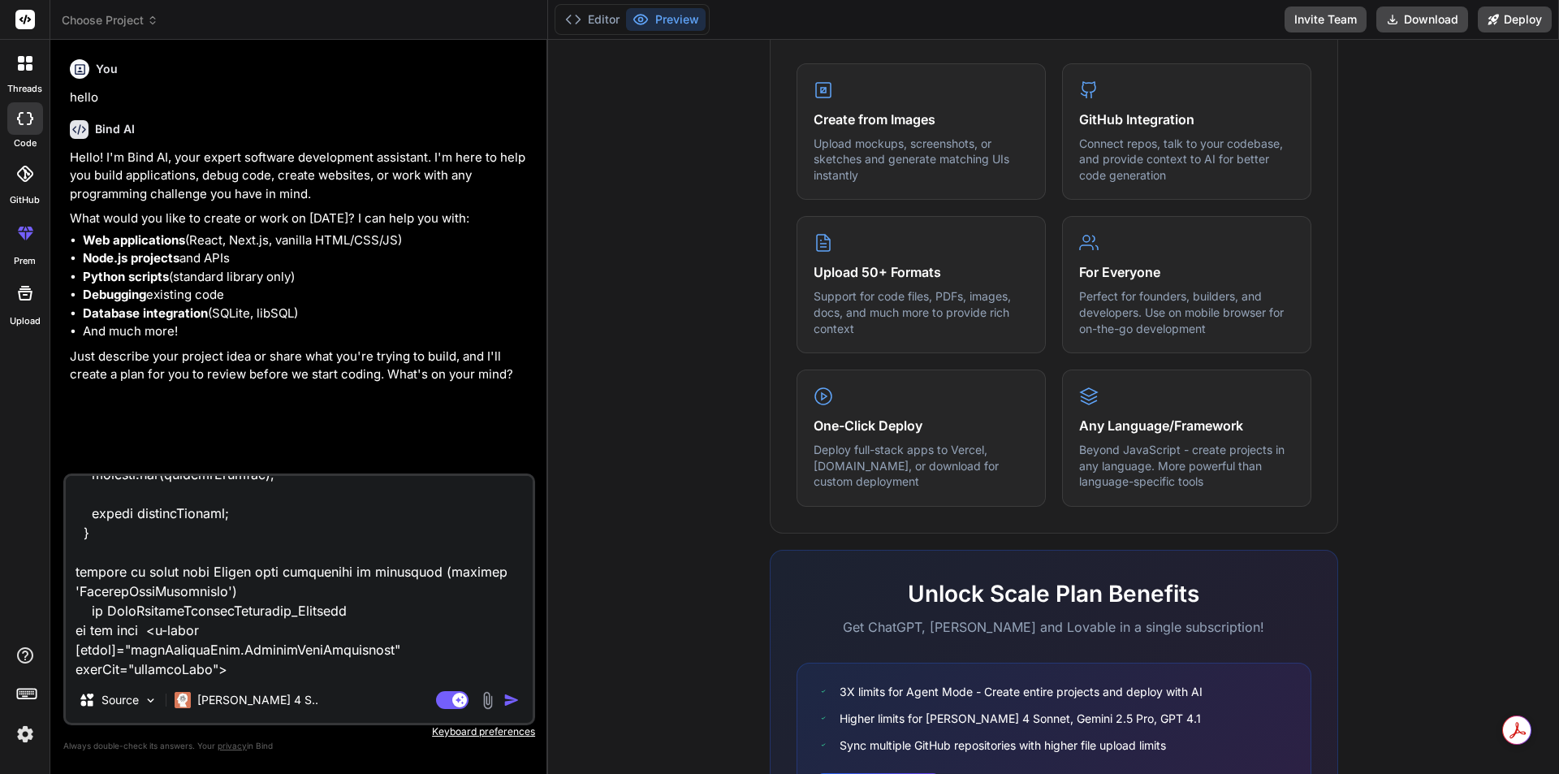
type textarea "{ "id": 50, "itemCode": "ITEM-049", "itemName": "Frootifdf", "brandName": "Froo…"
type textarea "x"
type textarea "{ "id": 50, "itemCode": "ITEM-049", "itemName": "Frootifdf", "brandName": "Froo…"
click at [378, 647] on textarea at bounding box center [299, 576] width 467 height 201
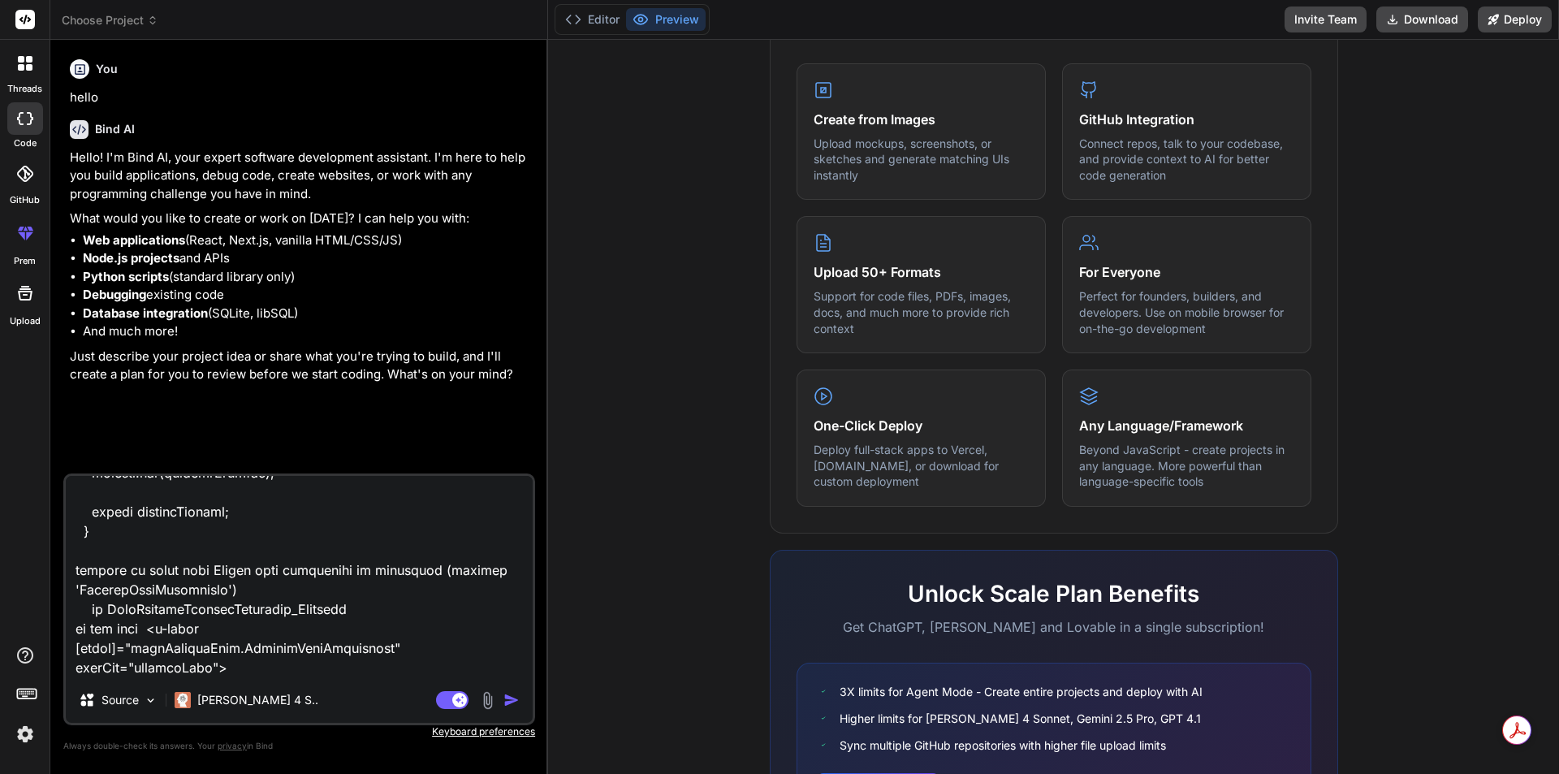
type textarea "x"
type textarea "{ "id": 50, "itemCode": "ITEM-049", "itemName": "Frootifdf", "brandName": "Froo…"
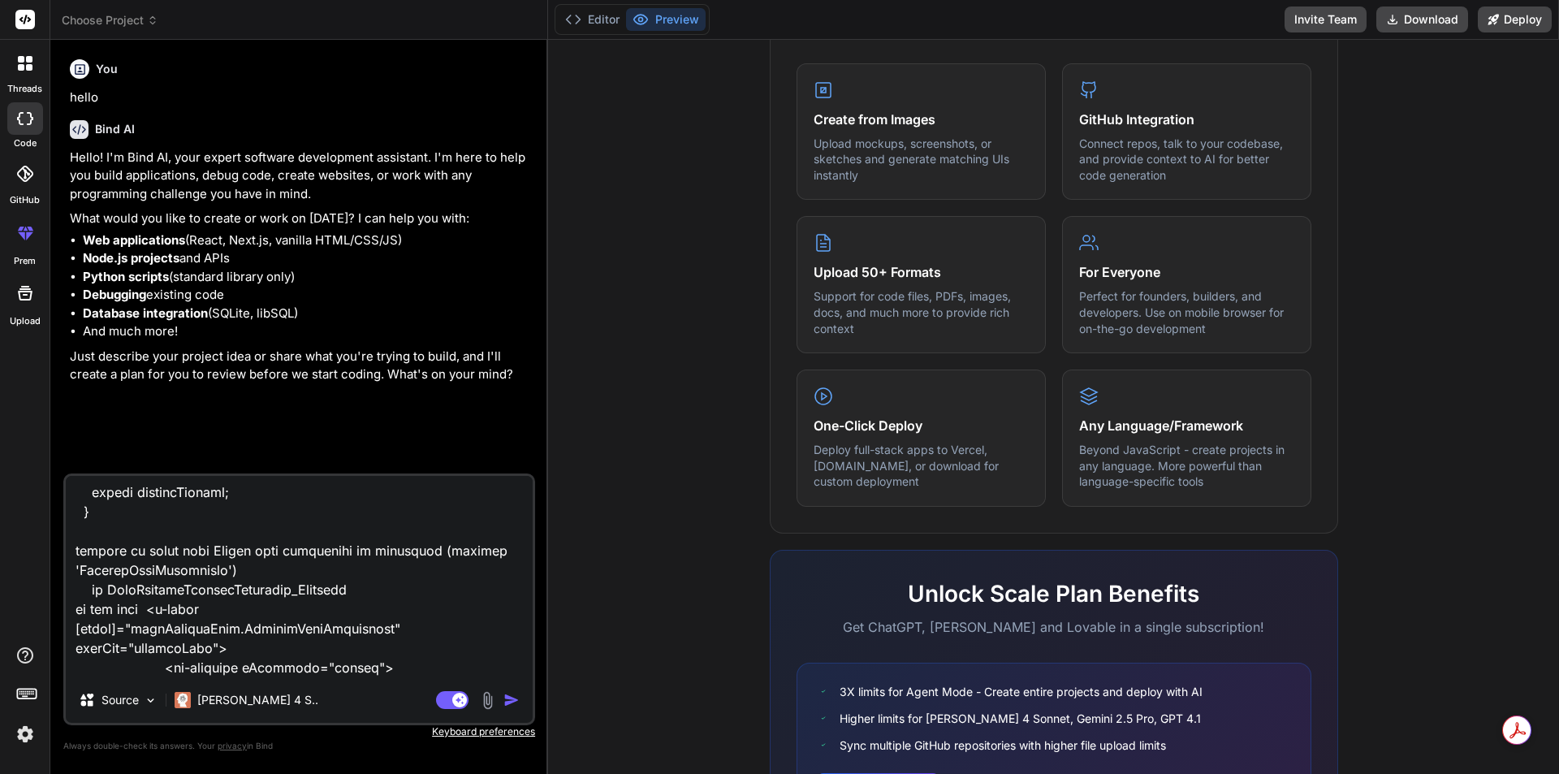
click at [209, 651] on textarea at bounding box center [299, 576] width 467 height 201
paste textarea "[DOMAIN_NAME] is not a function"
click at [508, 699] on img "button" at bounding box center [512, 700] width 16 height 16
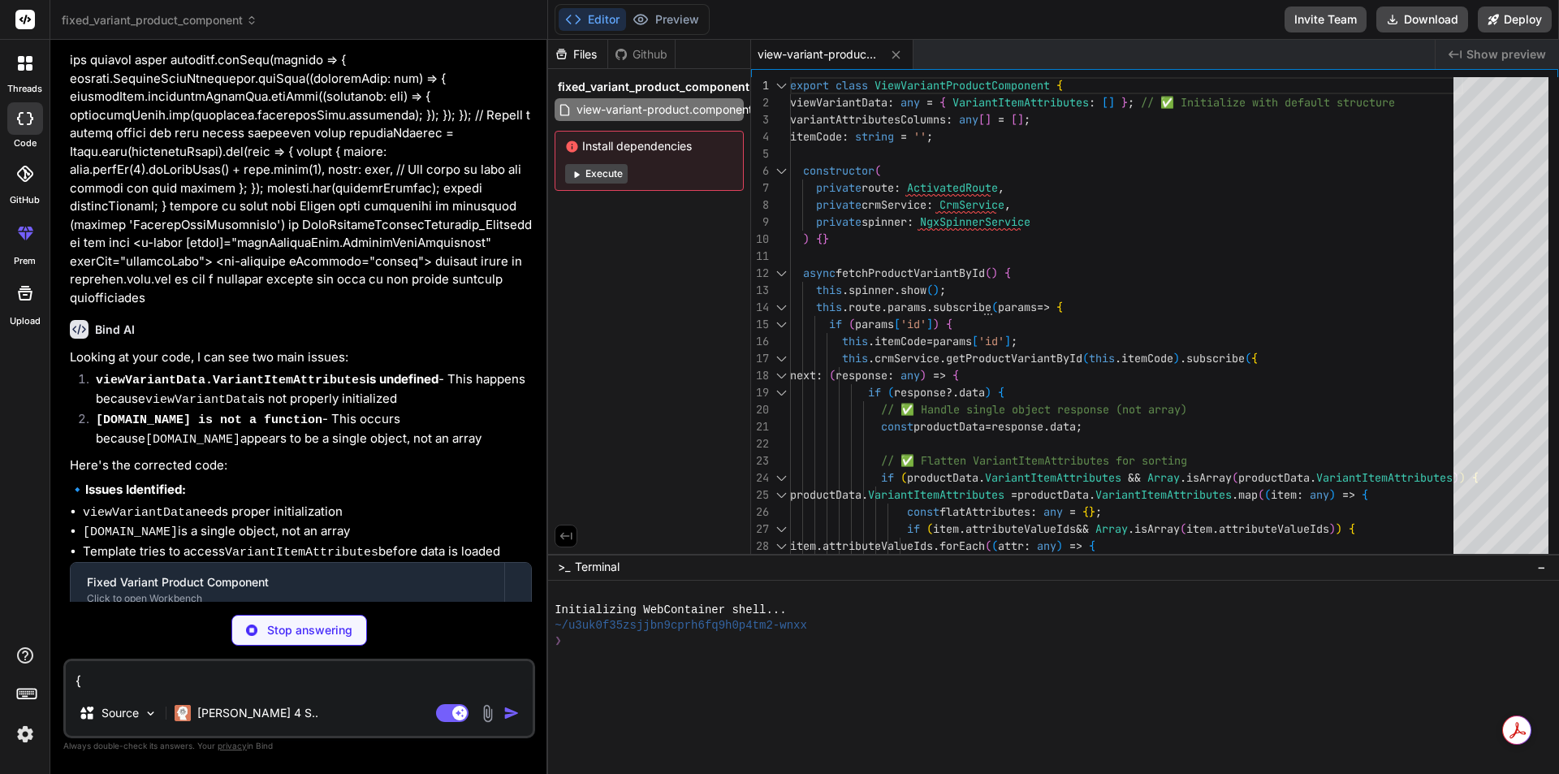
scroll to position [1658, 0]
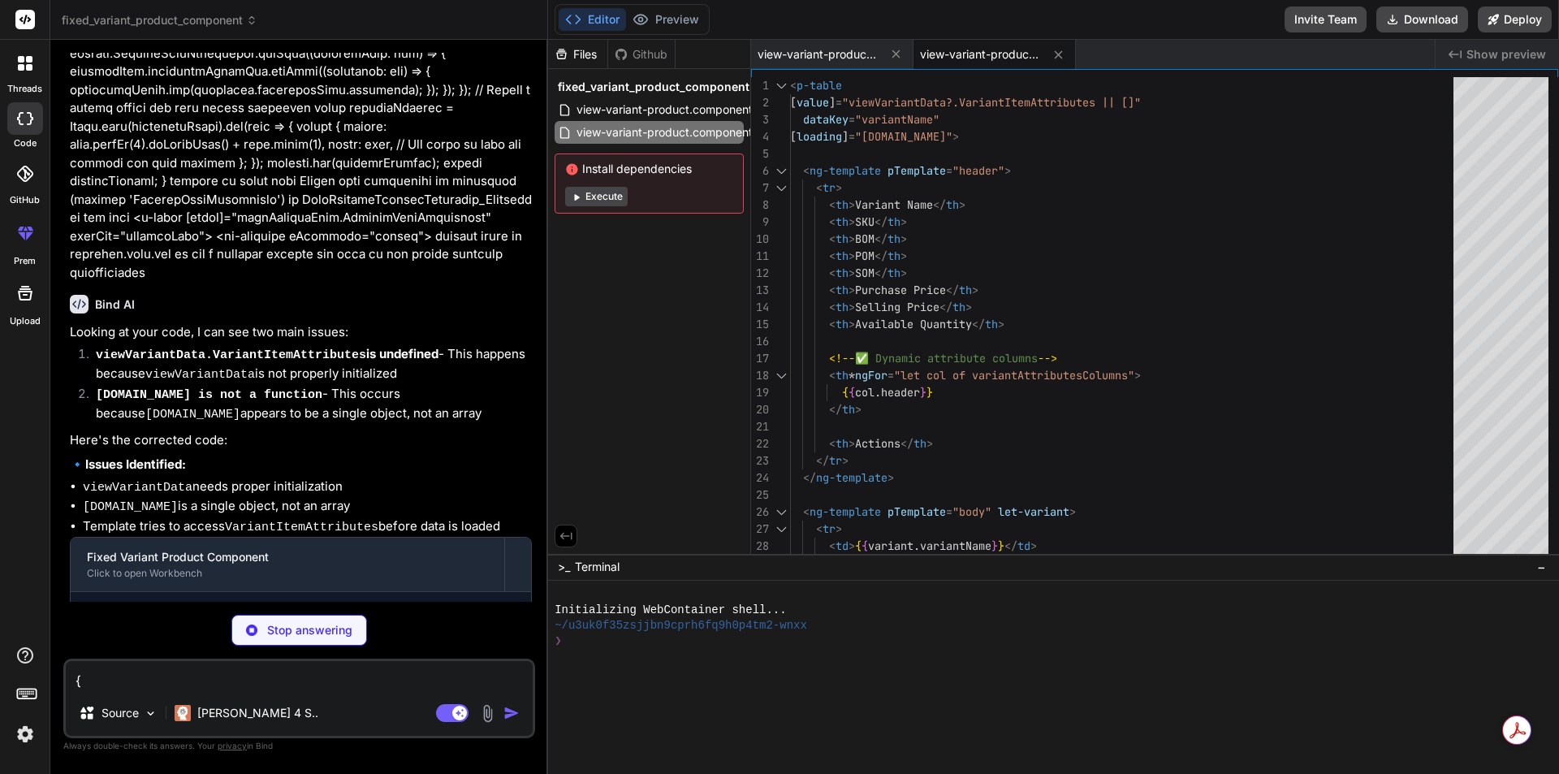
click at [604, 193] on button "Execute" at bounding box center [596, 196] width 63 height 19
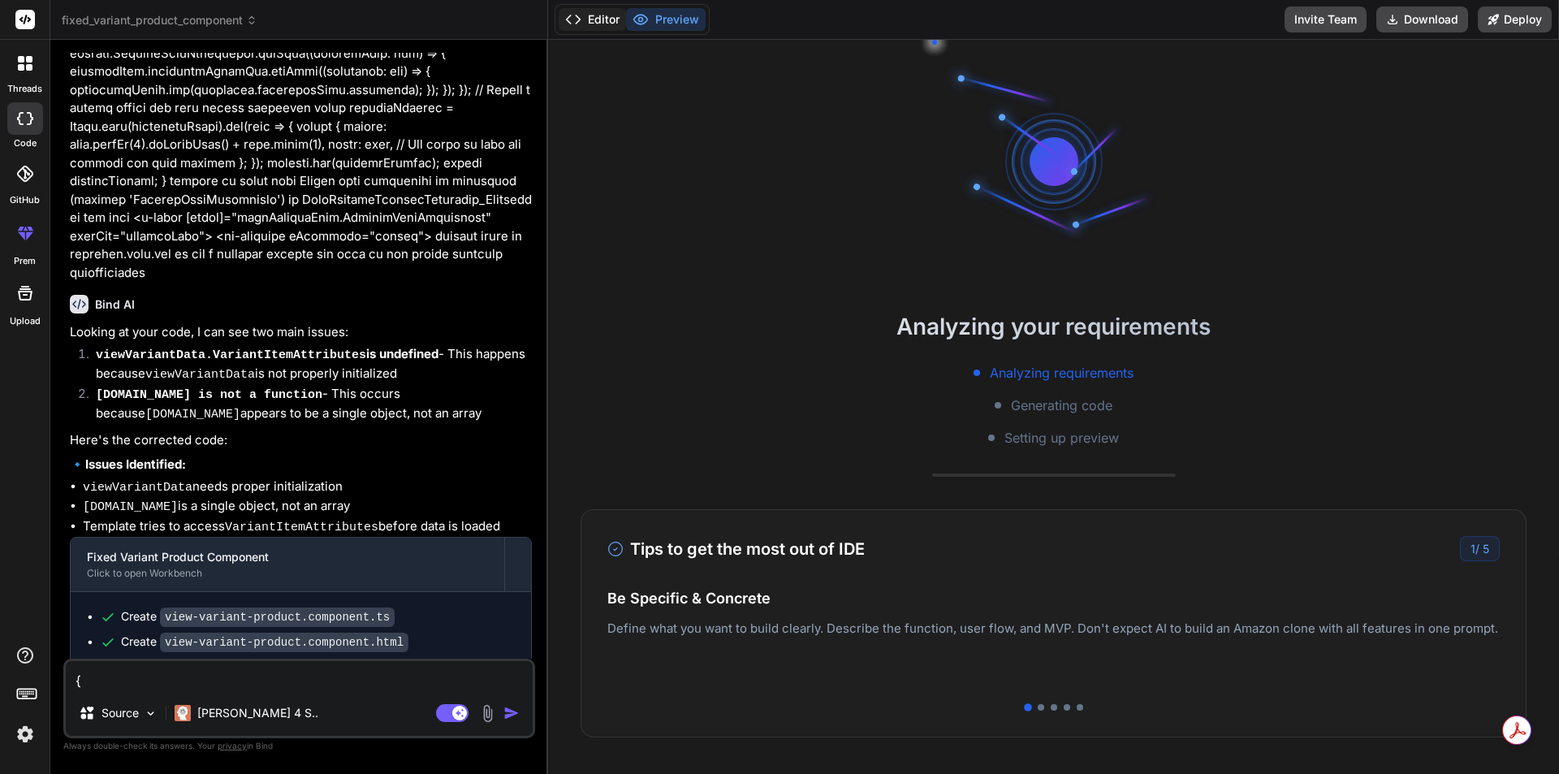
click at [598, 19] on button "Editor" at bounding box center [592, 19] width 67 height 23
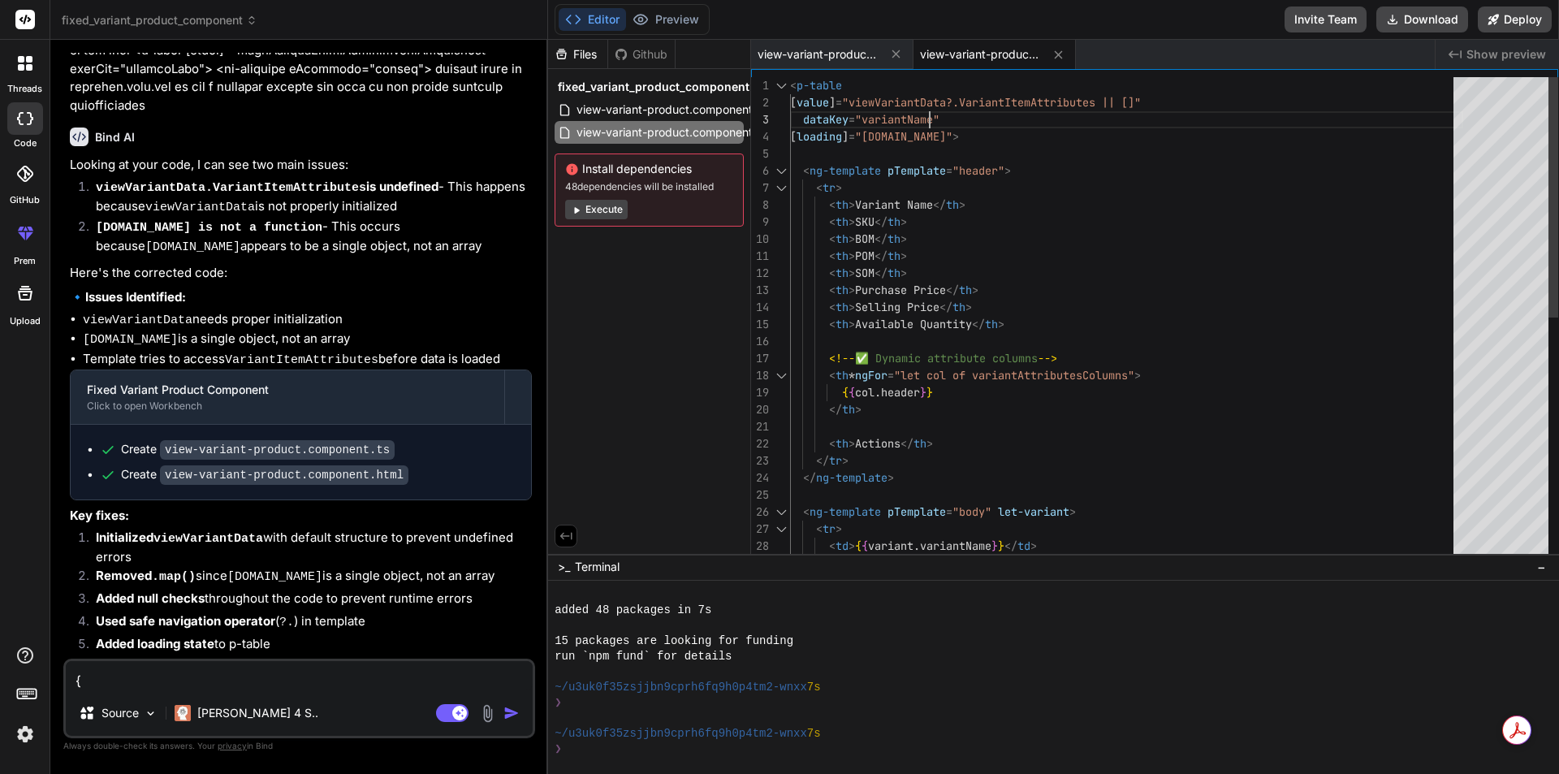
scroll to position [0, 0]
drag, startPoint x: 1121, startPoint y: 103, endPoint x: 1145, endPoint y: 99, distance: 24.7
click at [1145, 99] on div "< th > BOM </ th > < th > POM </ th > < th > SOM </ th > < th > Purchase Price …" at bounding box center [1126, 563] width 673 height 972
click at [1135, 122] on div "< th > BOM </ th > < th > POM </ th > < th > SOM </ th > < th > Purchase Price …" at bounding box center [1126, 563] width 673 height 972
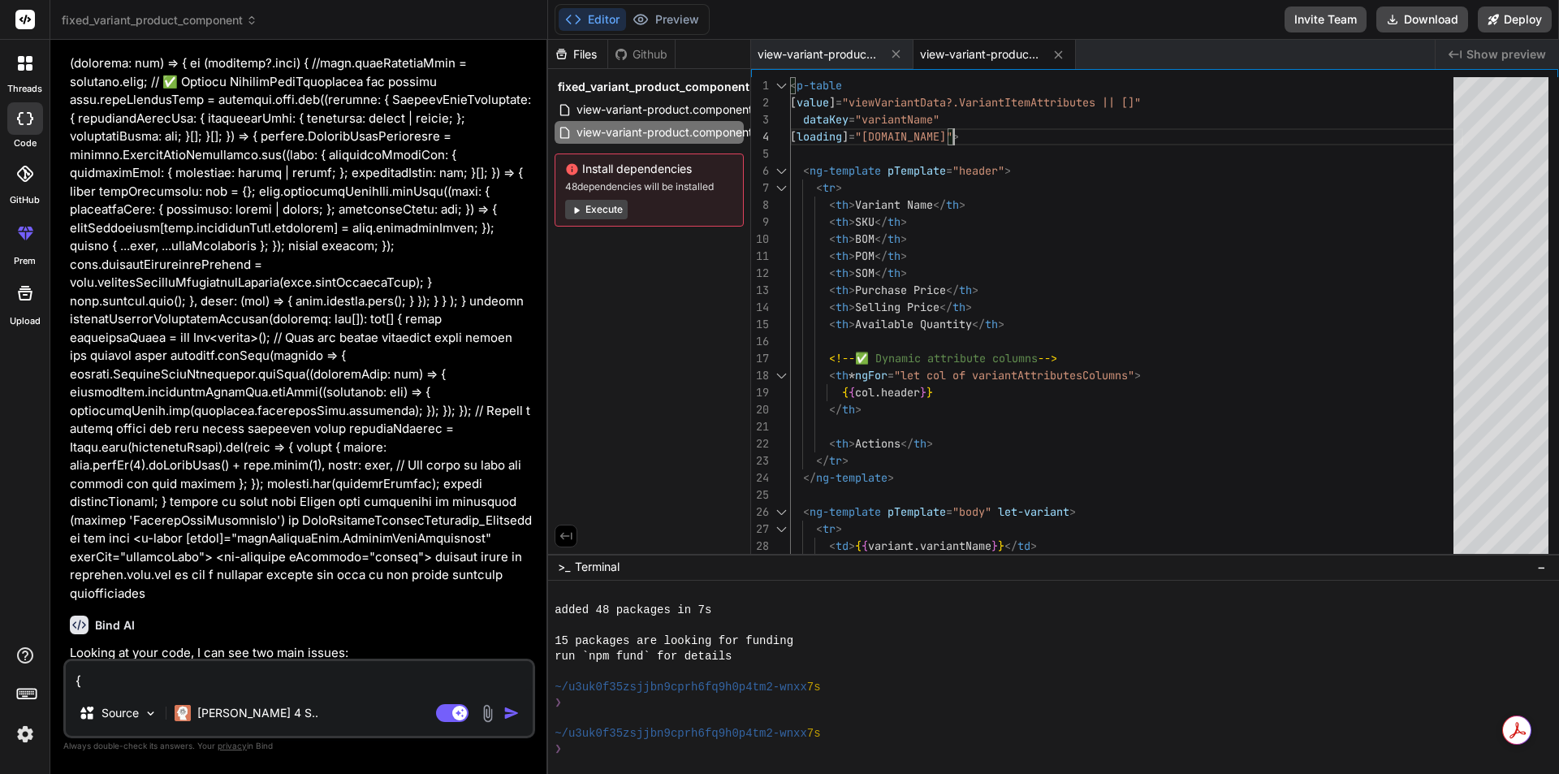
scroll to position [1338, 0]
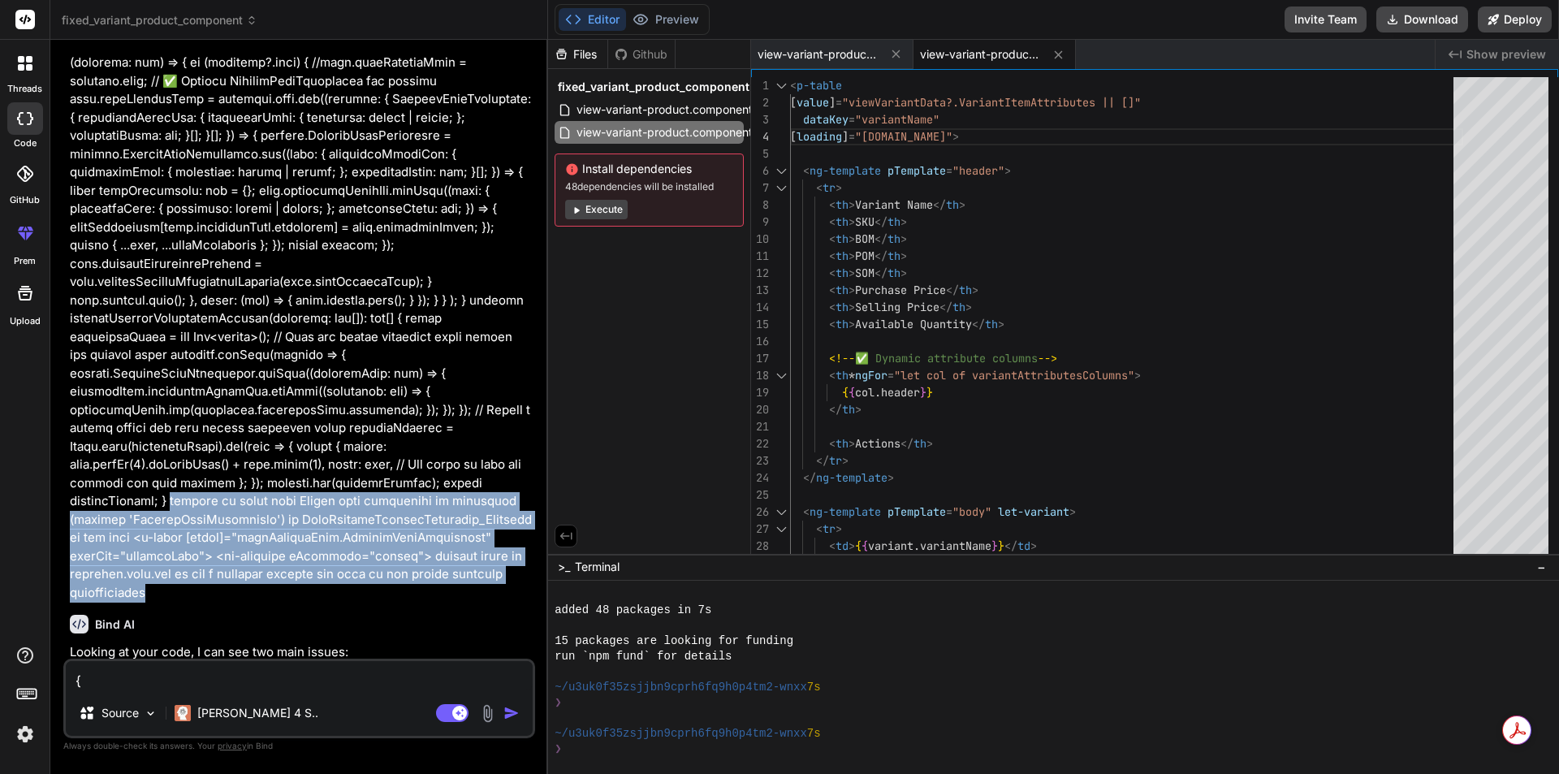
drag, startPoint x: 185, startPoint y: 448, endPoint x: 179, endPoint y: 538, distance: 89.6
copy p "getting an error that Cannot read properties of undefined (reading 'VariantItem…"
